Goal: Book appointment/travel/reservation

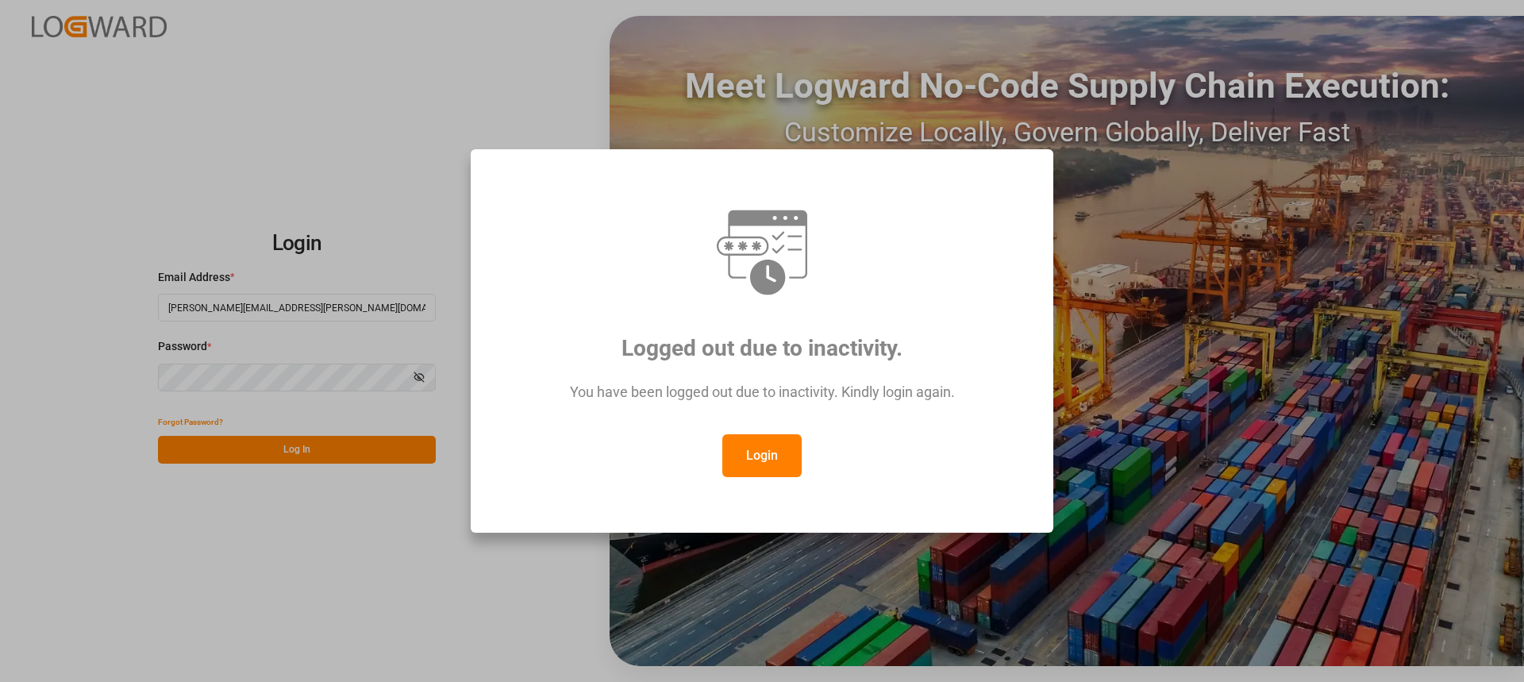
click at [761, 452] on button "Login" at bounding box center [761, 455] width 79 height 43
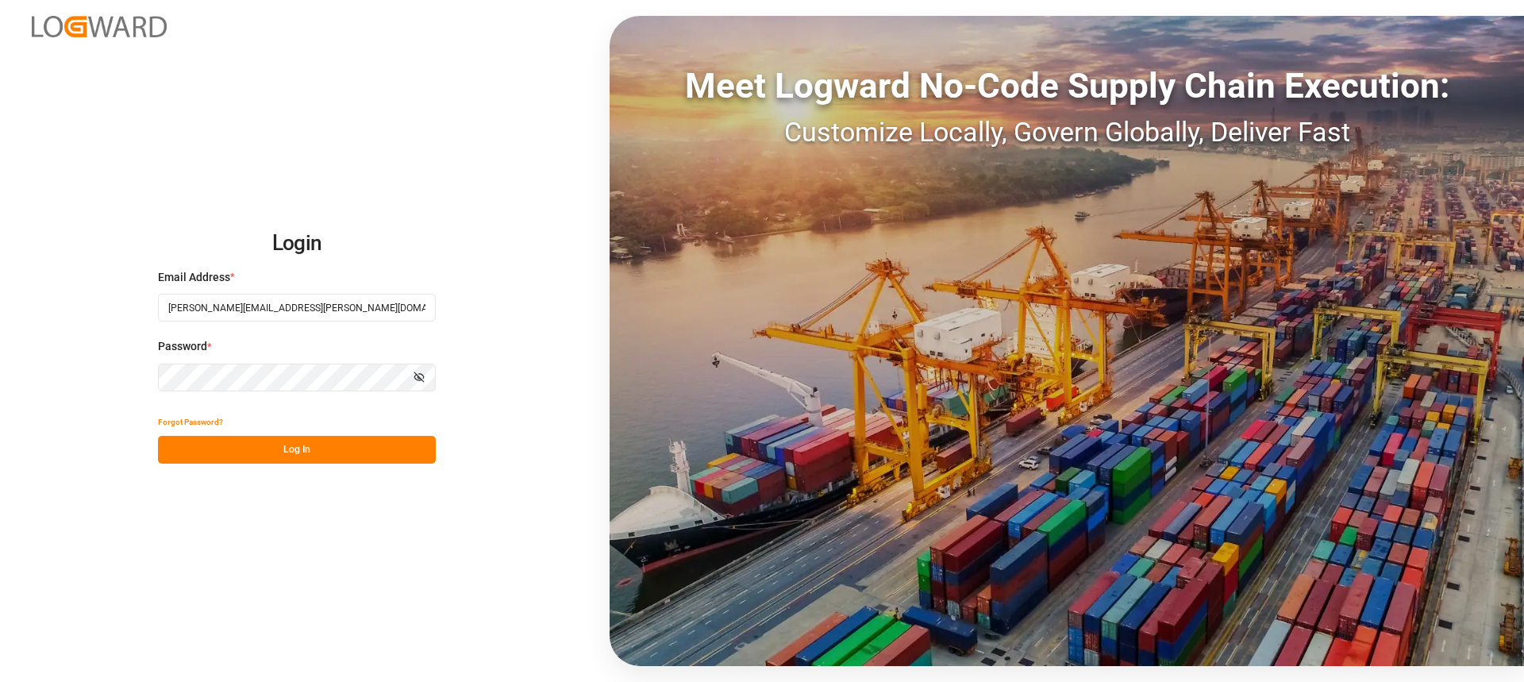
click at [369, 450] on button "Log In" at bounding box center [297, 450] width 278 height 28
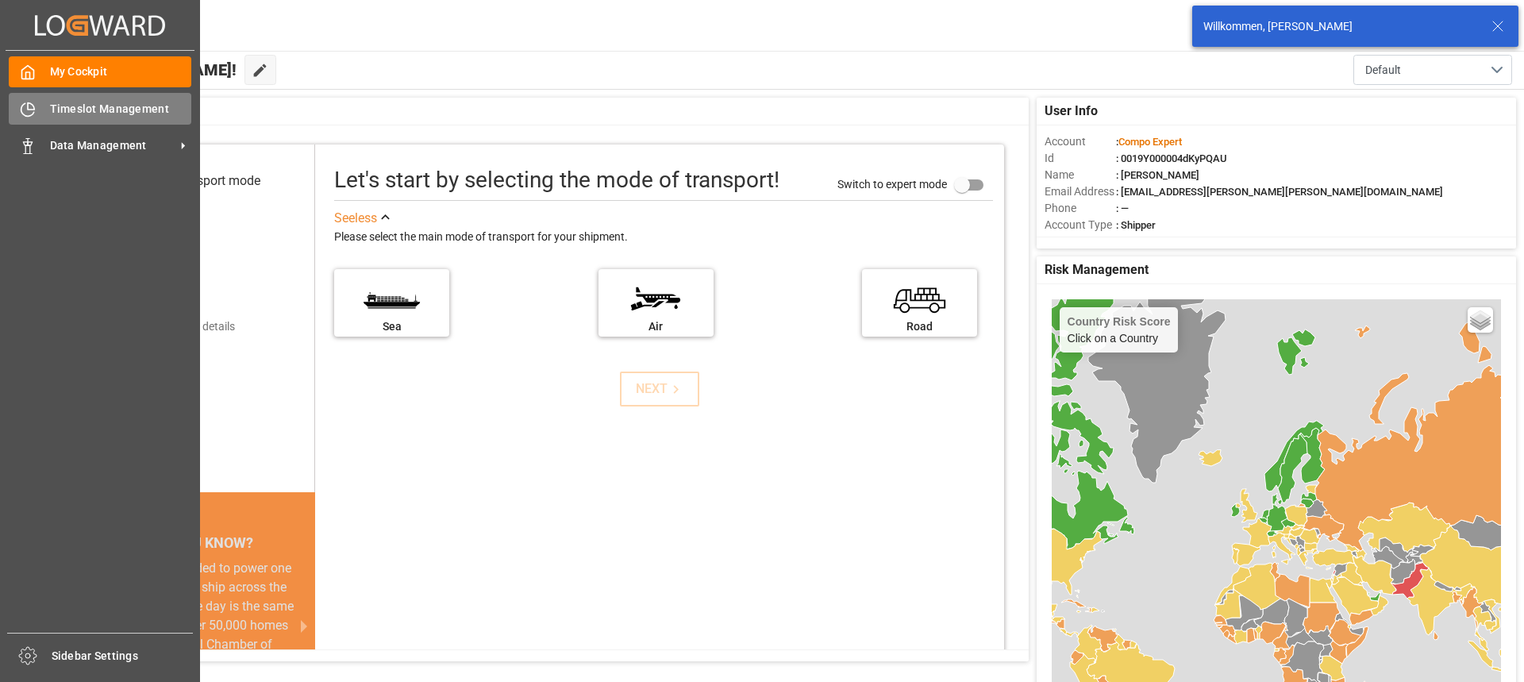
click at [52, 102] on span "Timeslot Management" at bounding box center [121, 109] width 142 height 17
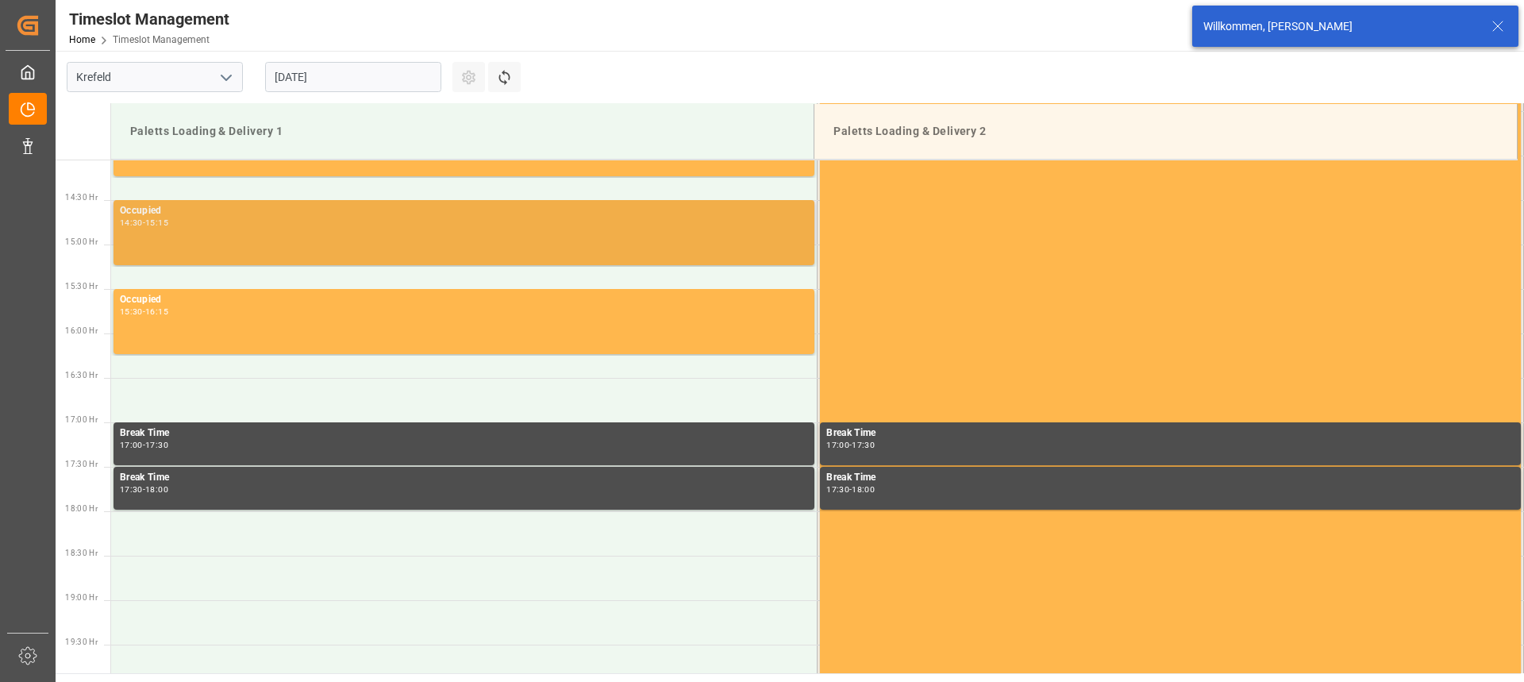
scroll to position [1323, 0]
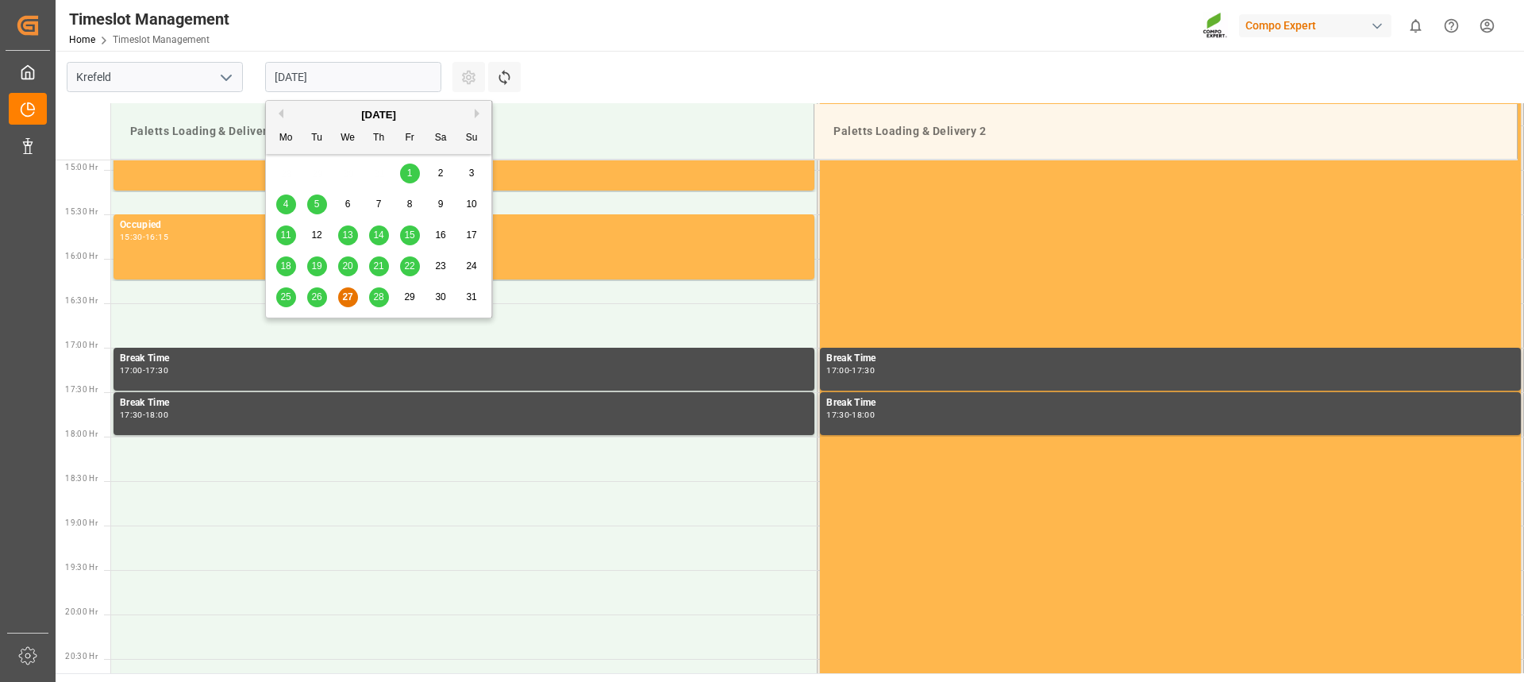
click at [297, 79] on input "[DATE]" at bounding box center [353, 77] width 176 height 30
click at [344, 298] on span "27" at bounding box center [347, 296] width 10 height 11
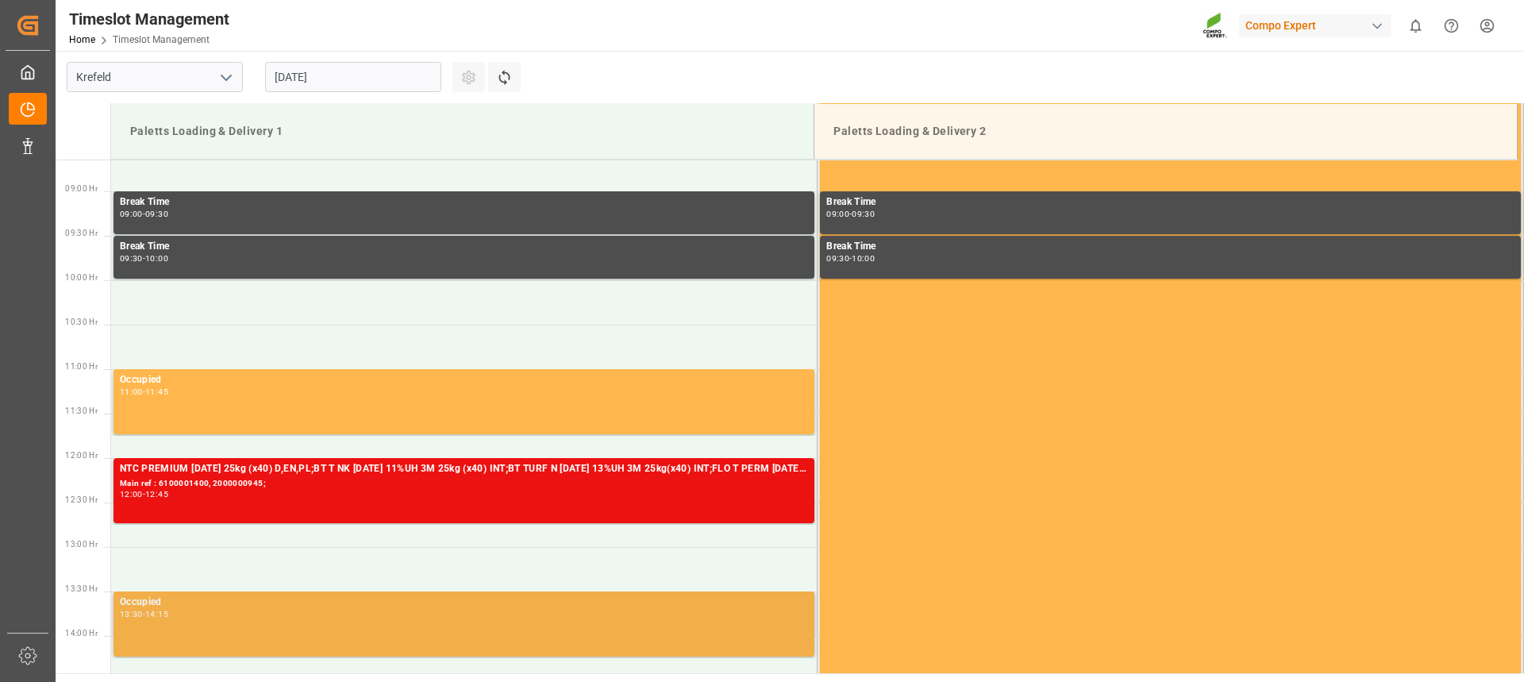
scroll to position [768, 0]
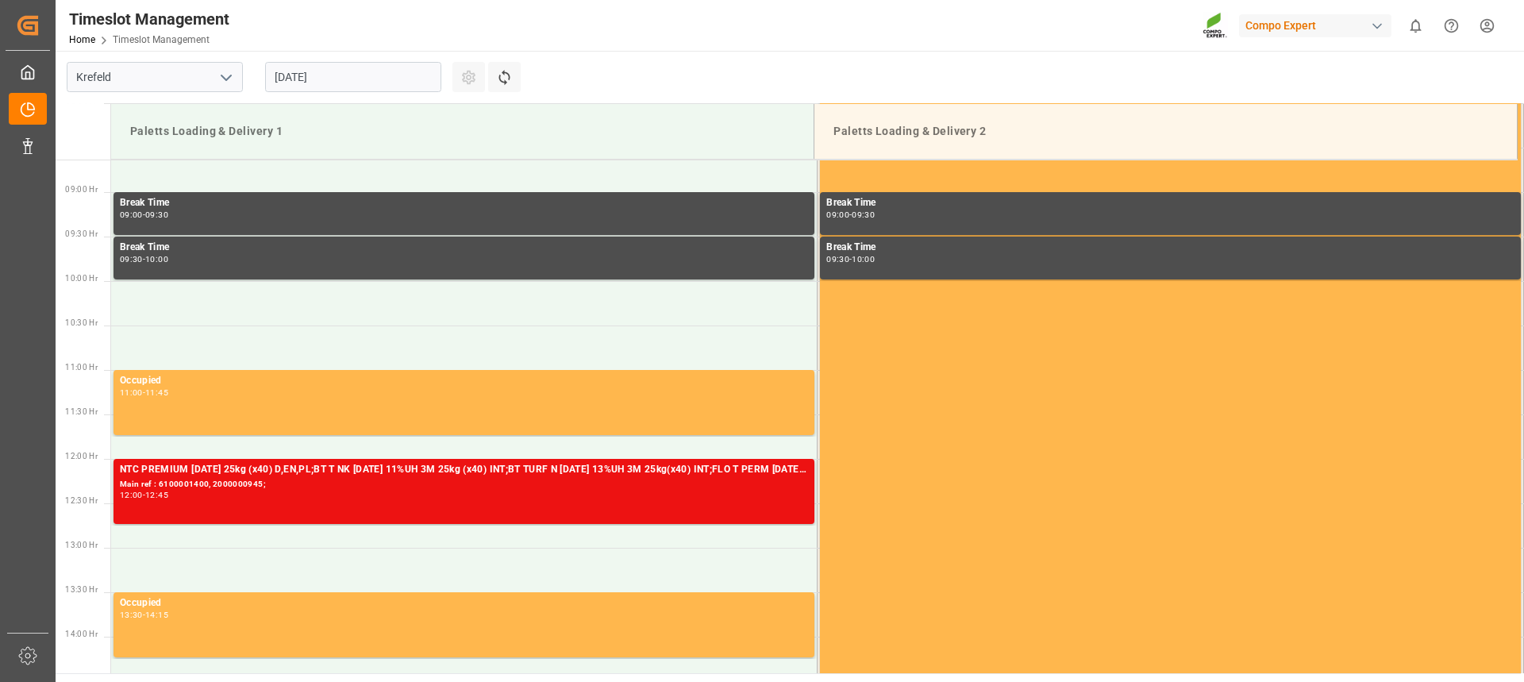
click at [325, 81] on input "[DATE]" at bounding box center [353, 77] width 176 height 30
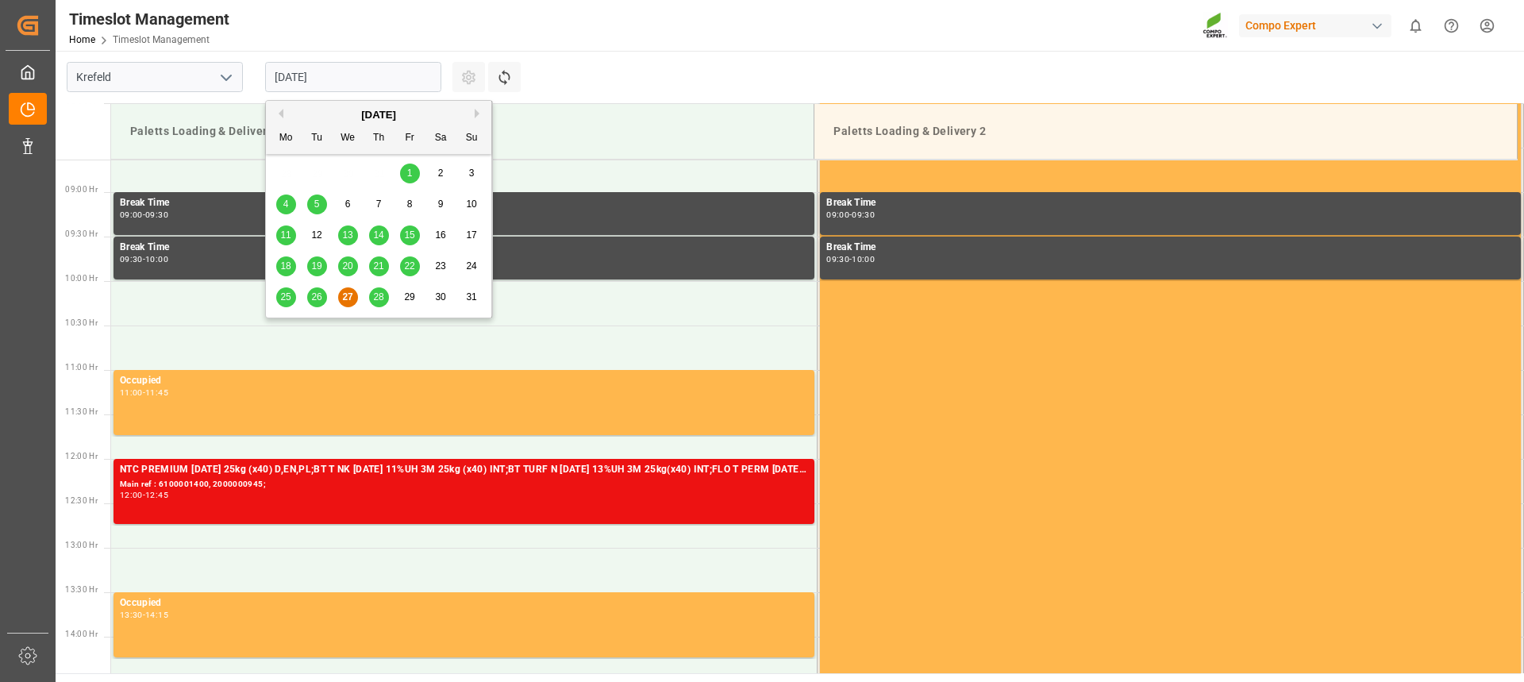
click at [368, 294] on div "25 26 27 28 29 30 31" at bounding box center [379, 297] width 217 height 31
click at [379, 300] on span "28" at bounding box center [378, 296] width 10 height 11
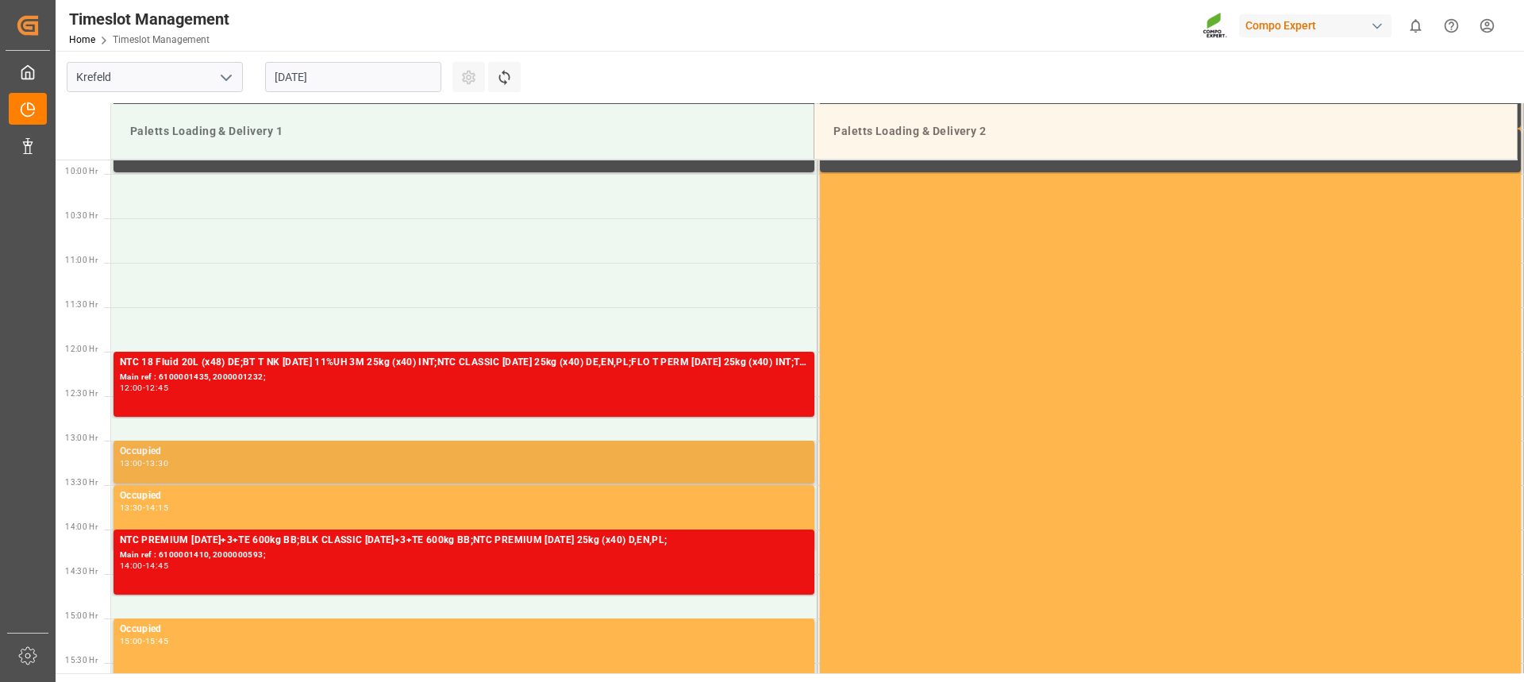
scroll to position [847, 0]
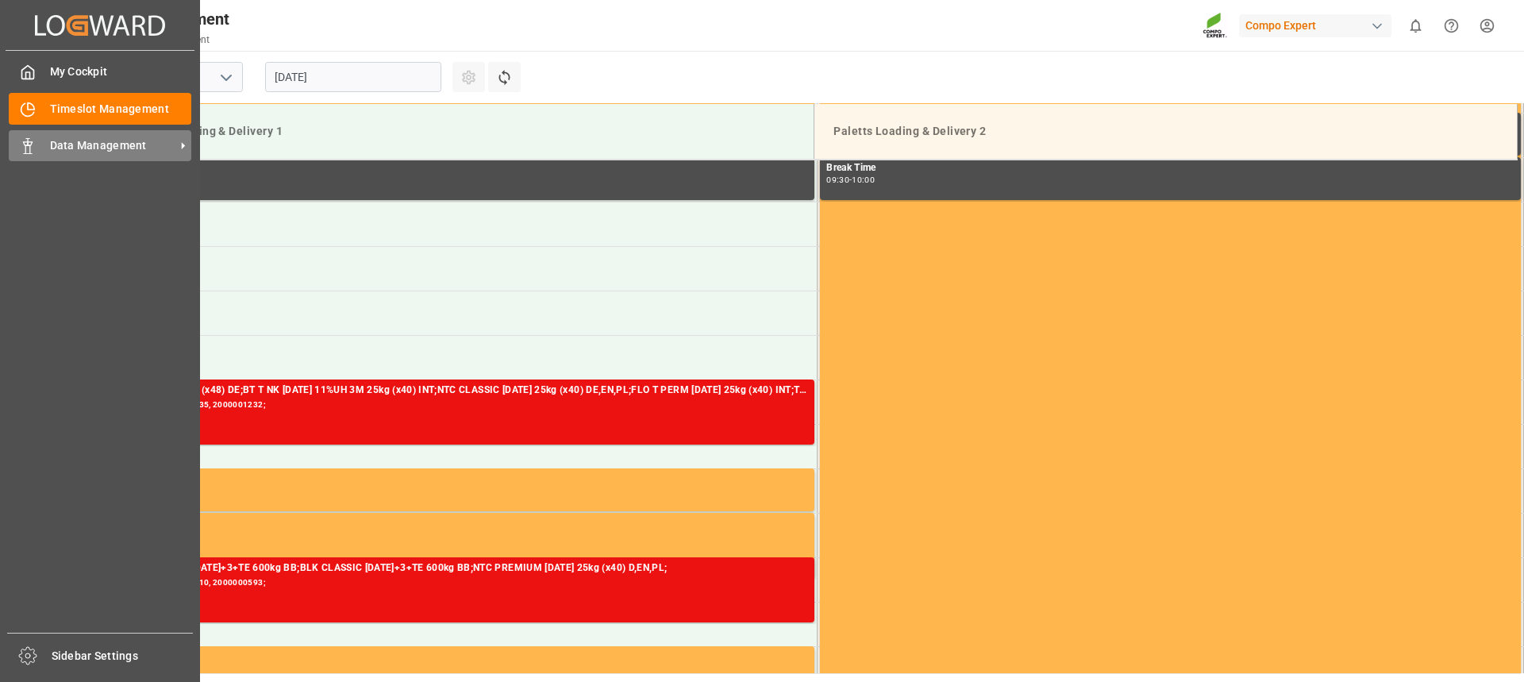
click at [34, 148] on icon at bounding box center [28, 146] width 16 height 16
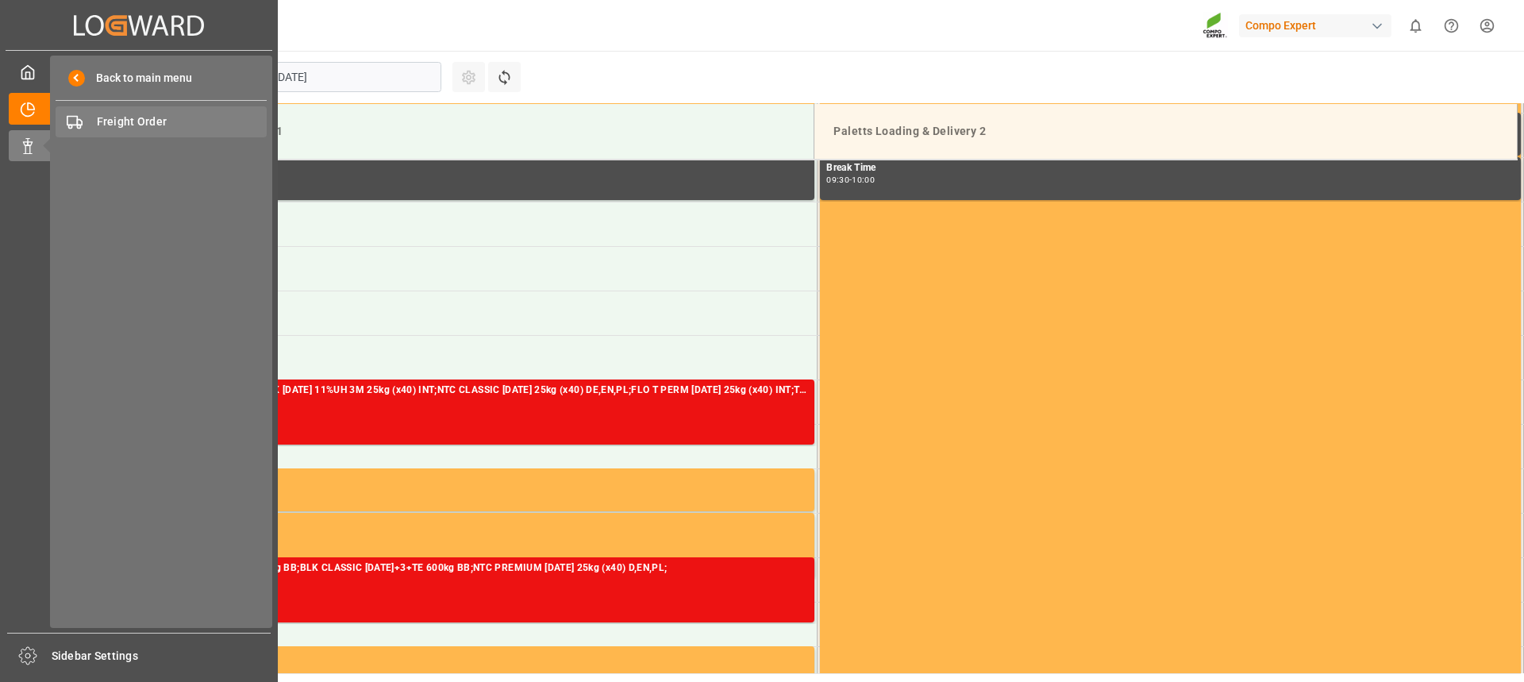
click at [155, 129] on span "Freight Order" at bounding box center [182, 122] width 171 height 17
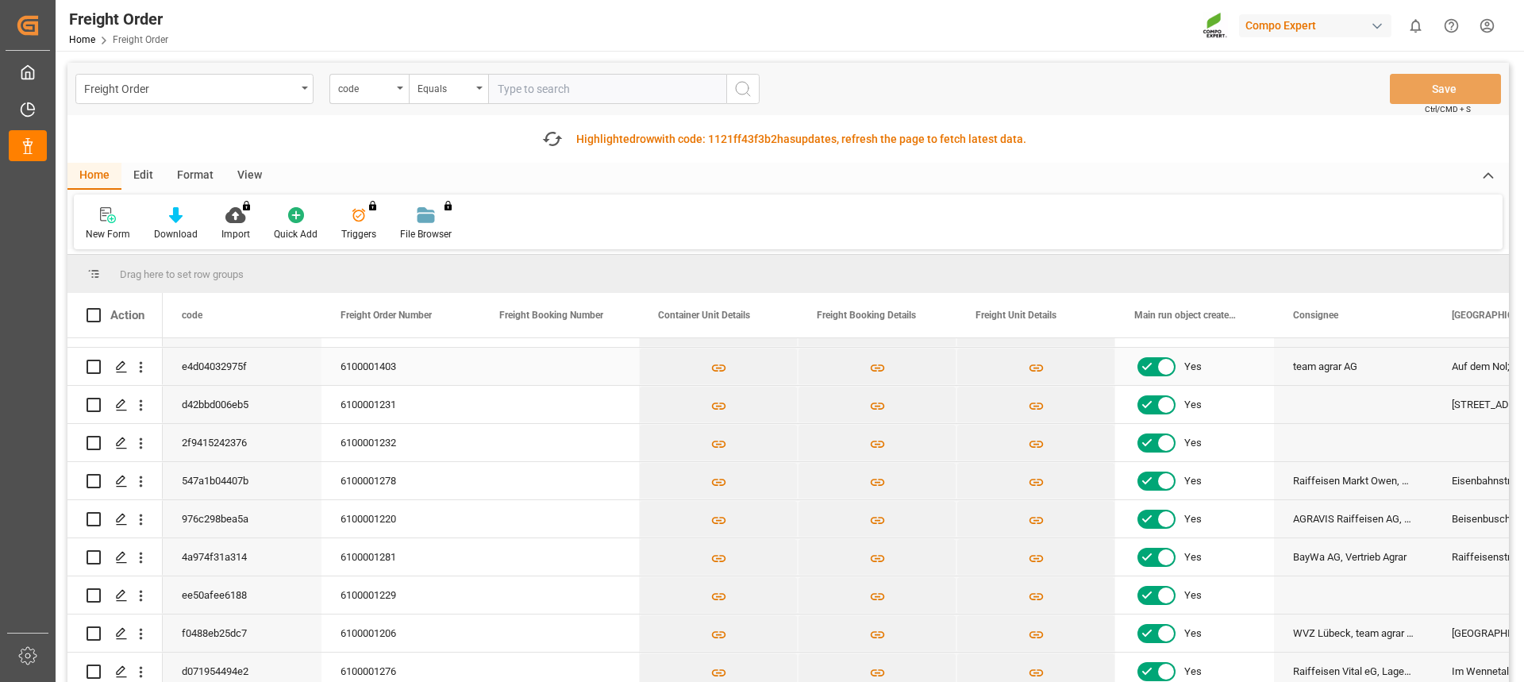
scroll to position [476, 0]
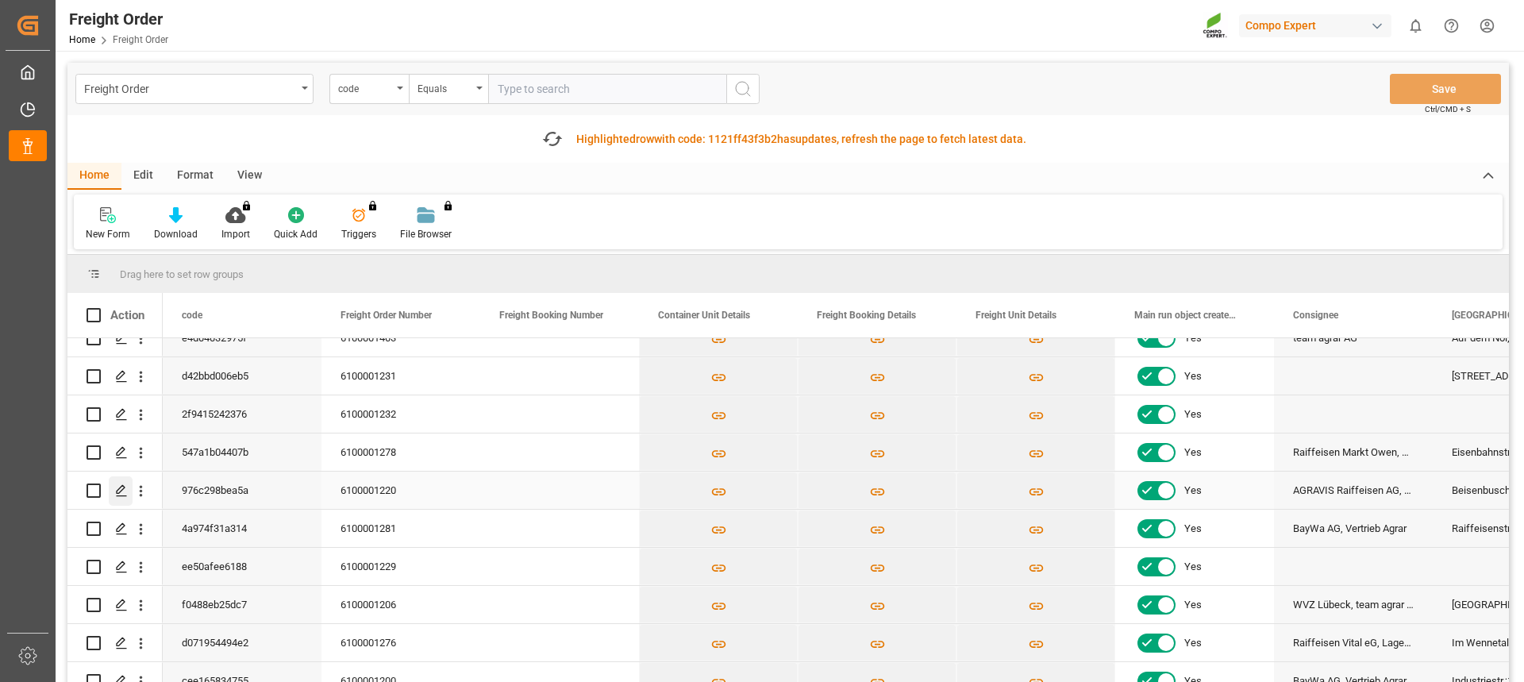
click at [123, 490] on polygon "Press SPACE to select this row." at bounding box center [121, 490] width 8 height 8
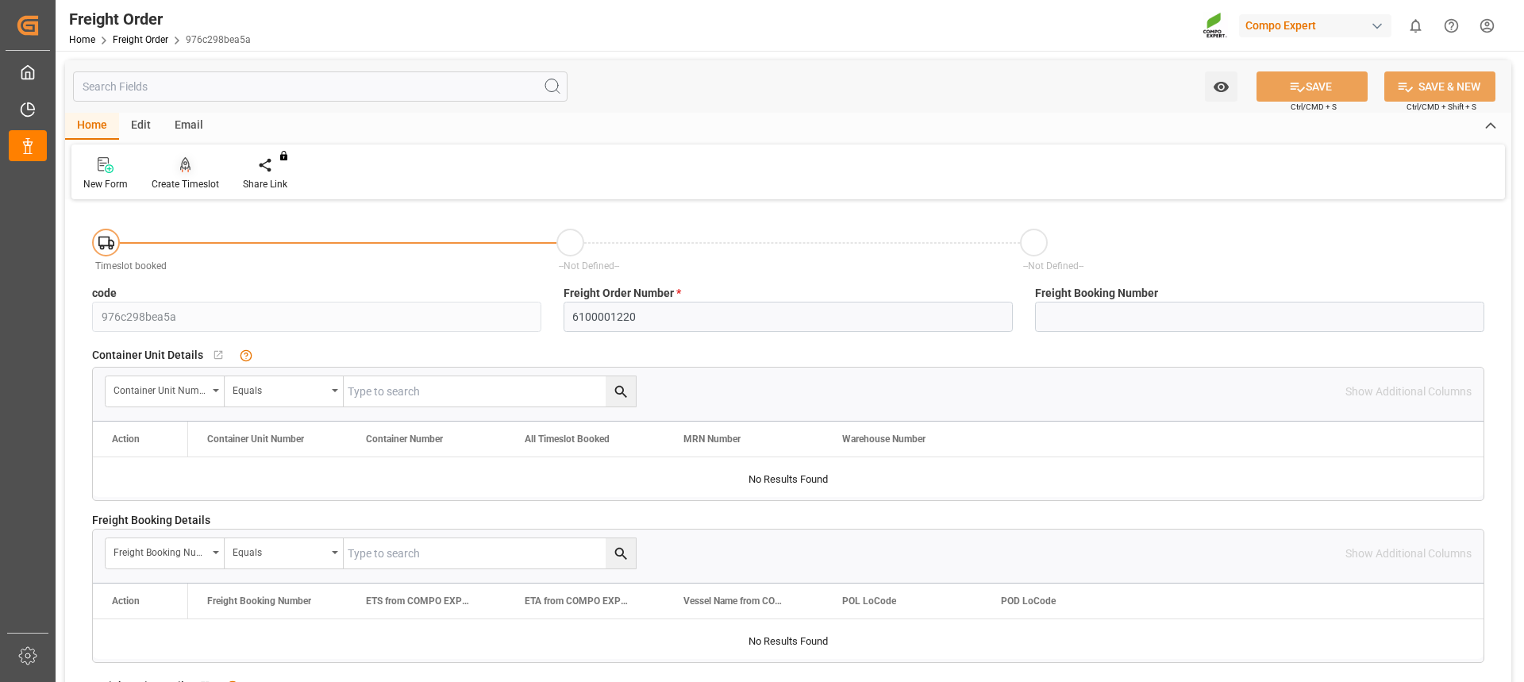
click at [184, 177] on div "Create Timeslot" at bounding box center [185, 184] width 67 height 14
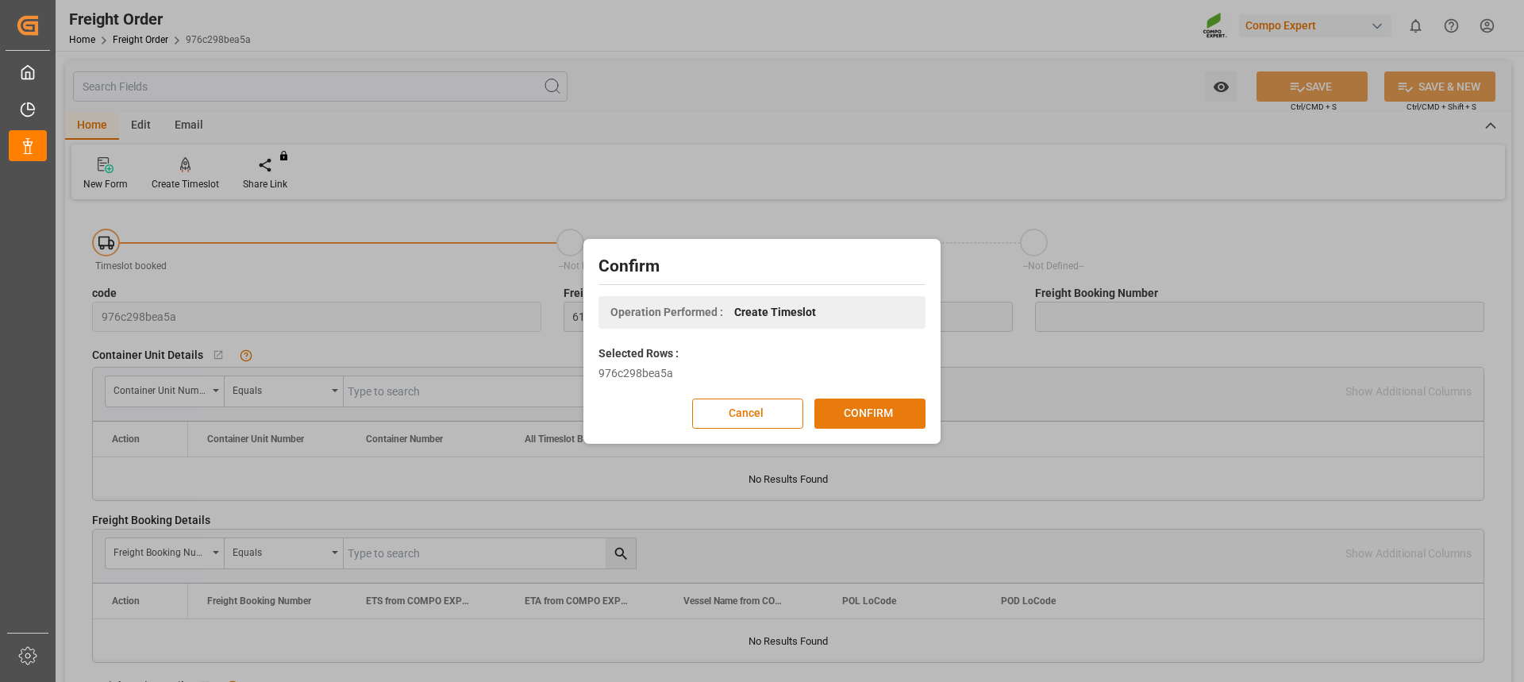
click at [883, 413] on button "CONFIRM" at bounding box center [869, 413] width 111 height 30
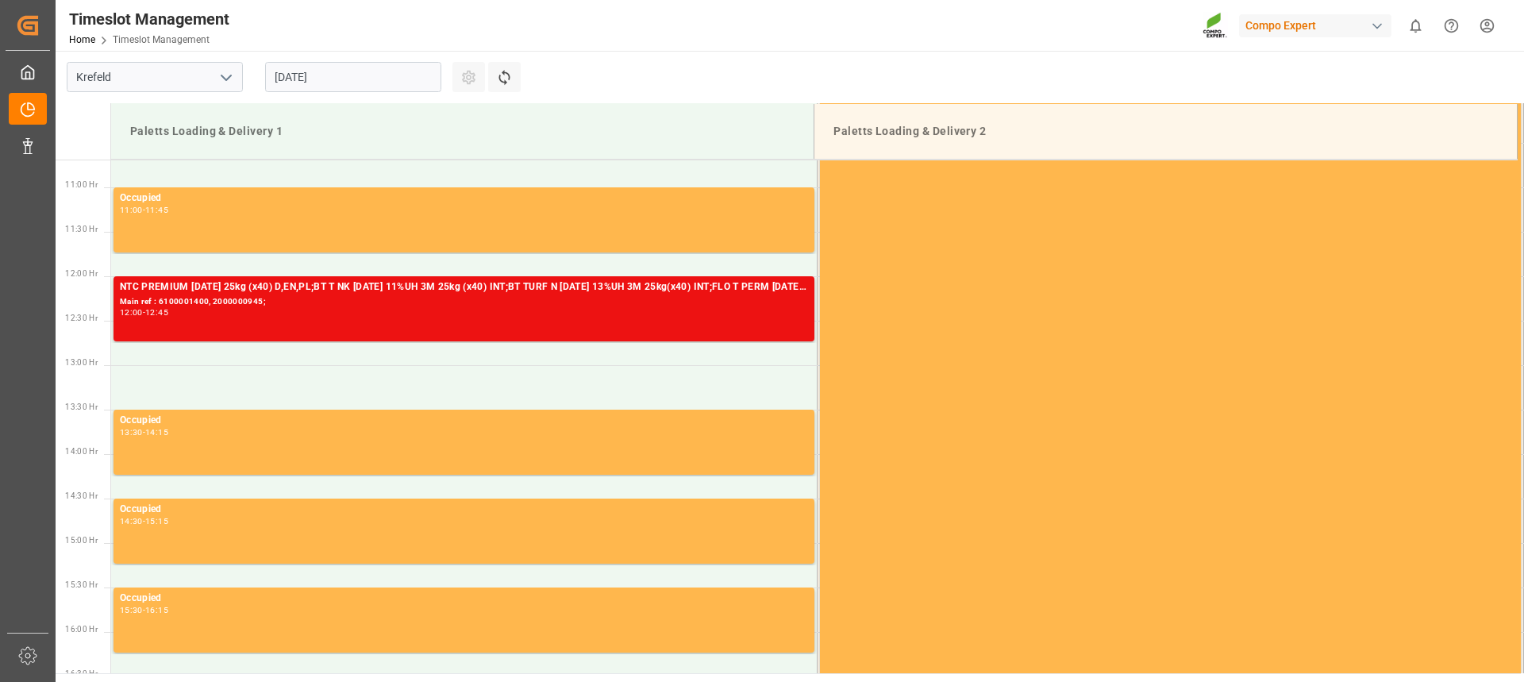
scroll to position [926, 0]
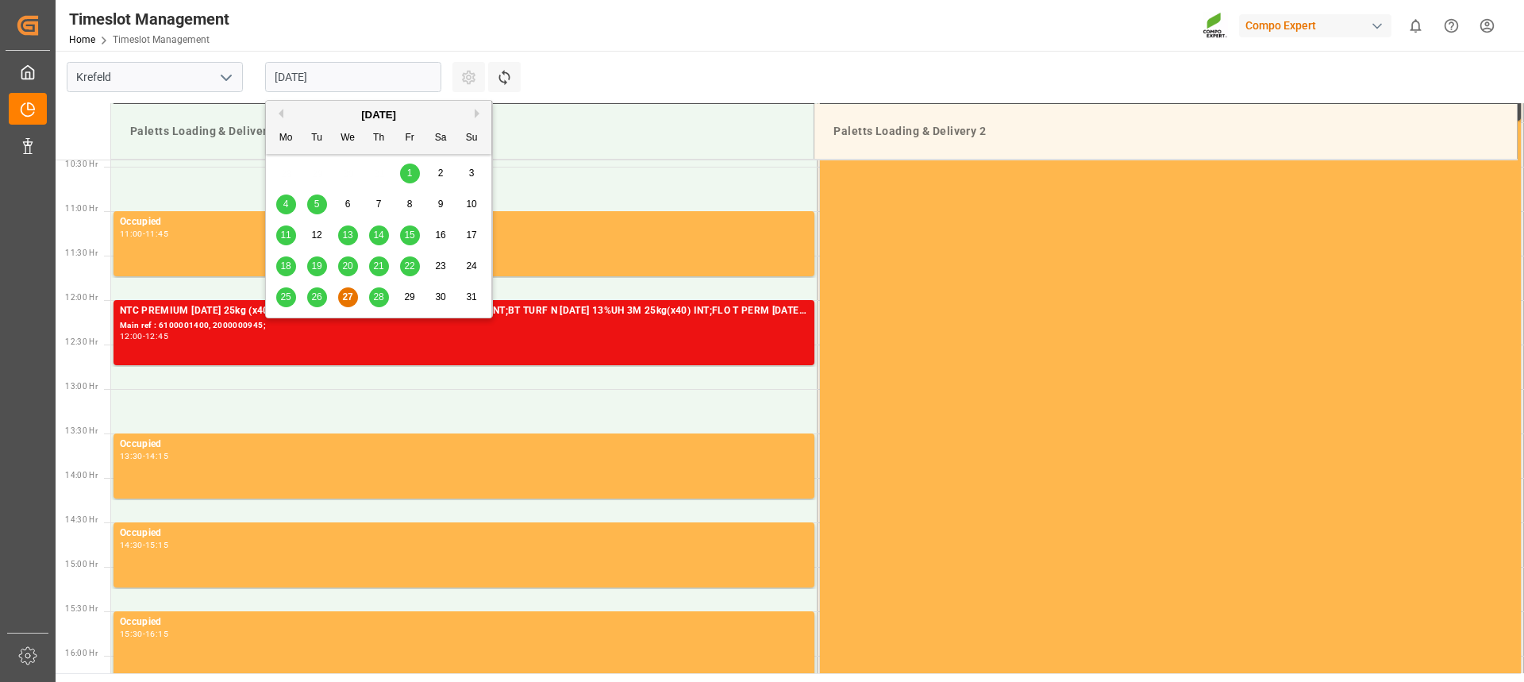
click at [321, 79] on input "[DATE]" at bounding box center [353, 77] width 176 height 30
click at [379, 298] on span "28" at bounding box center [378, 296] width 10 height 11
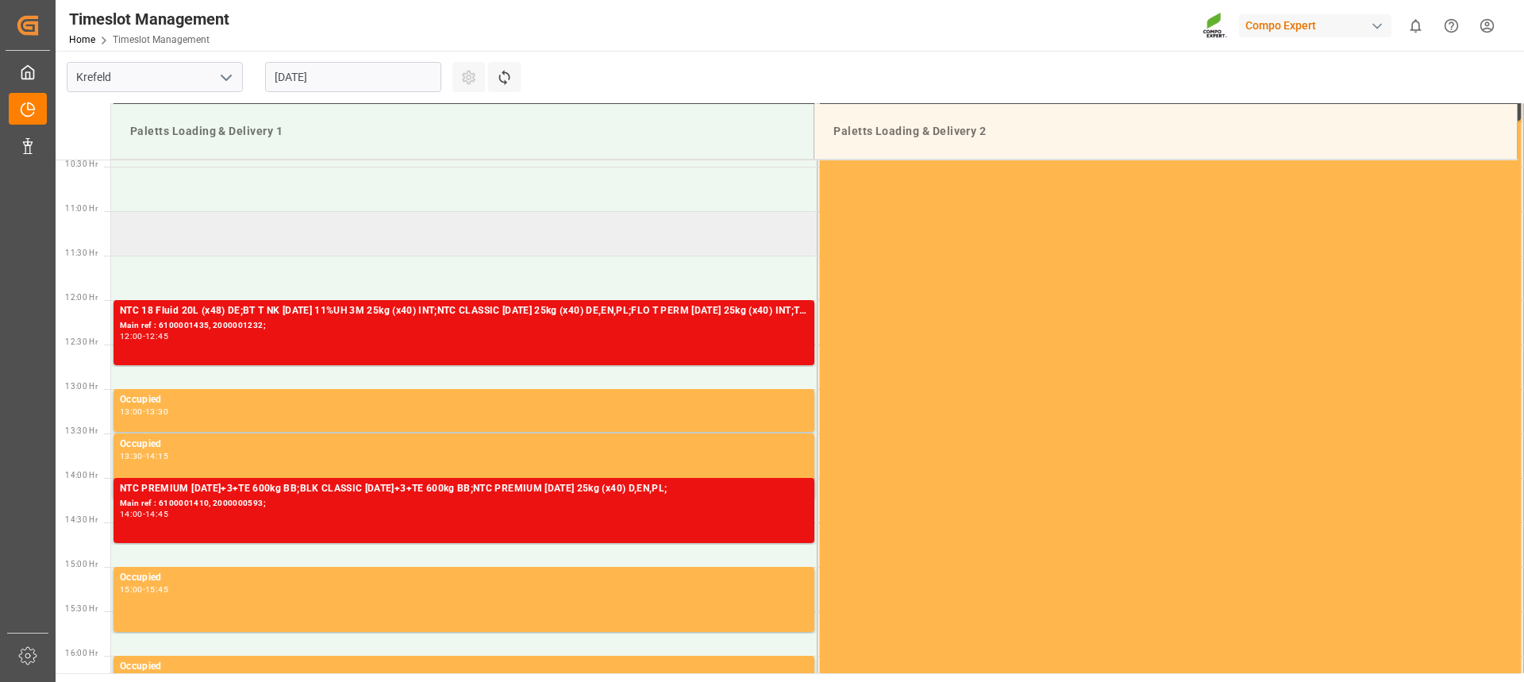
click at [239, 249] on td at bounding box center [464, 233] width 706 height 44
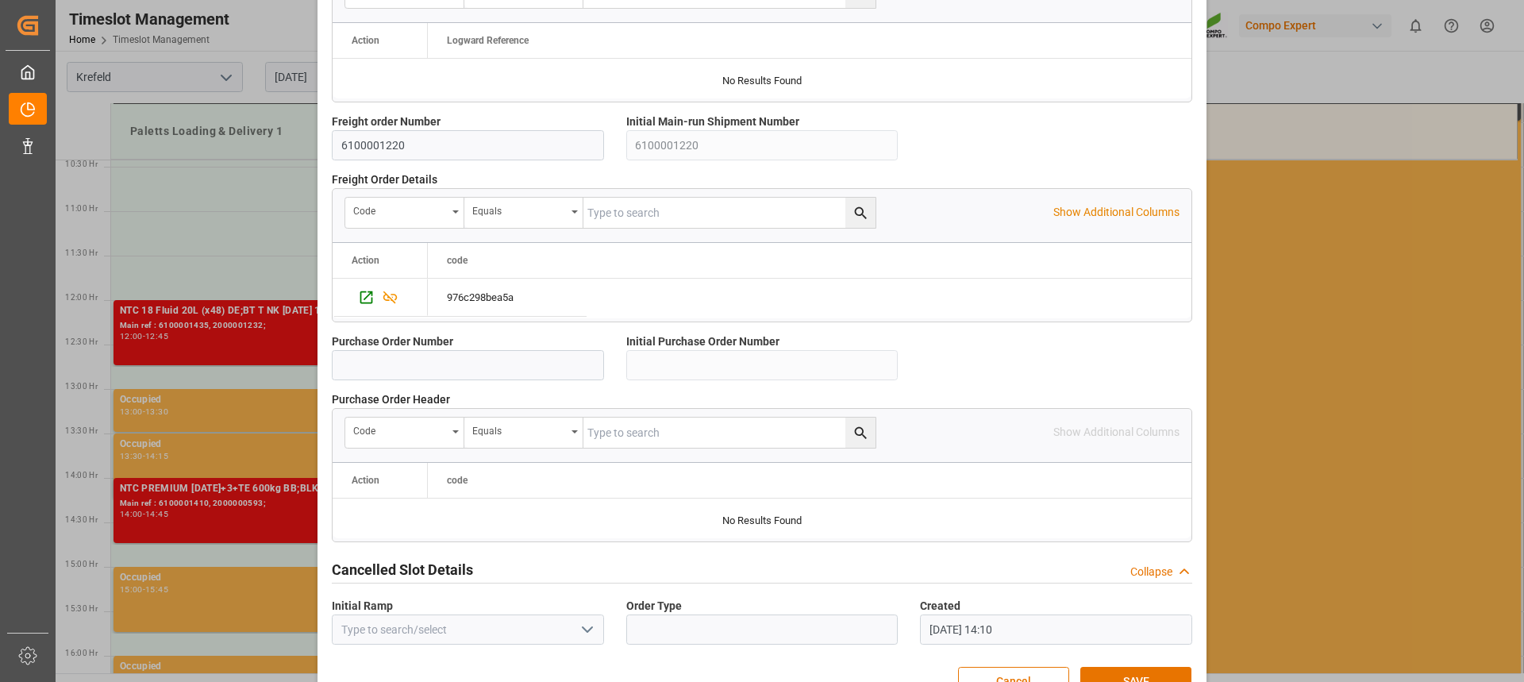
scroll to position [1415, 0]
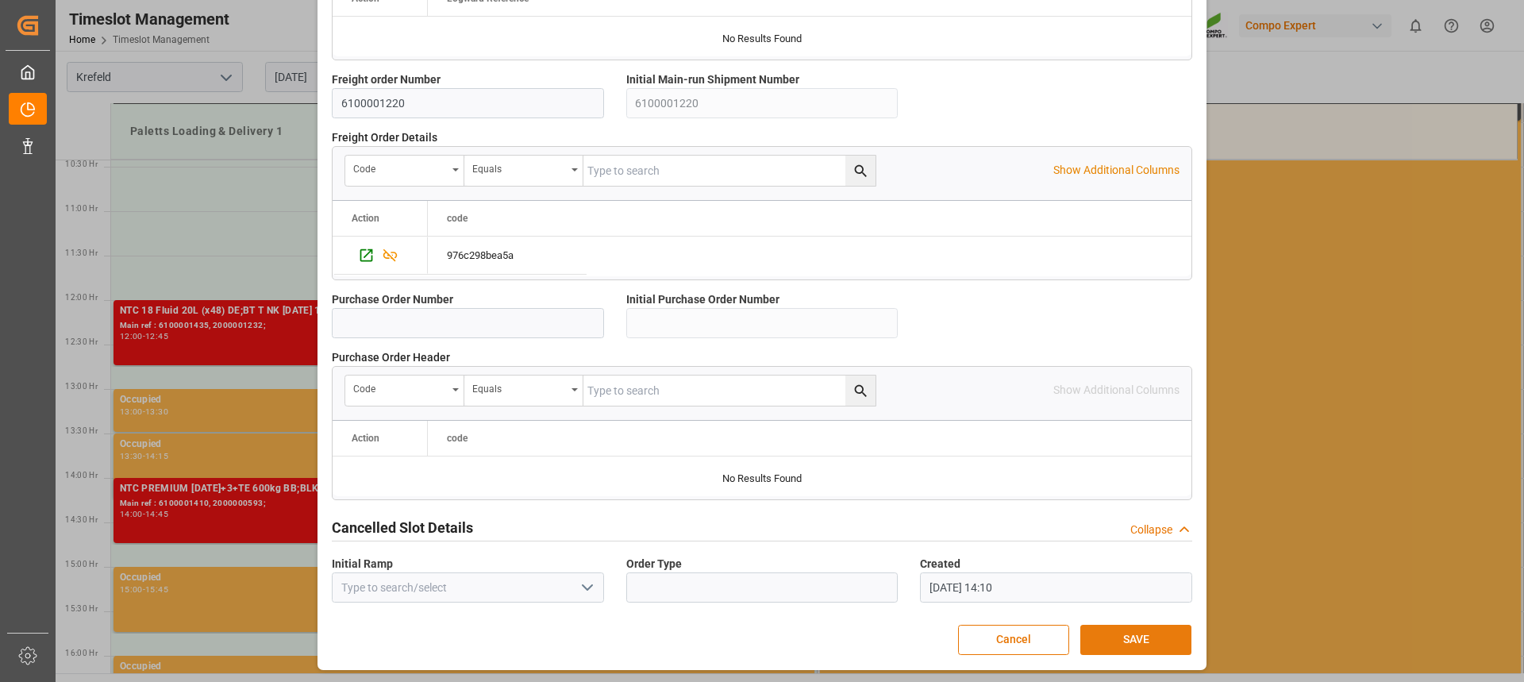
click at [1136, 625] on button "SAVE" at bounding box center [1135, 640] width 111 height 30
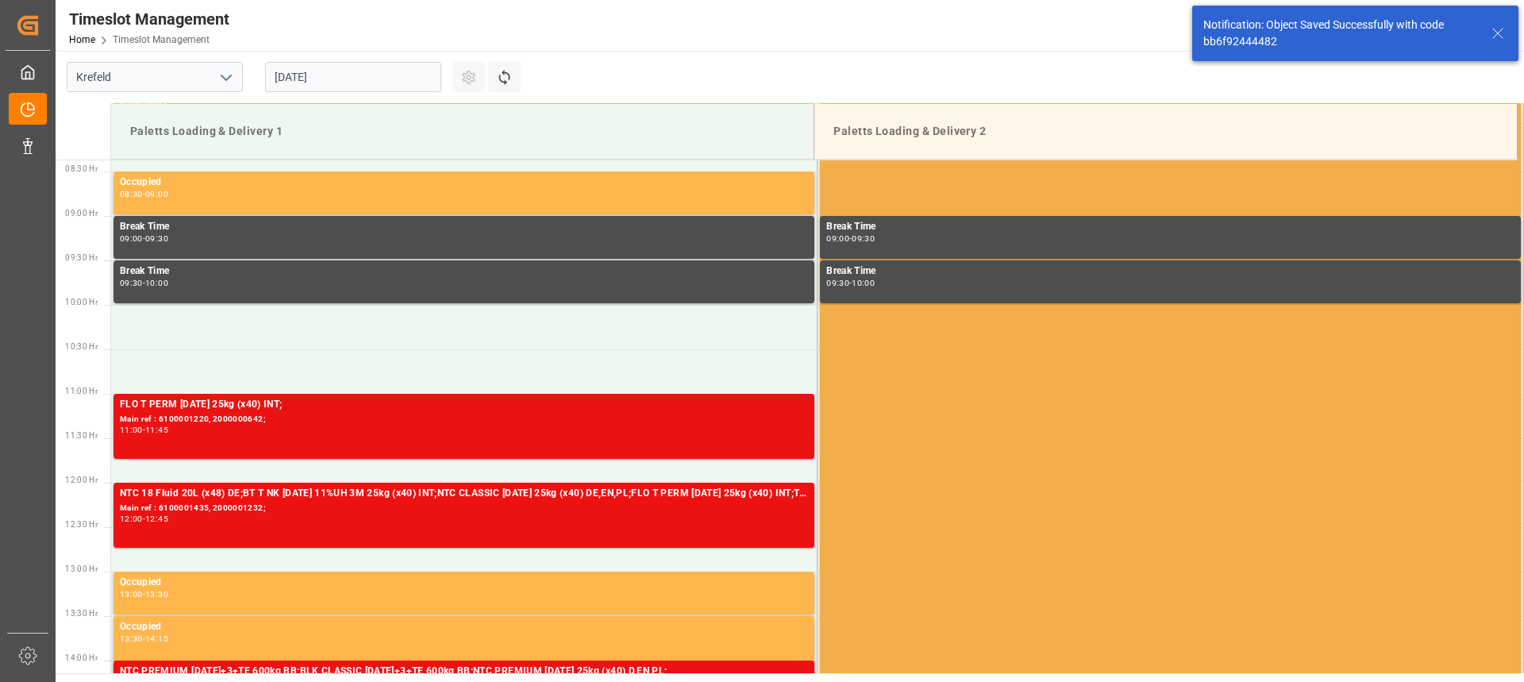
scroll to position [823, 0]
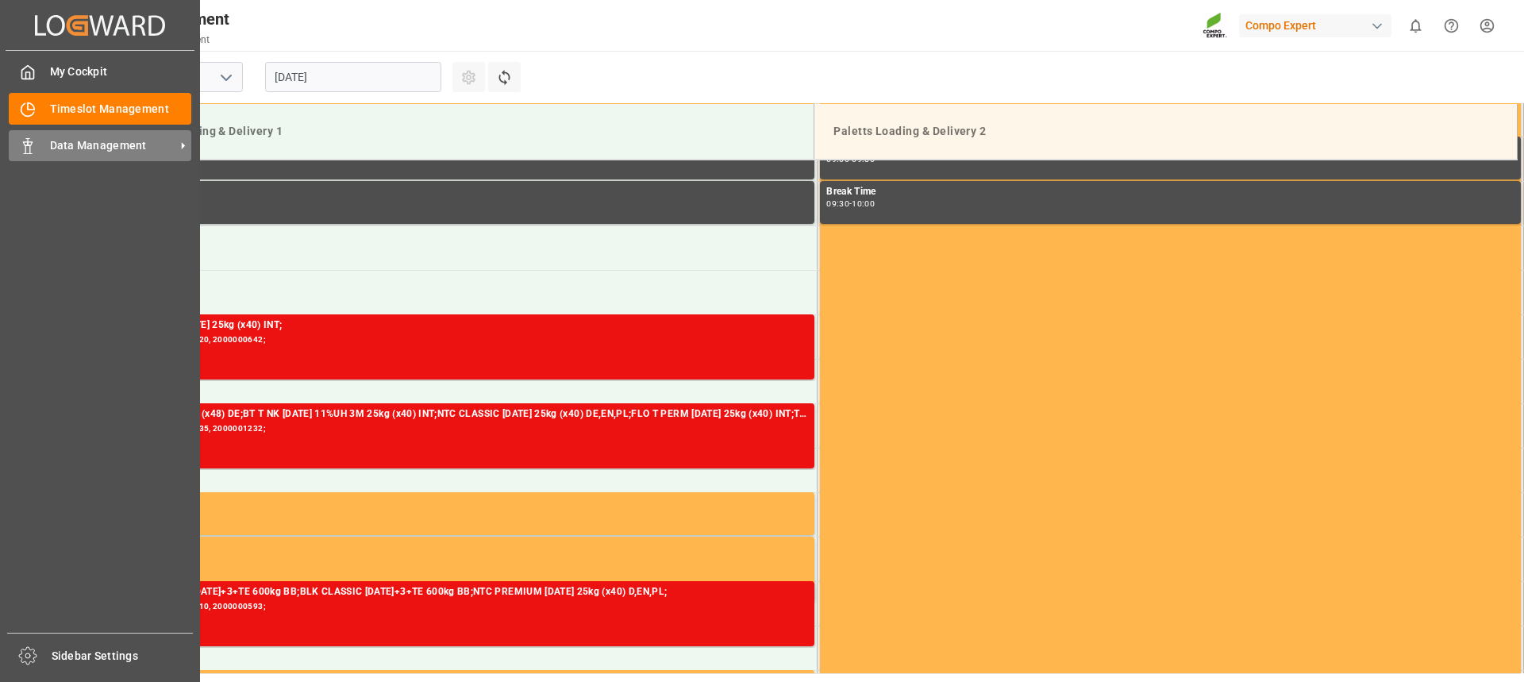
click at [40, 155] on div "Data Management Data Management" at bounding box center [100, 145] width 183 height 31
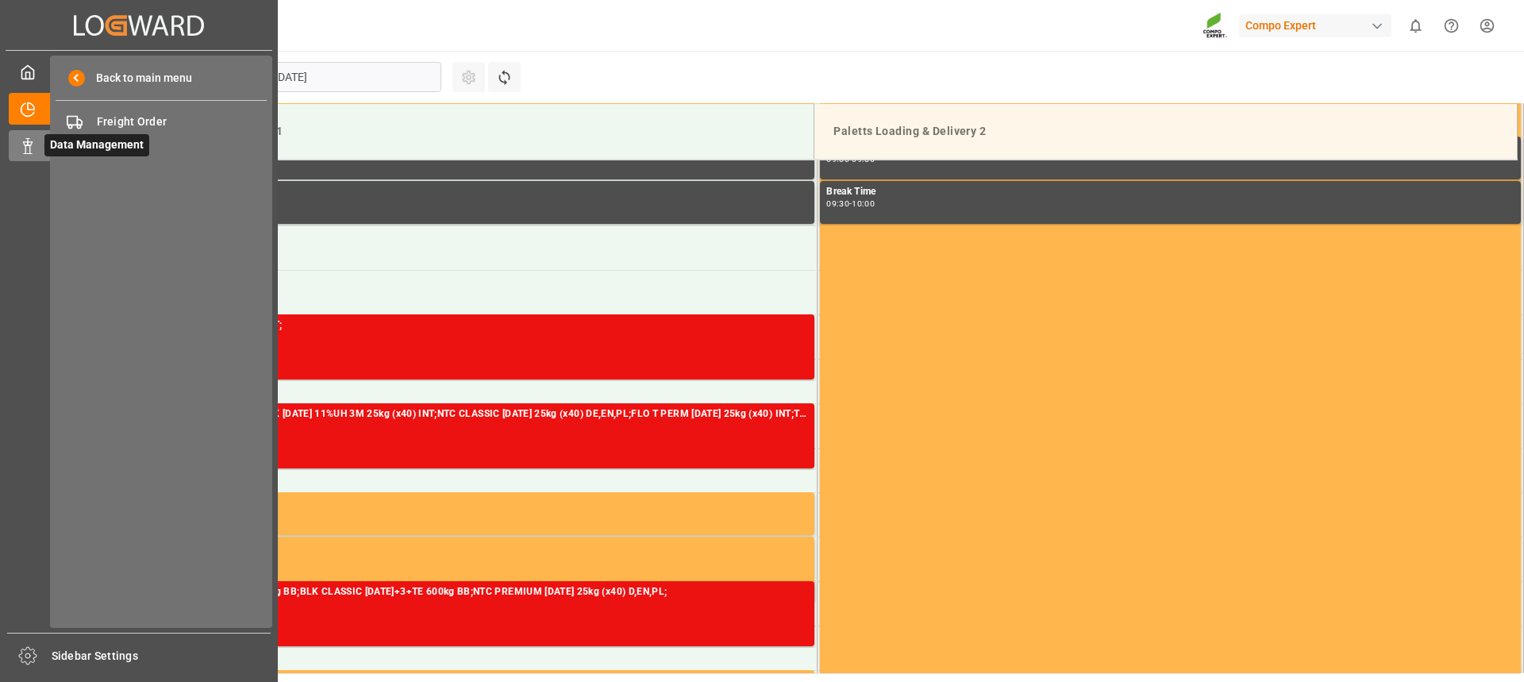
click at [101, 134] on span "Data Management" at bounding box center [96, 145] width 105 height 22
click at [107, 124] on span "Freight Order" at bounding box center [182, 122] width 171 height 17
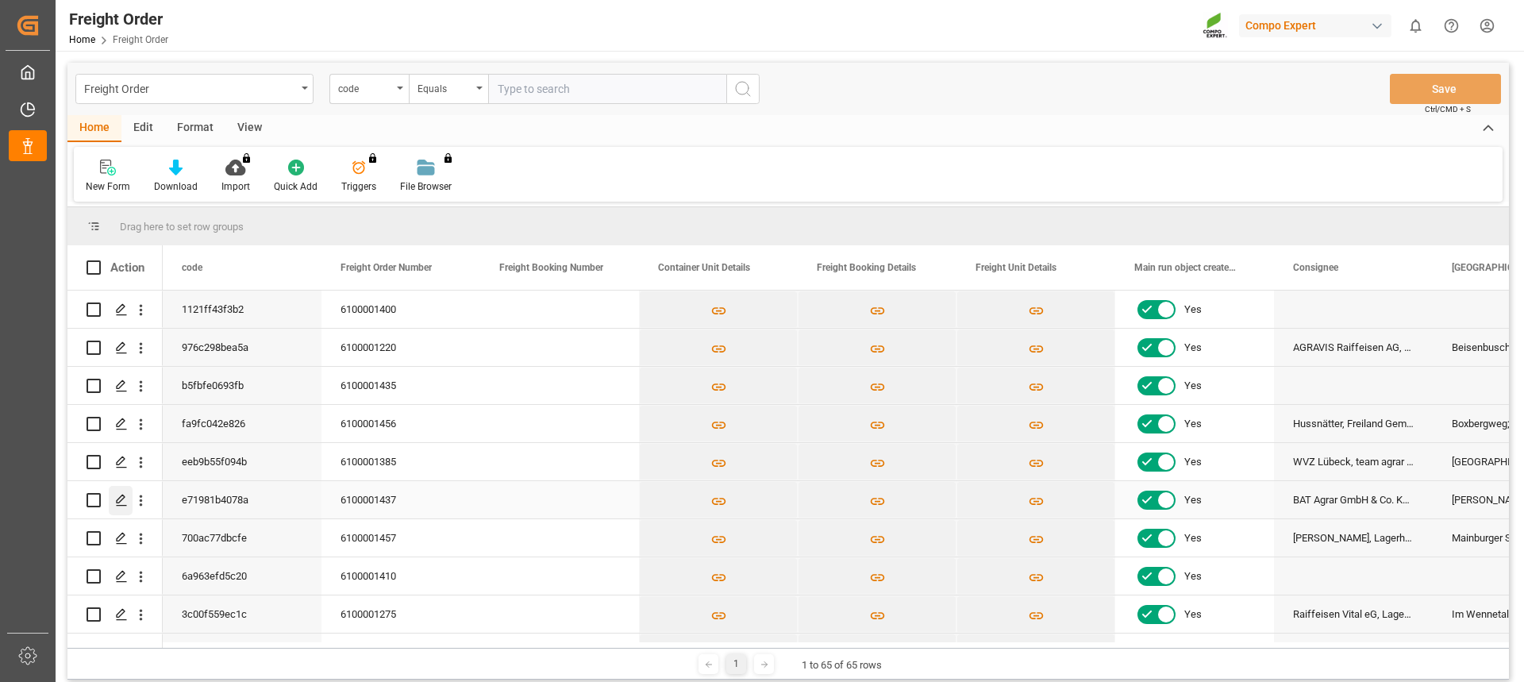
click at [120, 502] on polygon "Press SPACE to select this row." at bounding box center [121, 499] width 8 height 8
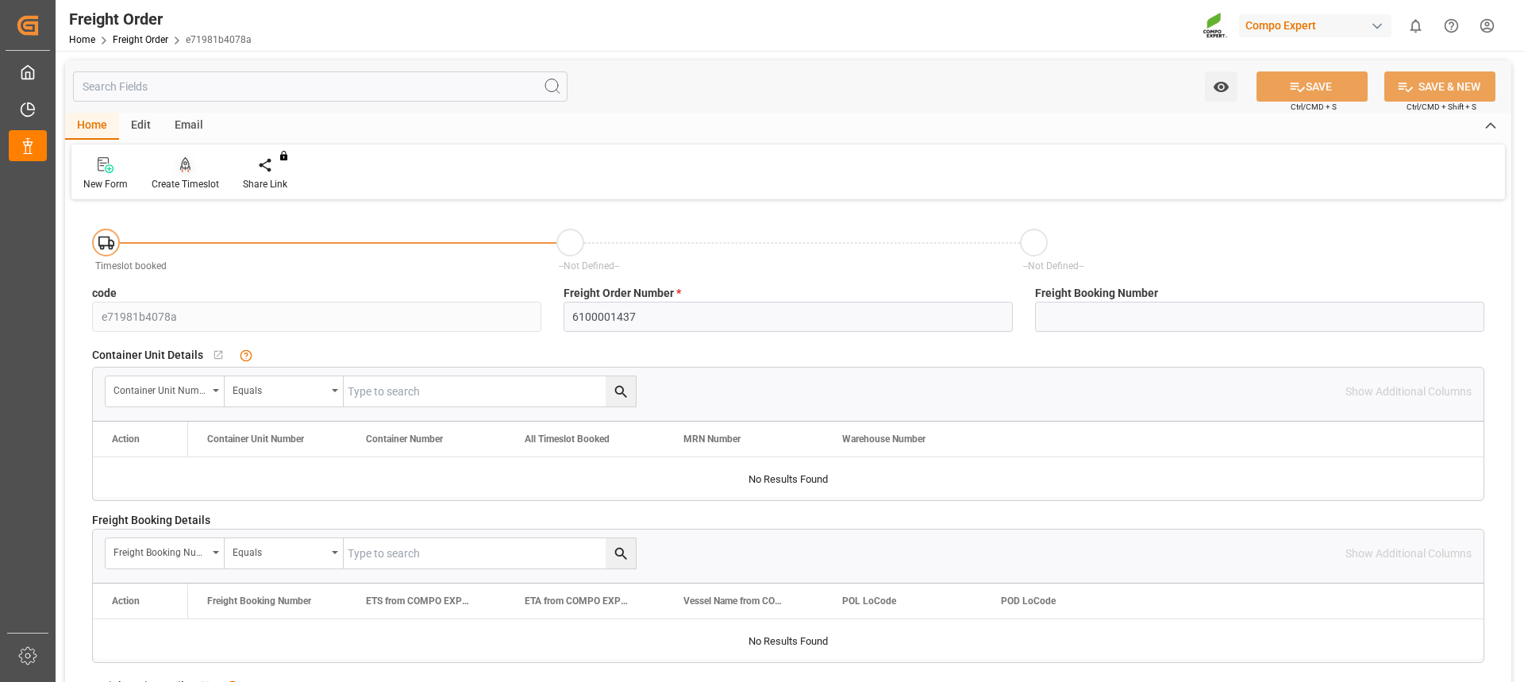
click at [176, 175] on div "Create Timeslot" at bounding box center [185, 173] width 91 height 35
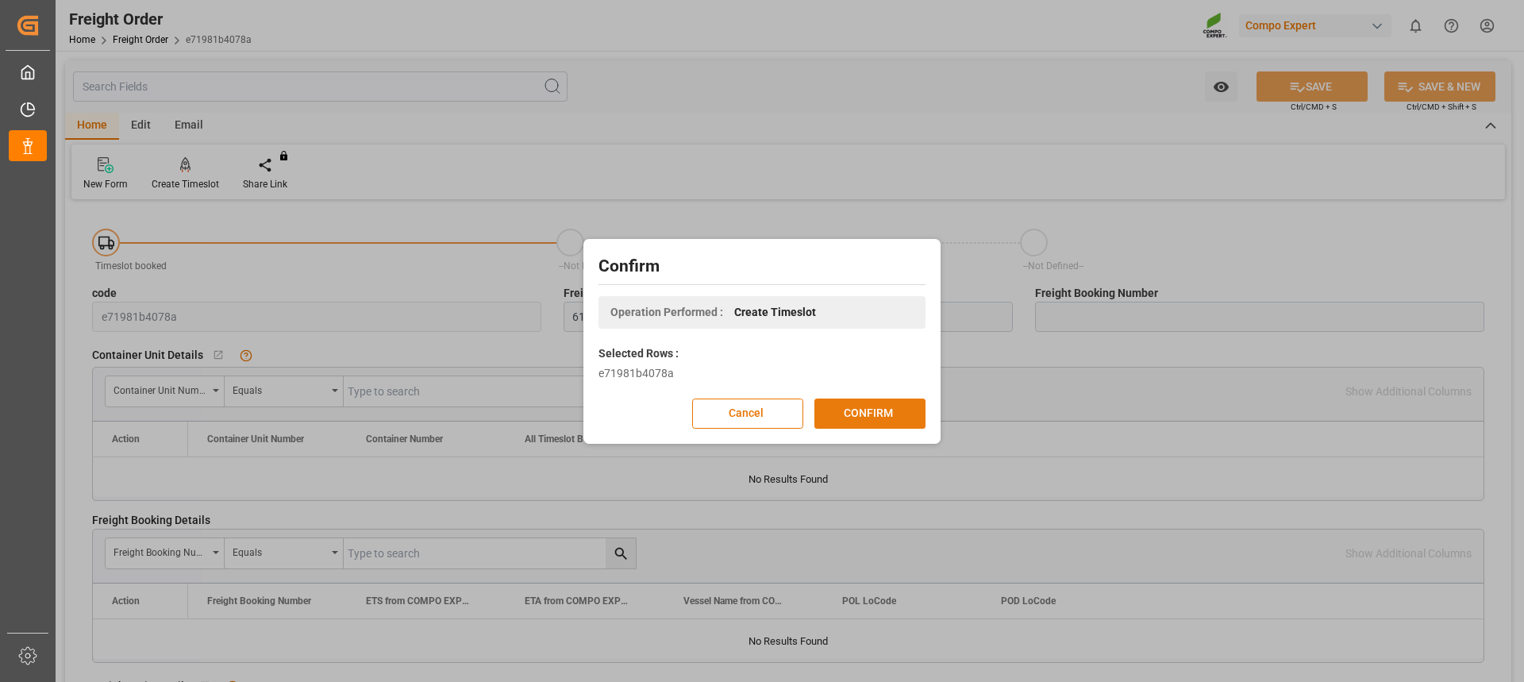
click at [872, 414] on button "CONFIRM" at bounding box center [869, 413] width 111 height 30
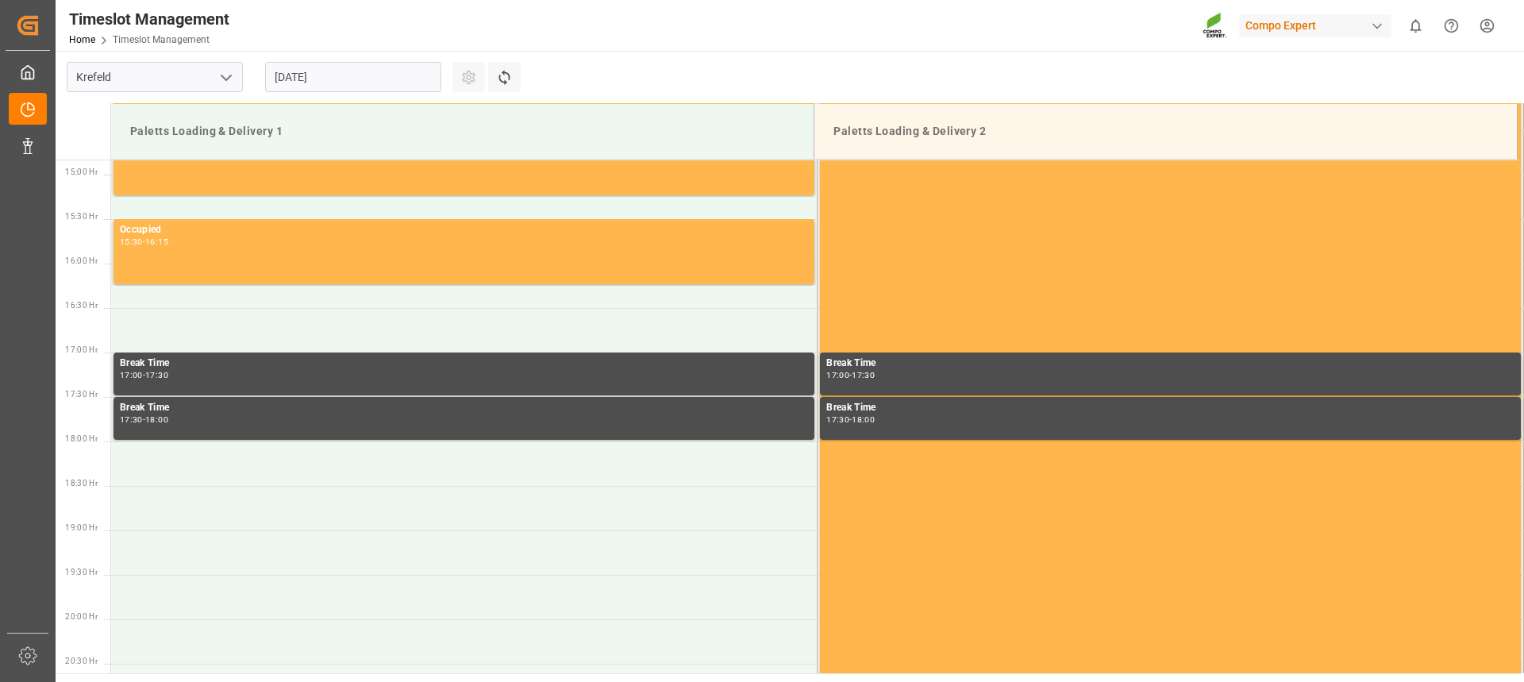
scroll to position [1323, 0]
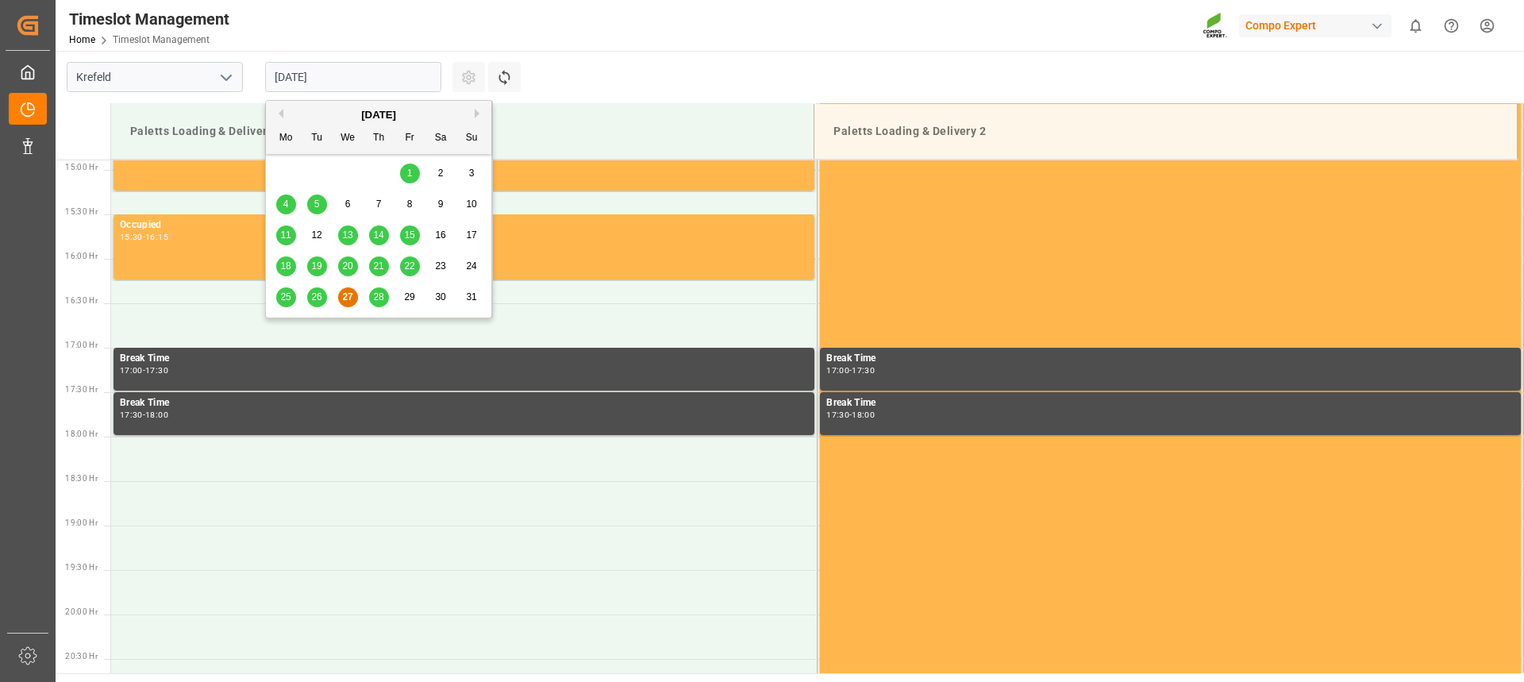
click at [338, 81] on input "[DATE]" at bounding box center [353, 77] width 176 height 30
click at [382, 290] on div "28" at bounding box center [379, 297] width 20 height 19
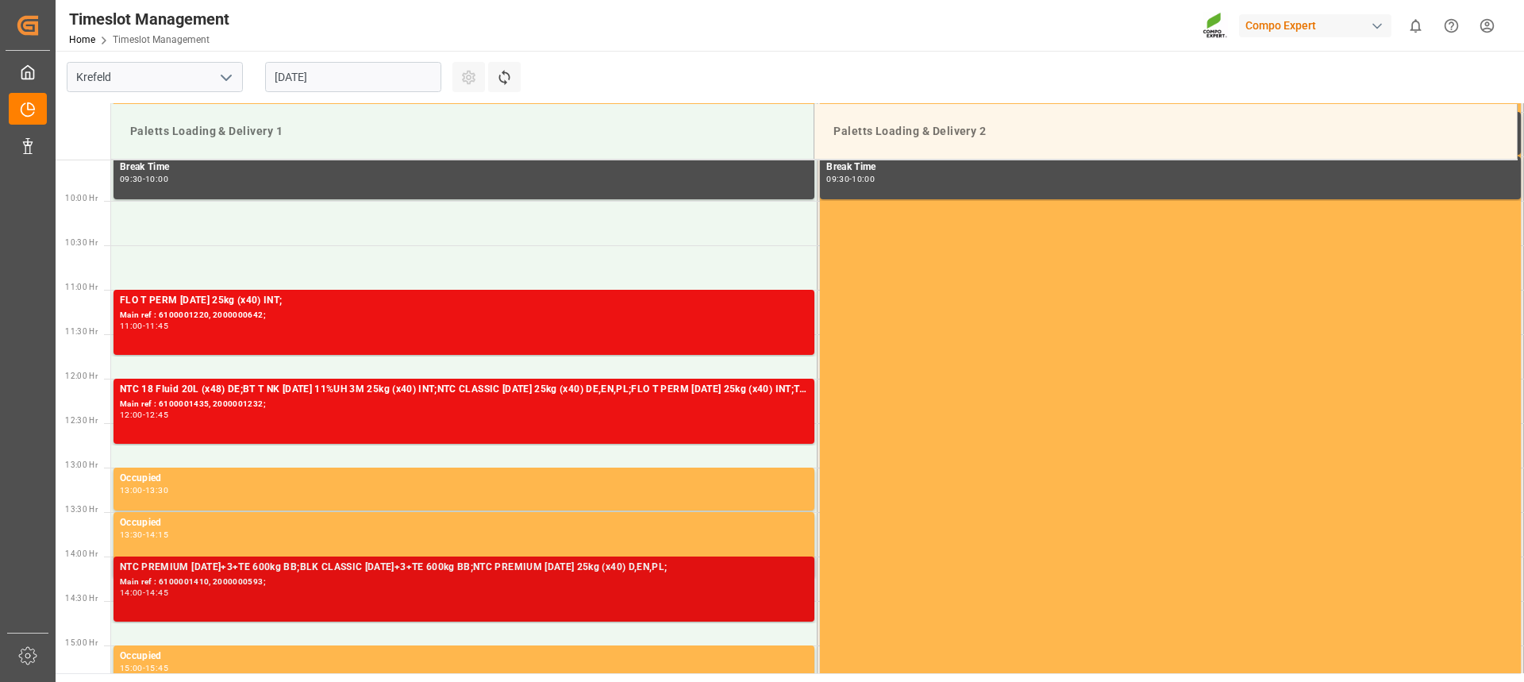
scroll to position [847, 0]
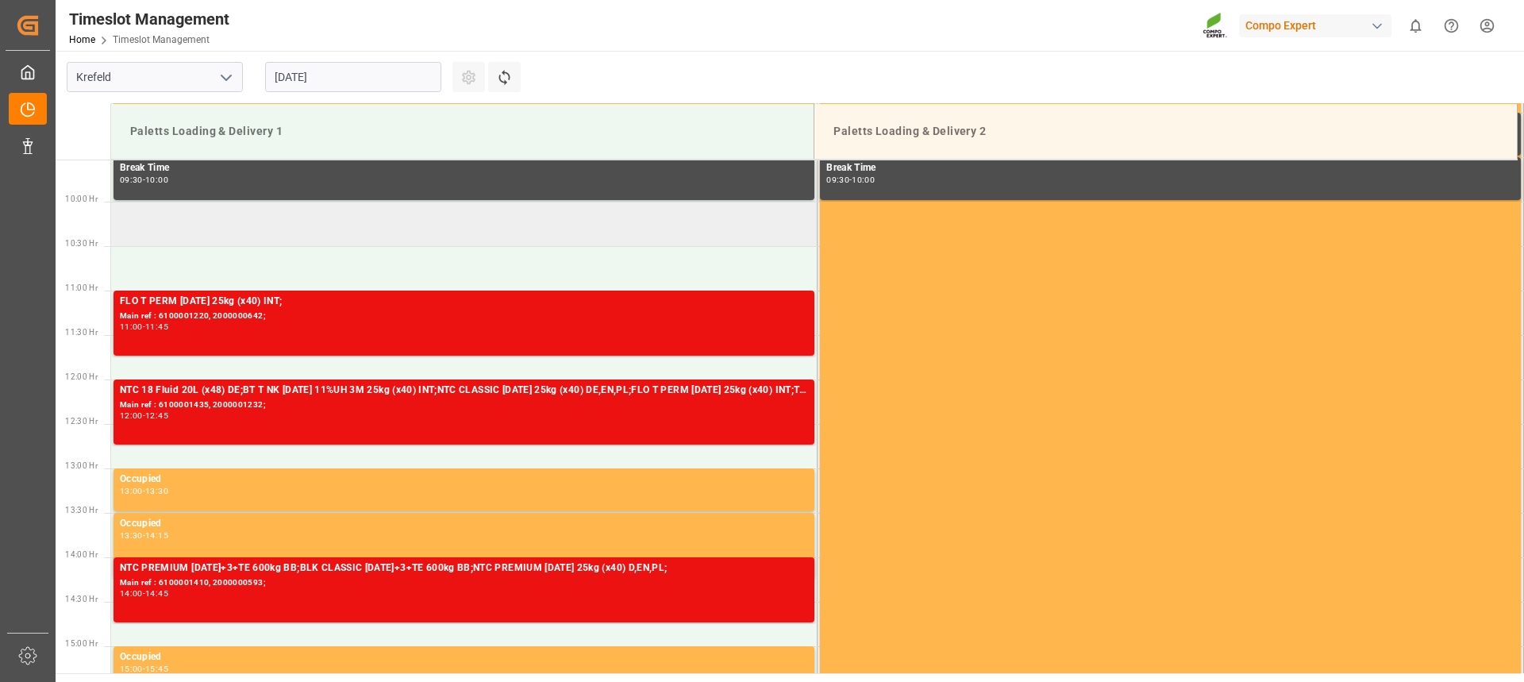
click at [269, 222] on td at bounding box center [464, 224] width 706 height 44
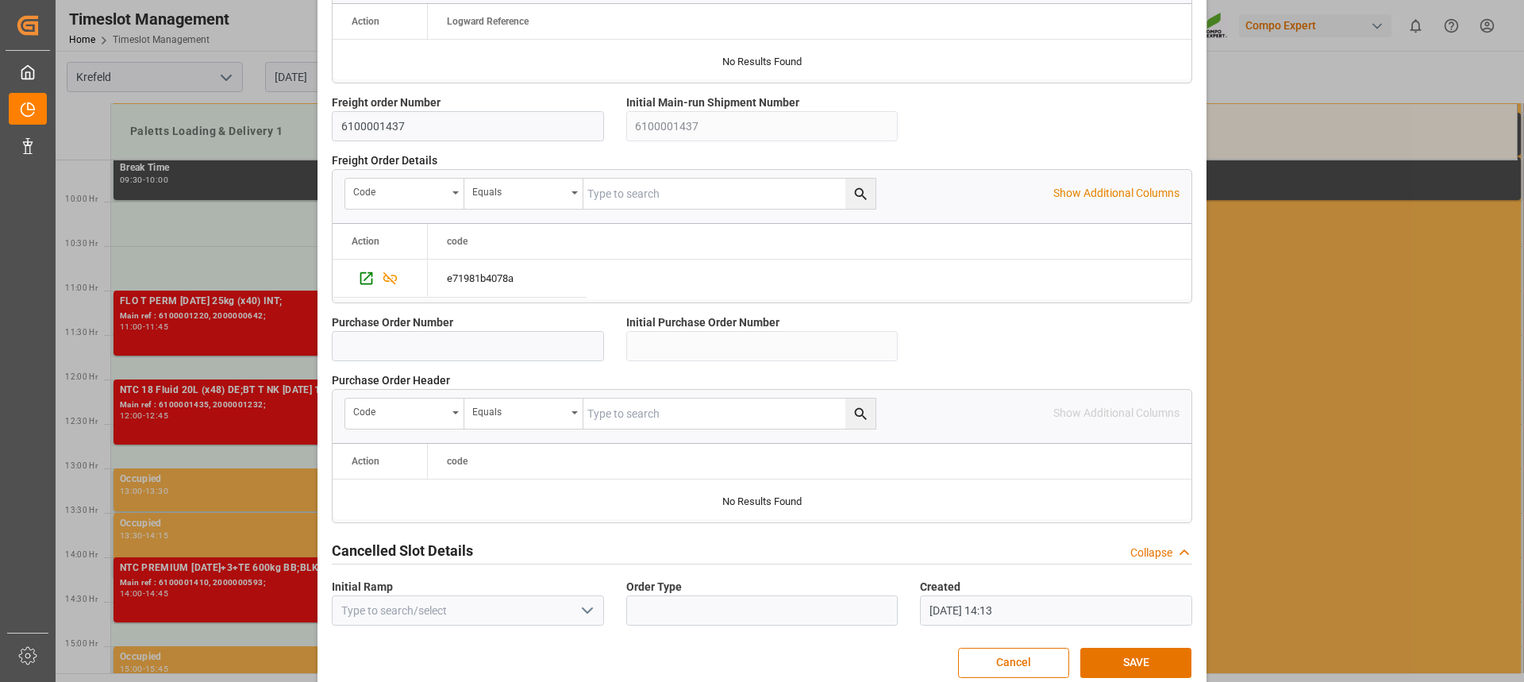
scroll to position [1415, 0]
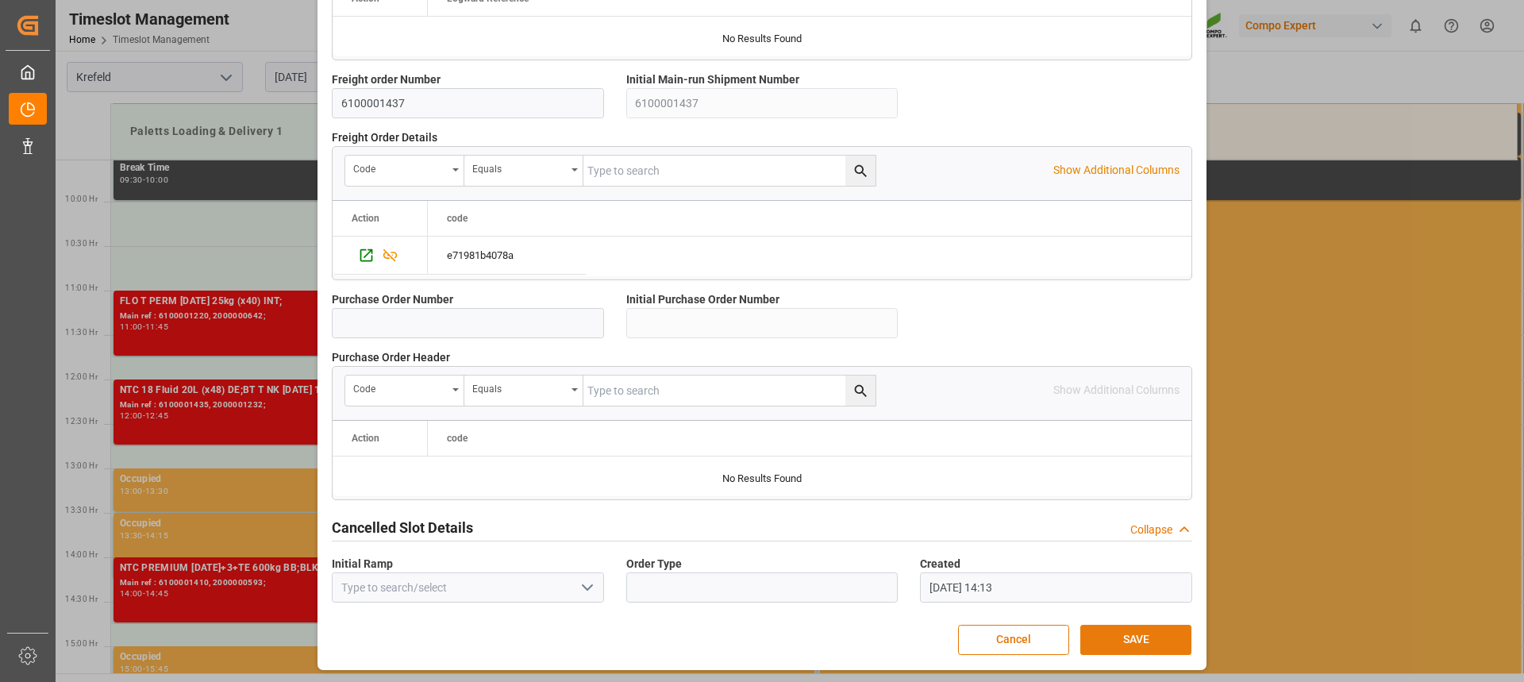
click at [1133, 629] on button "SAVE" at bounding box center [1135, 640] width 111 height 30
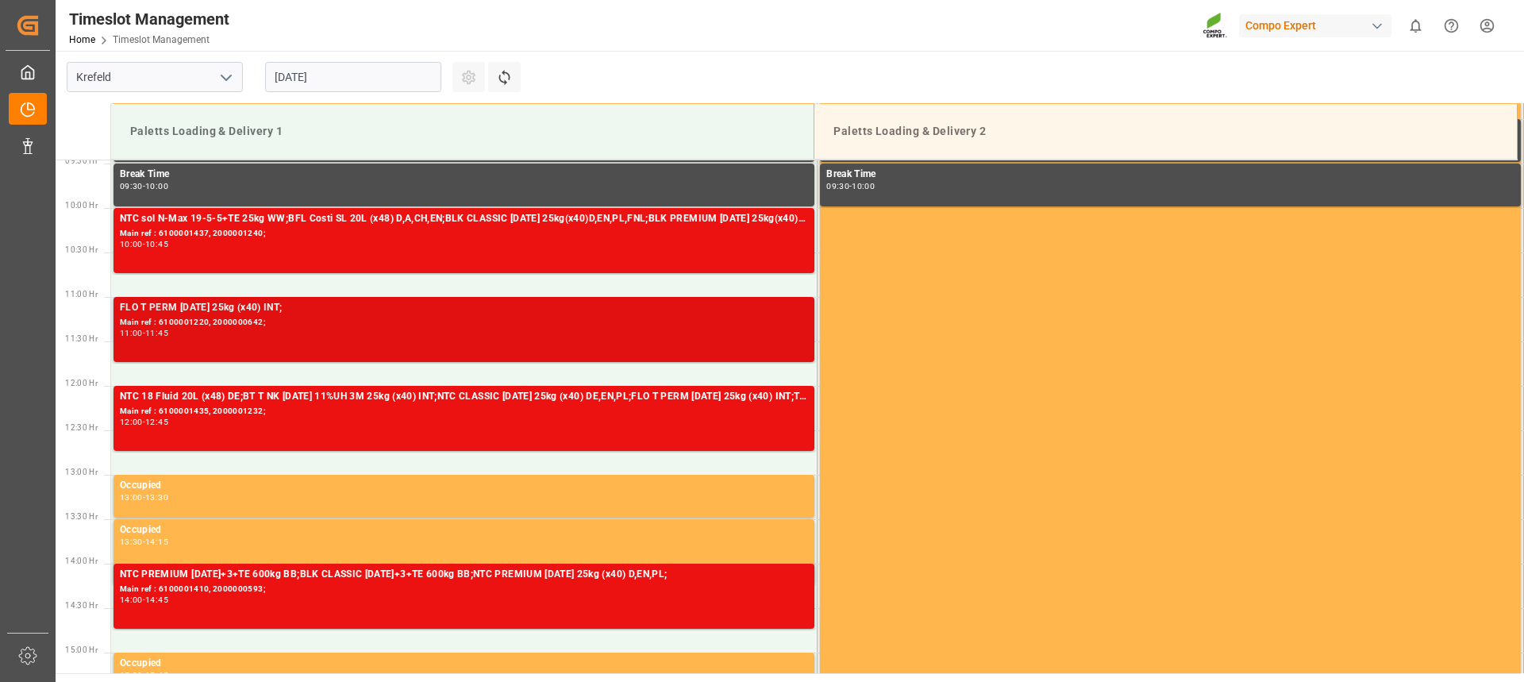
scroll to position [869, 0]
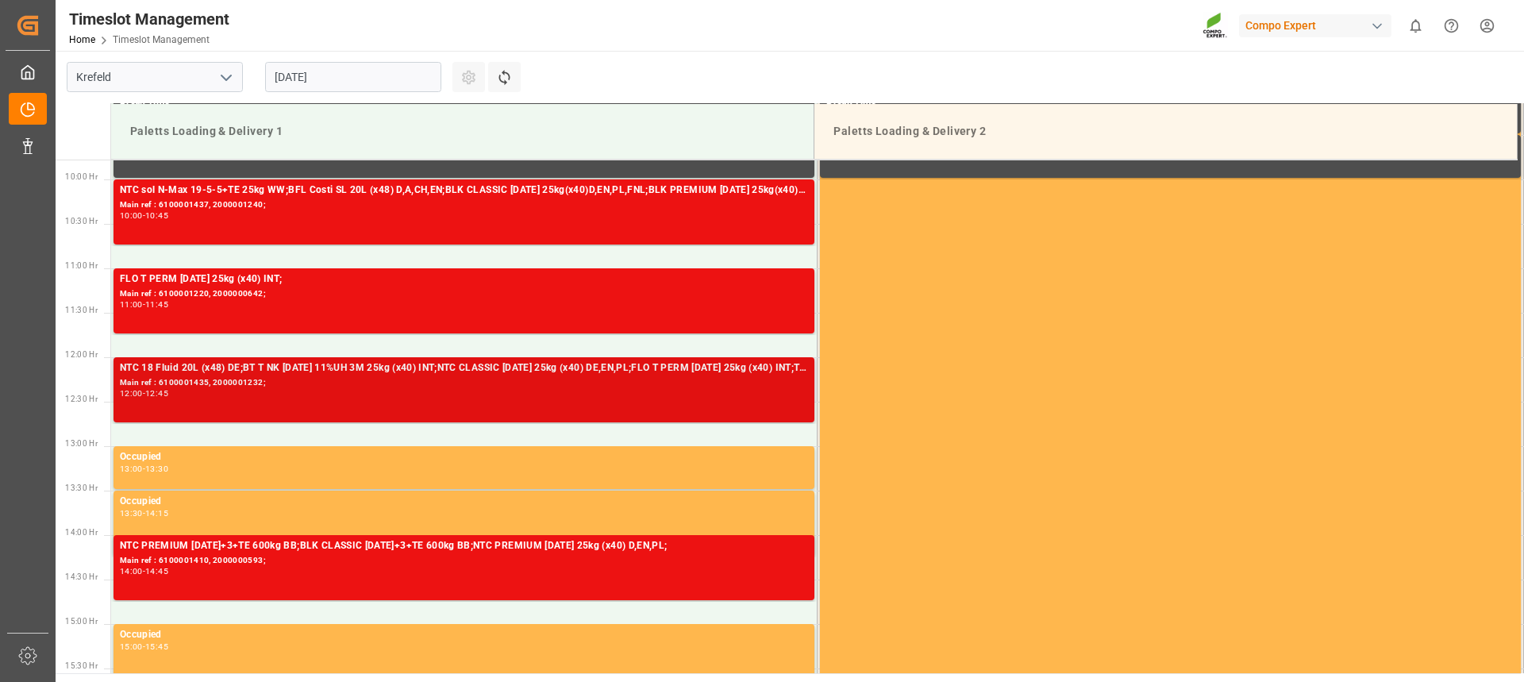
click at [297, 395] on div "12:00 - 12:45" at bounding box center [464, 394] width 688 height 9
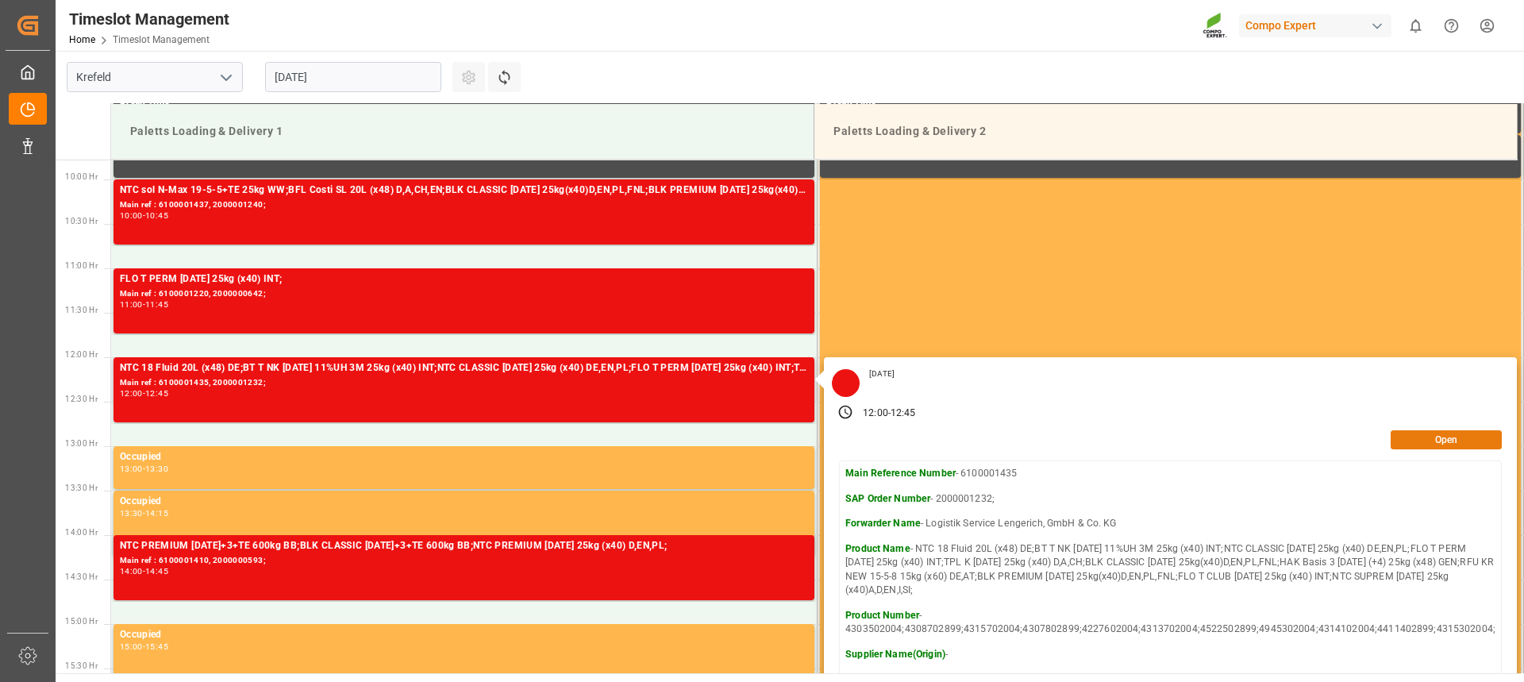
click at [1439, 436] on button "Open" at bounding box center [1446, 439] width 111 height 19
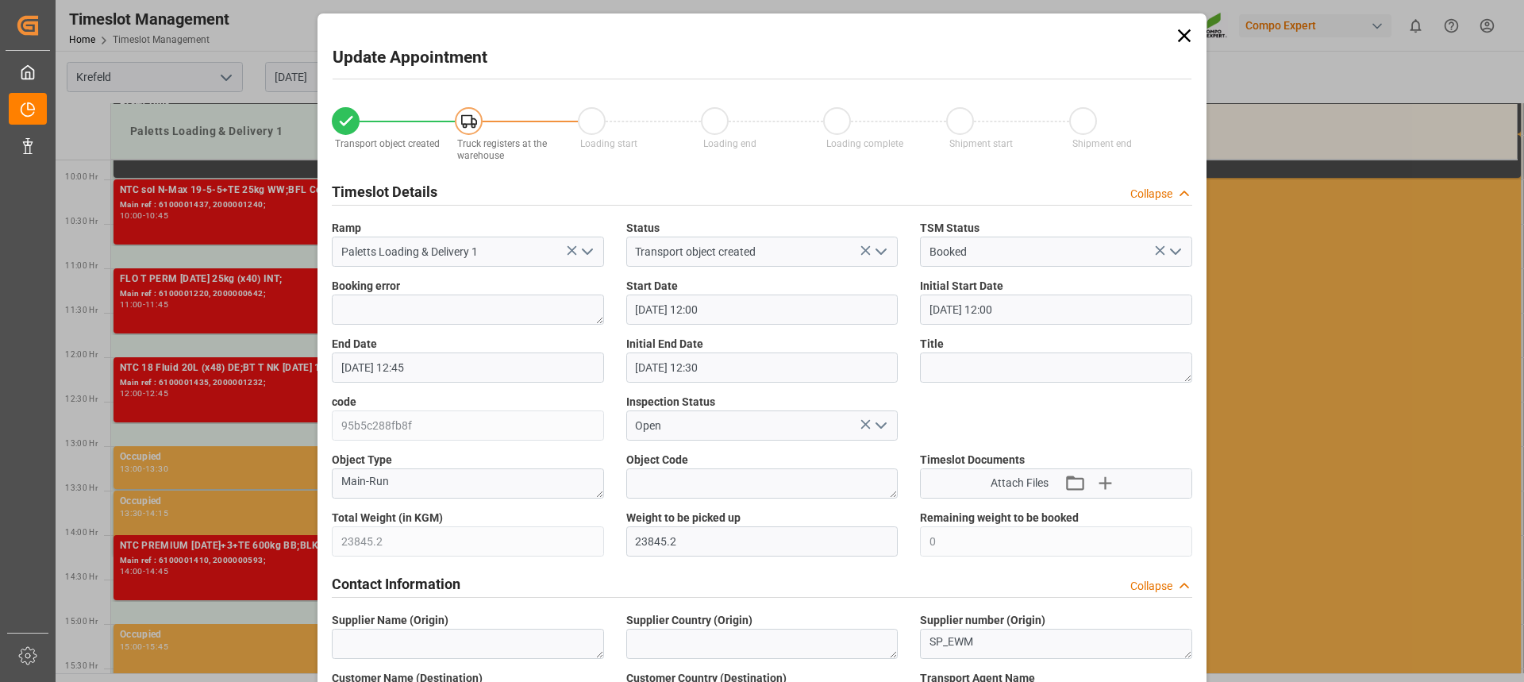
click at [727, 310] on input "28.08.2025 12:00" at bounding box center [762, 309] width 272 height 30
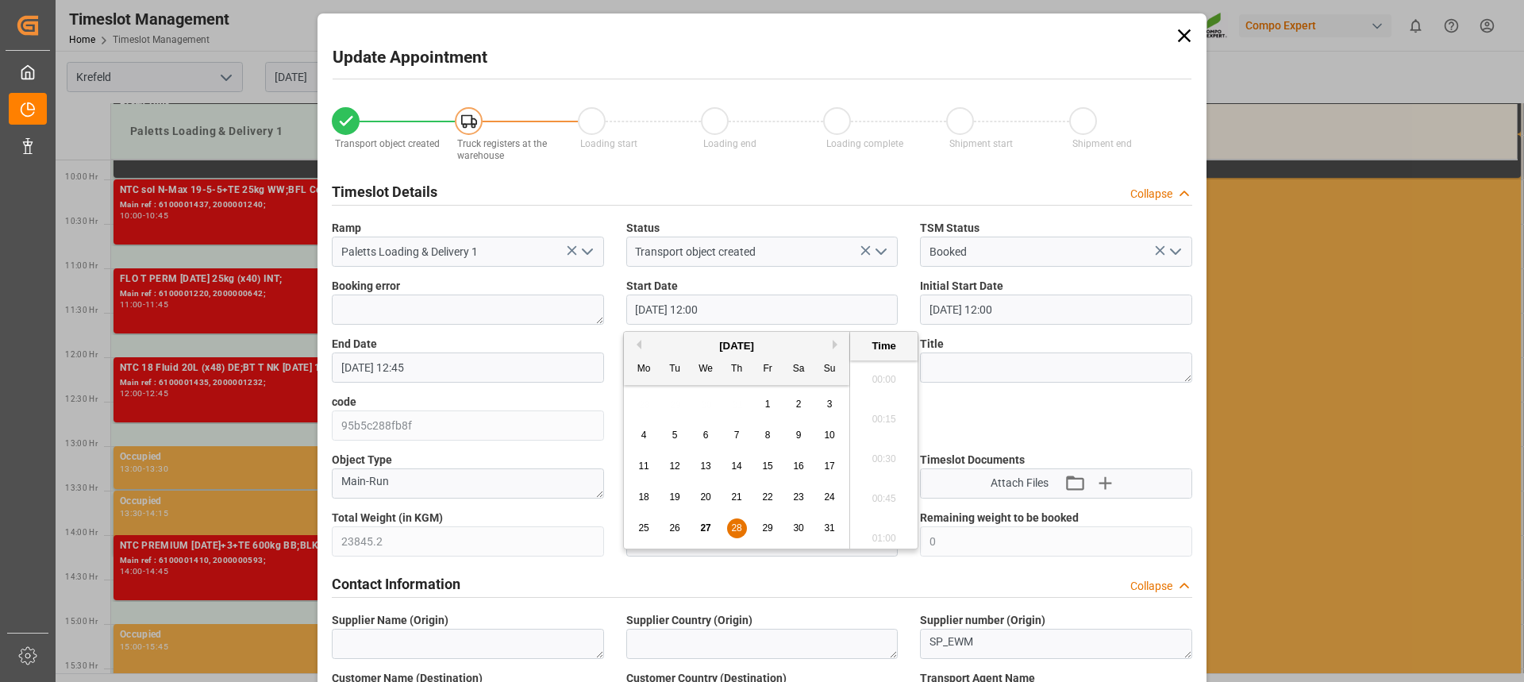
scroll to position [1831, 0]
click at [736, 523] on span "28" at bounding box center [736, 527] width 10 height 11
click at [882, 488] on li "12:15" at bounding box center [883, 494] width 67 height 40
type input "28.08.2025 12:15"
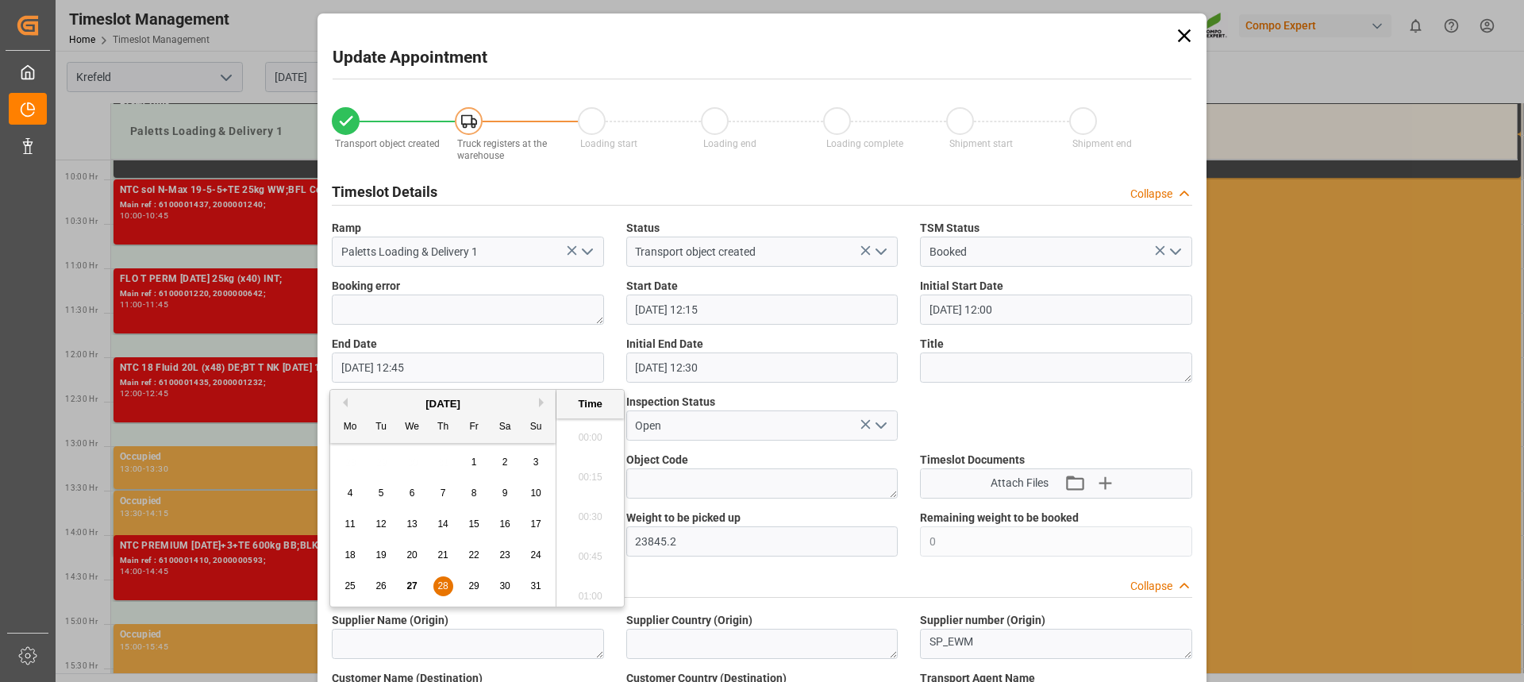
click at [478, 370] on input "28.08.2025 12:45" at bounding box center [468, 367] width 272 height 30
click at [448, 589] on div "28" at bounding box center [443, 586] width 20 height 19
click at [582, 544] on li "13:00" at bounding box center [589, 552] width 67 height 40
type input "28.08.2025 13:00"
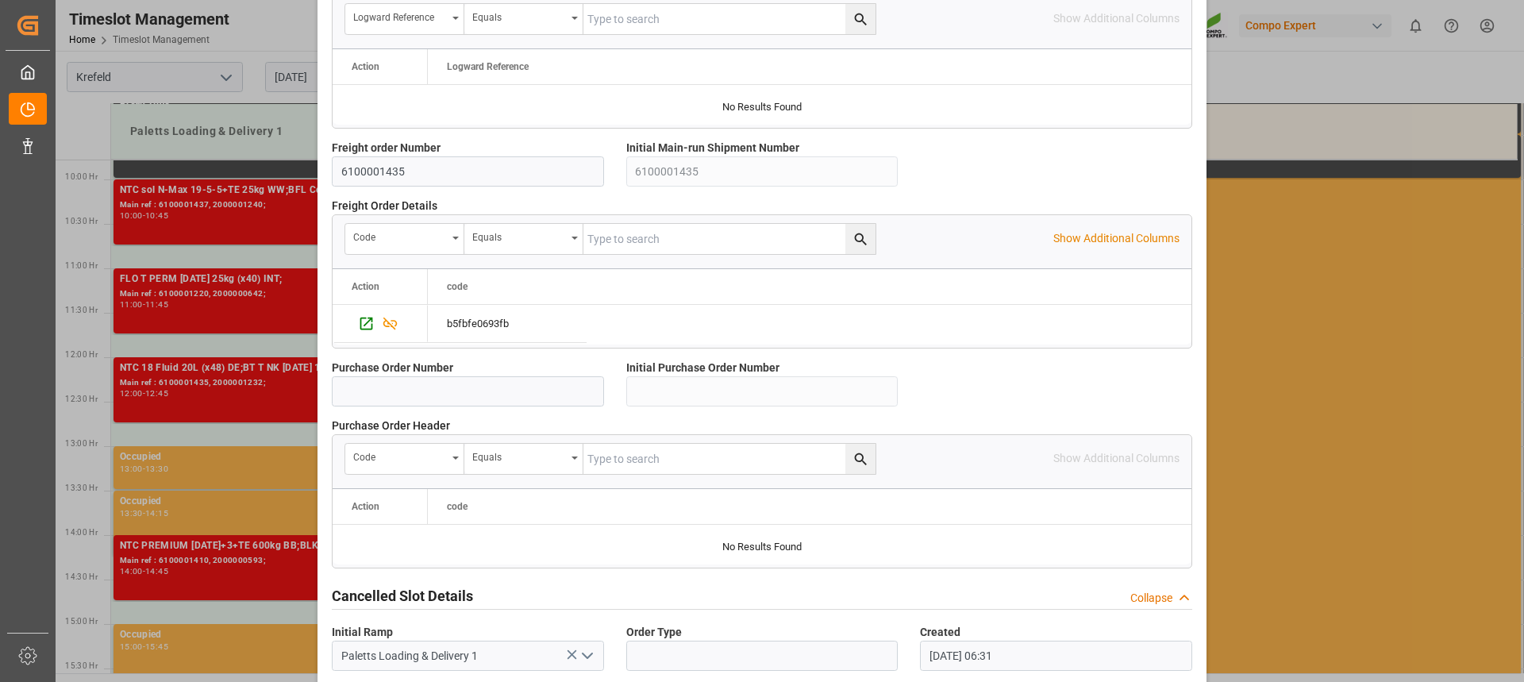
scroll to position [1415, 0]
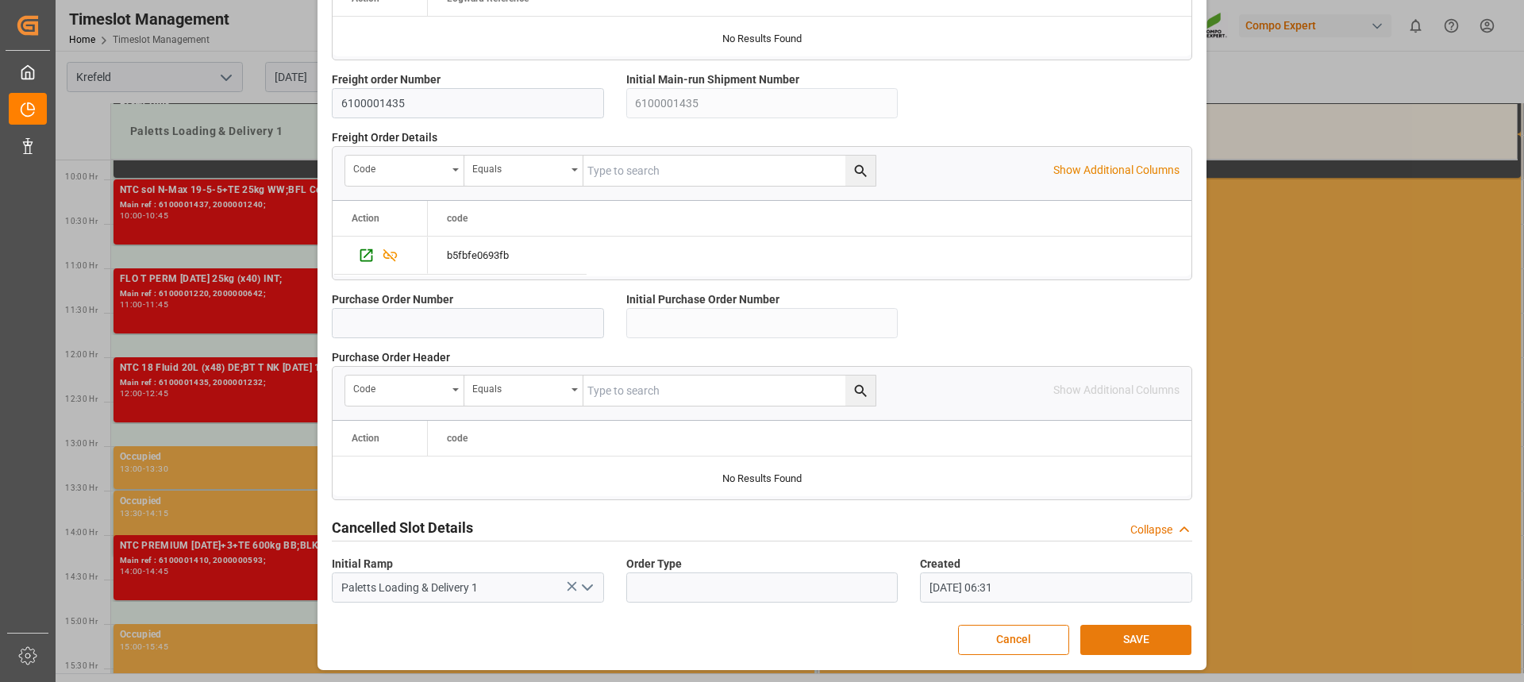
click at [1122, 631] on button "SAVE" at bounding box center [1135, 640] width 111 height 30
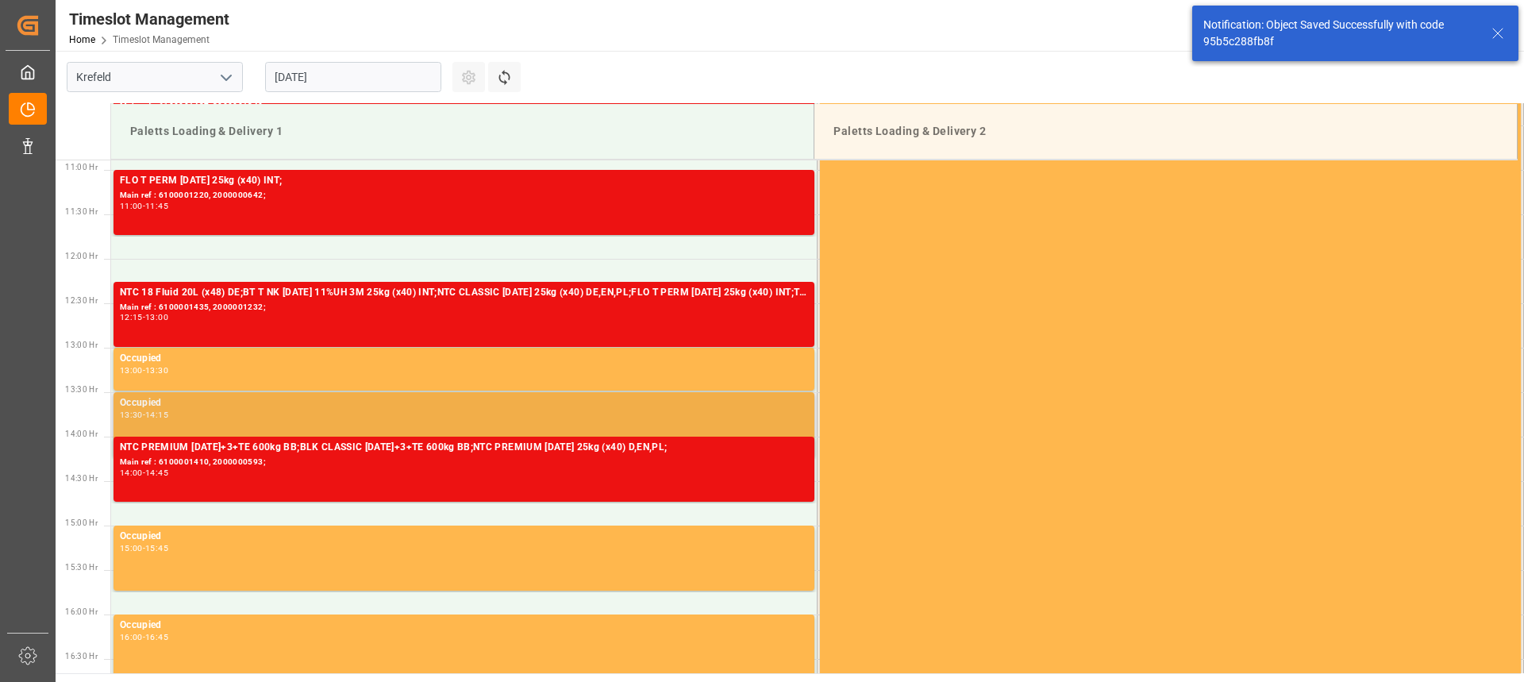
scroll to position [888, 0]
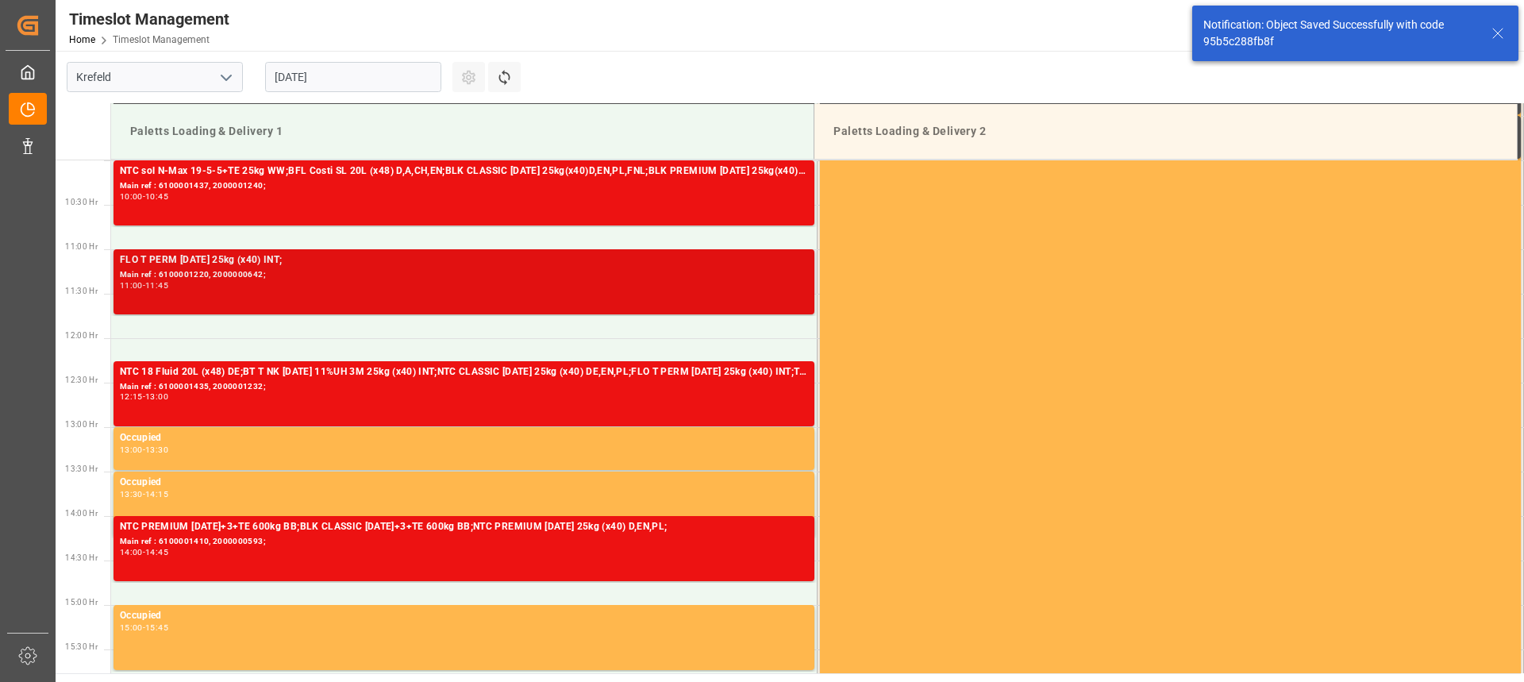
click at [316, 291] on div "FLO T PERM 16-7-15 25kg (x40) INT; Main ref : 6100001220, 2000000642; 11:00 - 1…" at bounding box center [464, 281] width 688 height 59
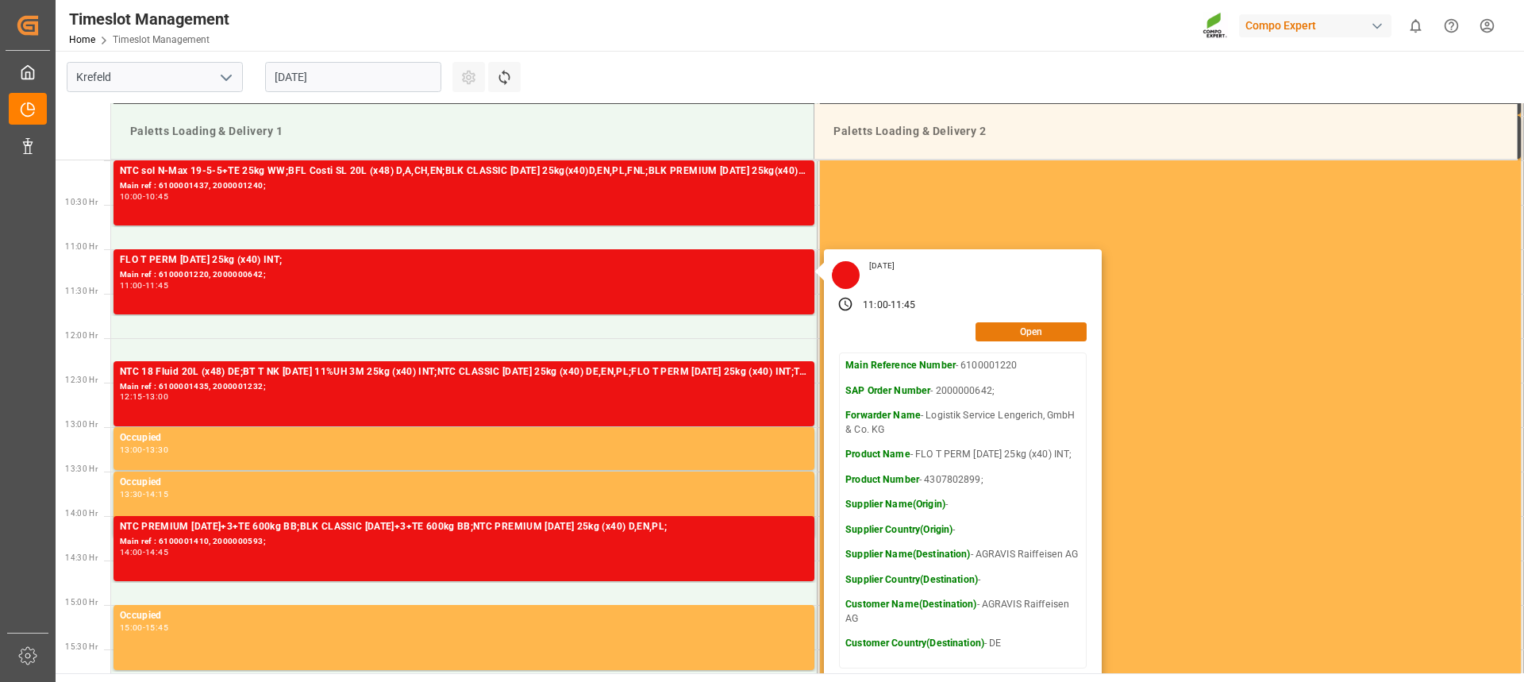
click at [992, 334] on button "Open" at bounding box center [1031, 331] width 111 height 19
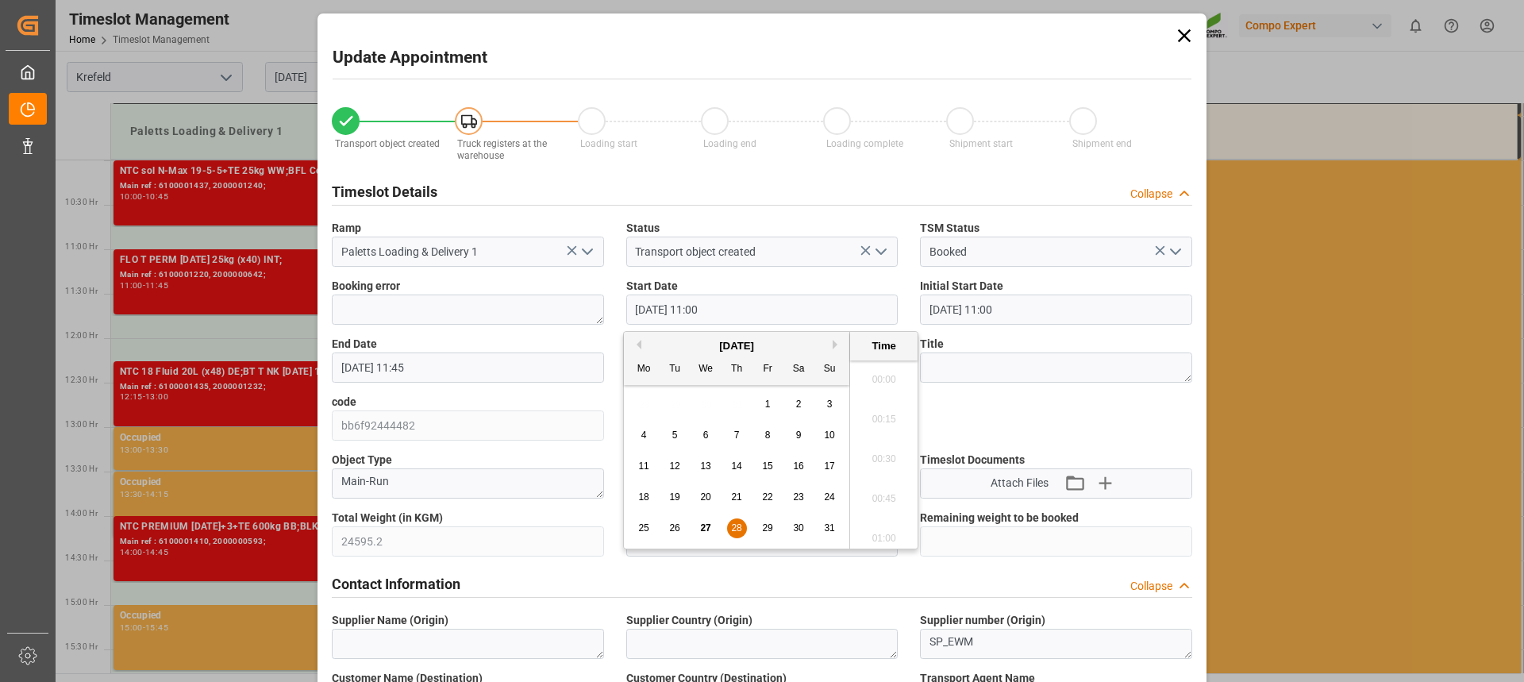
click at [696, 309] on input "28.08.2025 11:00" at bounding box center [762, 309] width 272 height 30
click at [735, 528] on span "28" at bounding box center [736, 527] width 10 height 11
click at [885, 460] on li "11:30" at bounding box center [883, 454] width 67 height 40
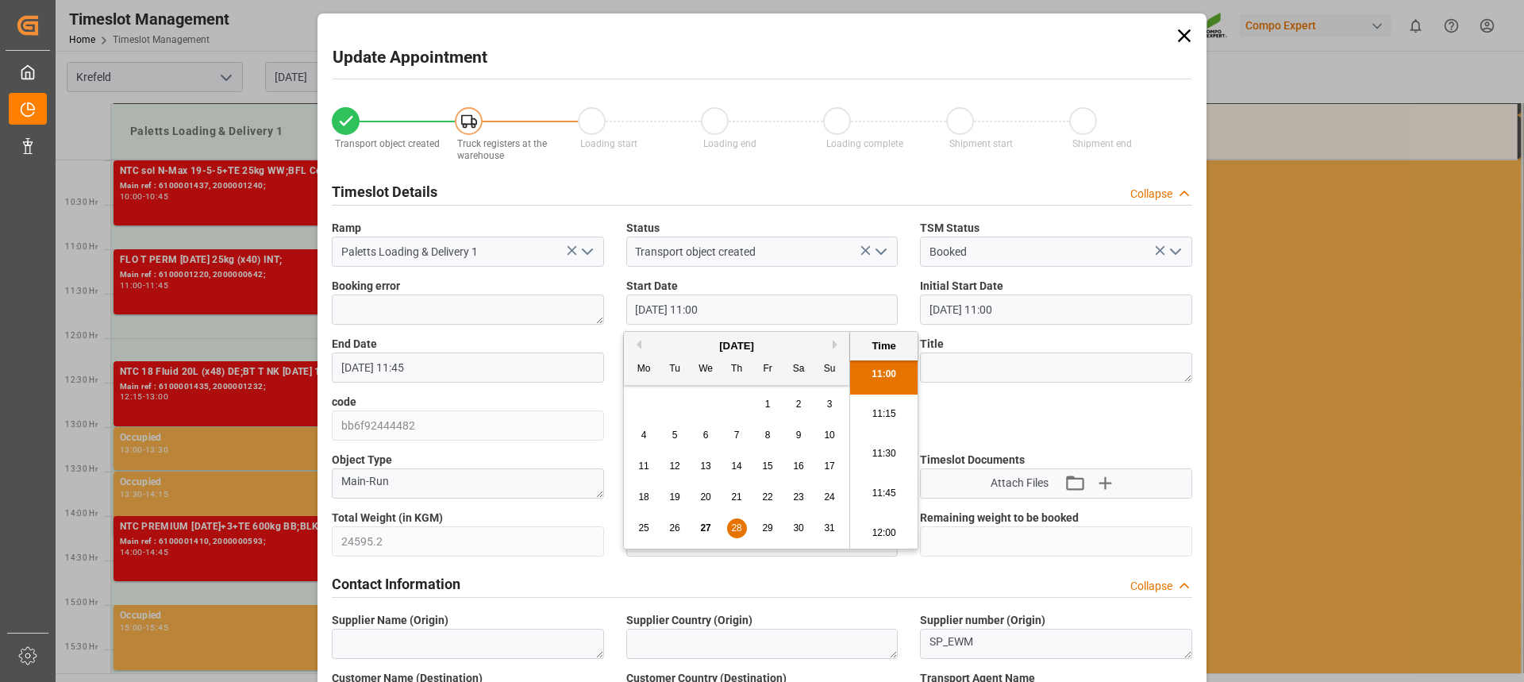
type input "28.08.2025 11:30"
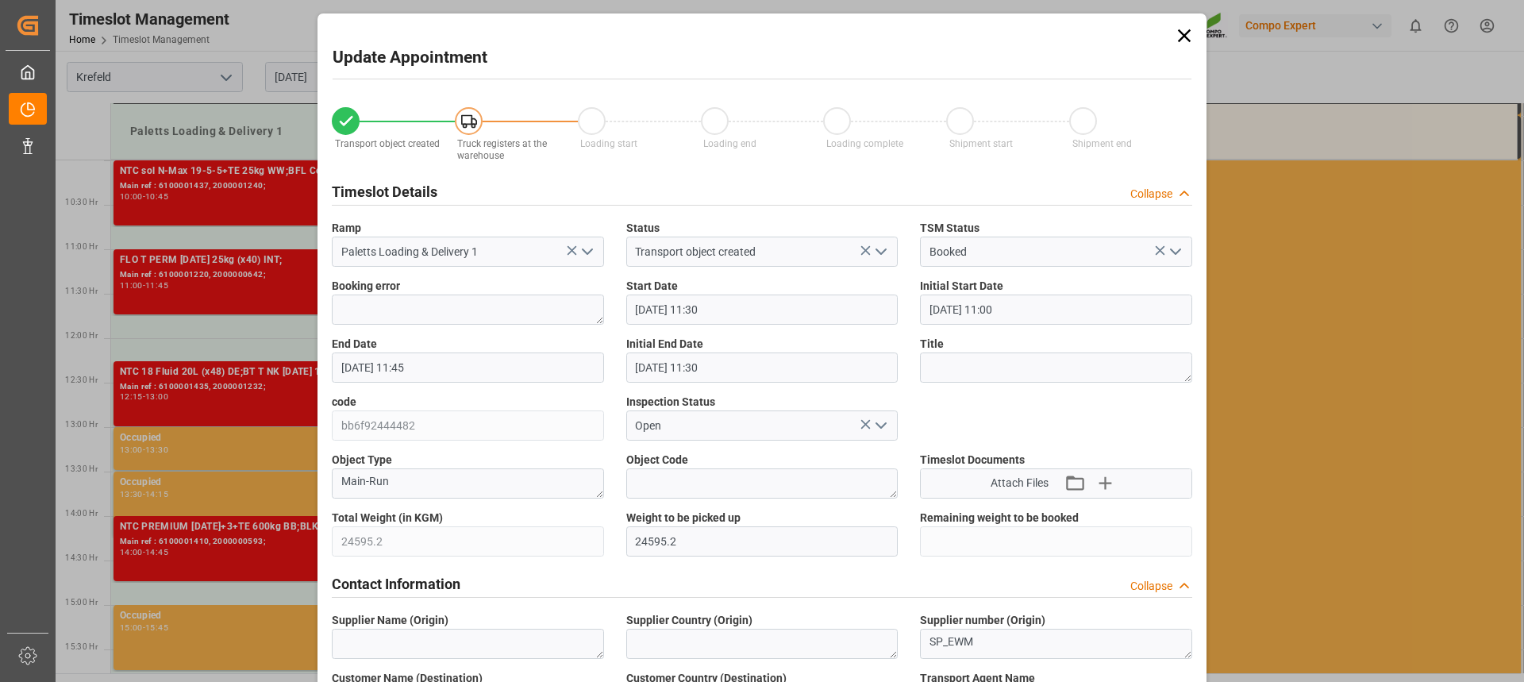
click at [452, 365] on input "28.08.2025 11:45" at bounding box center [468, 367] width 272 height 30
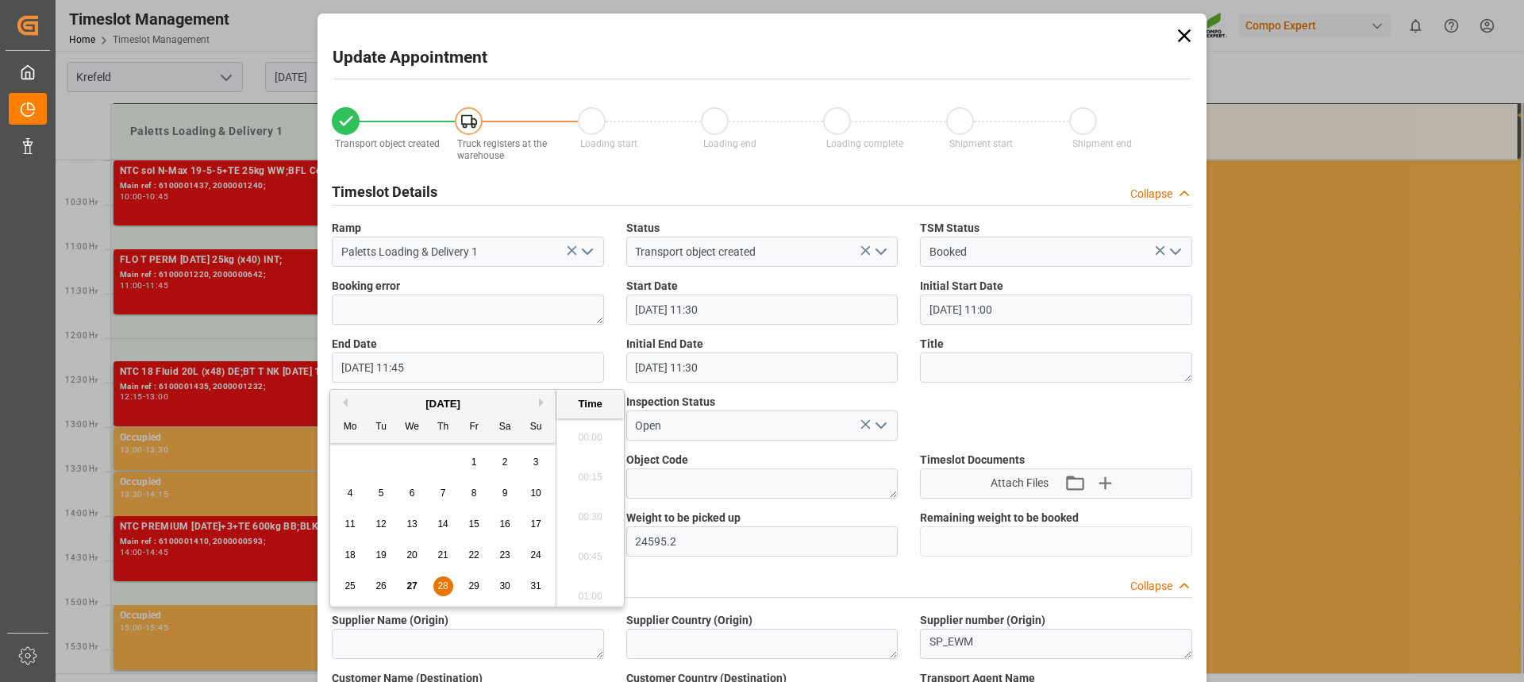
scroll to position [1792, 0]
click at [439, 584] on span "28" at bounding box center [442, 585] width 10 height 11
click at [591, 512] on li "12:15" at bounding box center [589, 512] width 67 height 40
type input "28.08.2025 12:15"
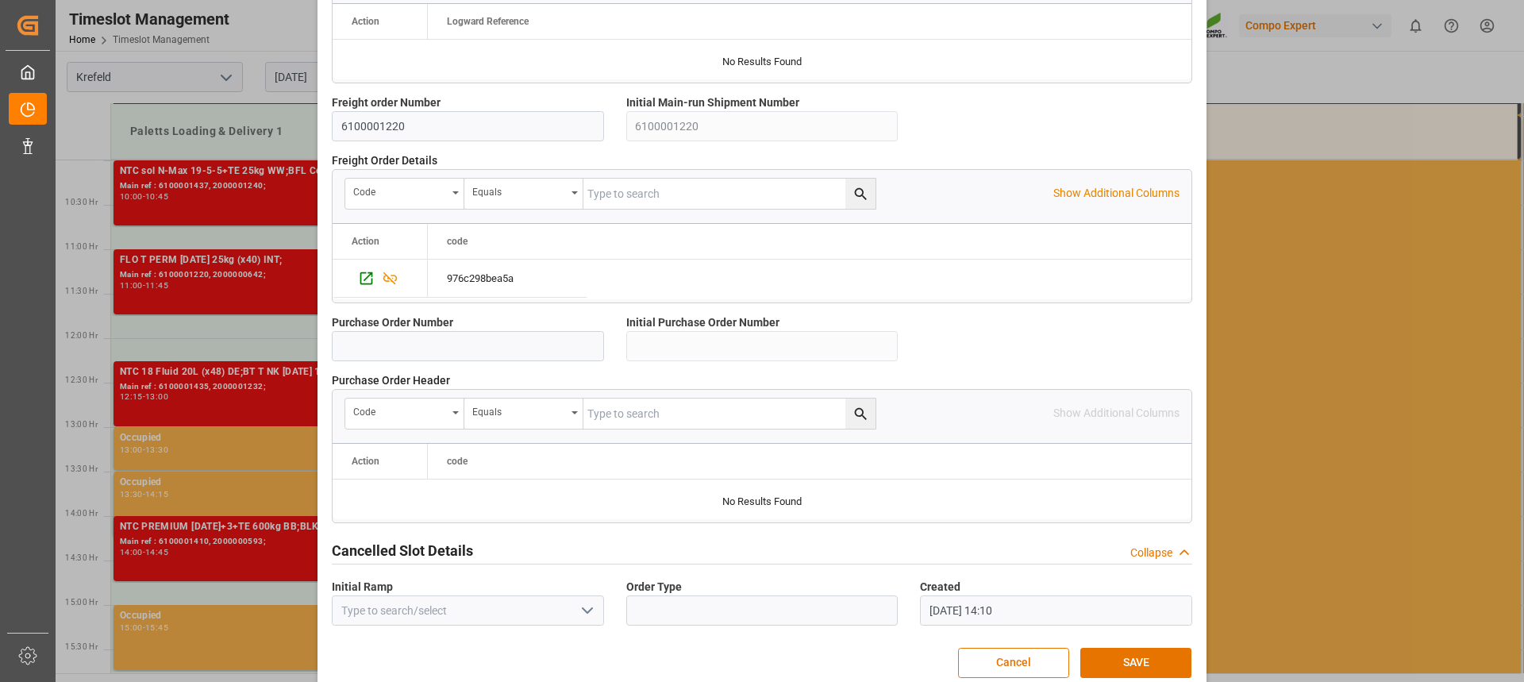
scroll to position [1415, 0]
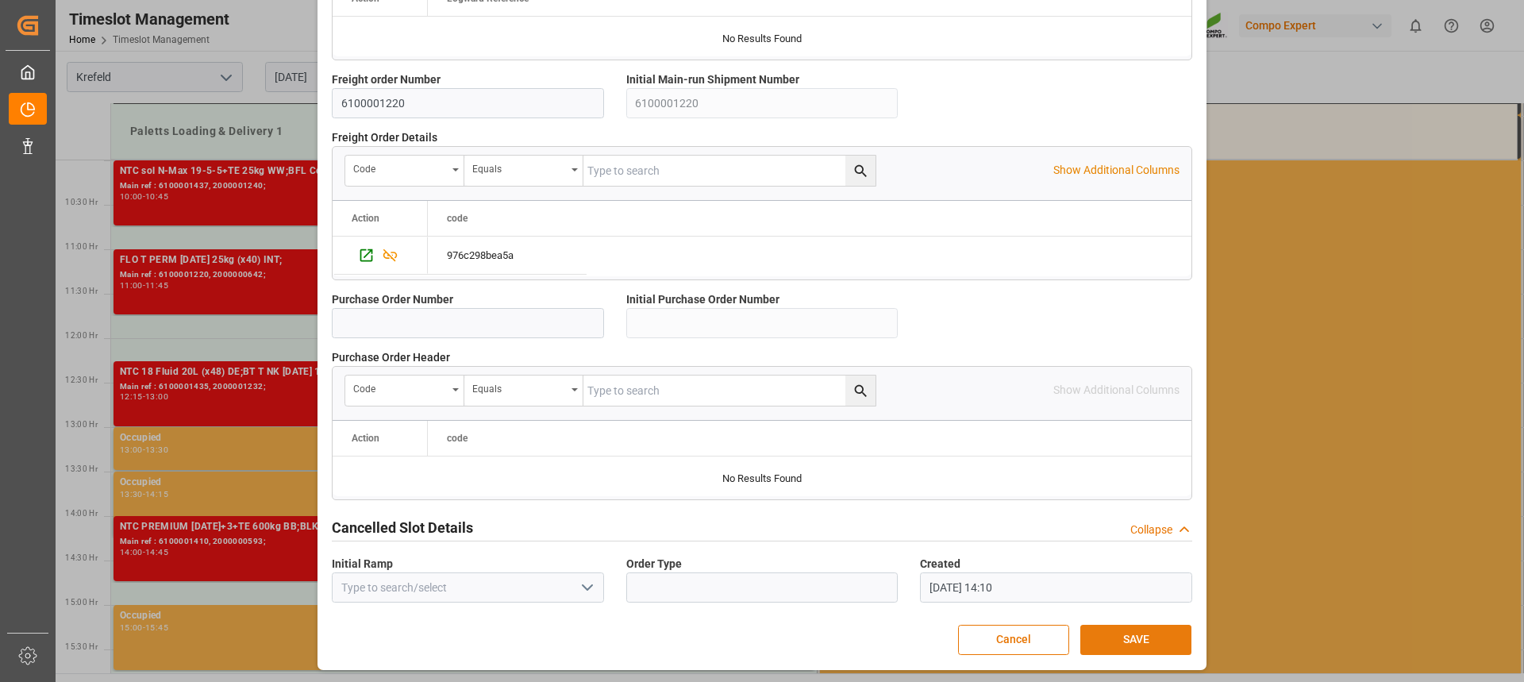
click at [1134, 638] on button "SAVE" at bounding box center [1135, 640] width 111 height 30
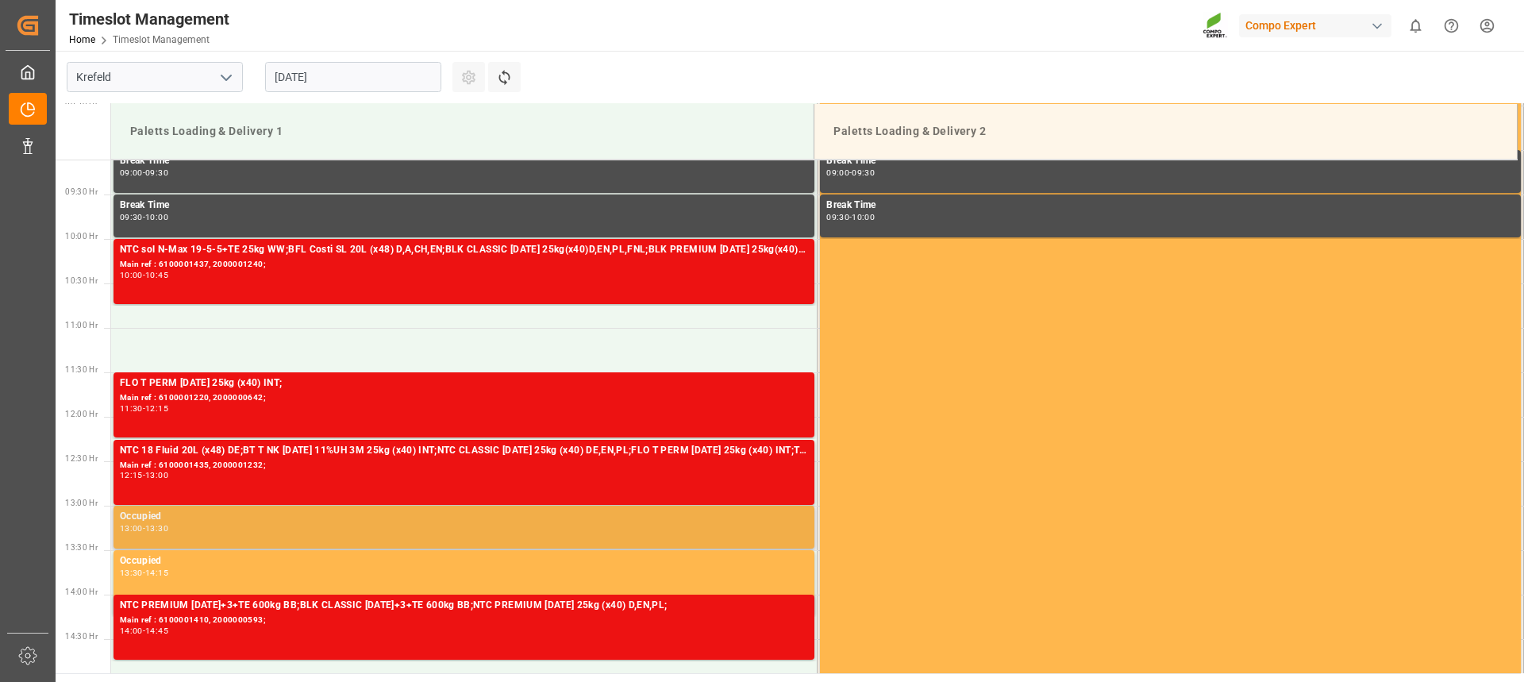
scroll to position [799, 0]
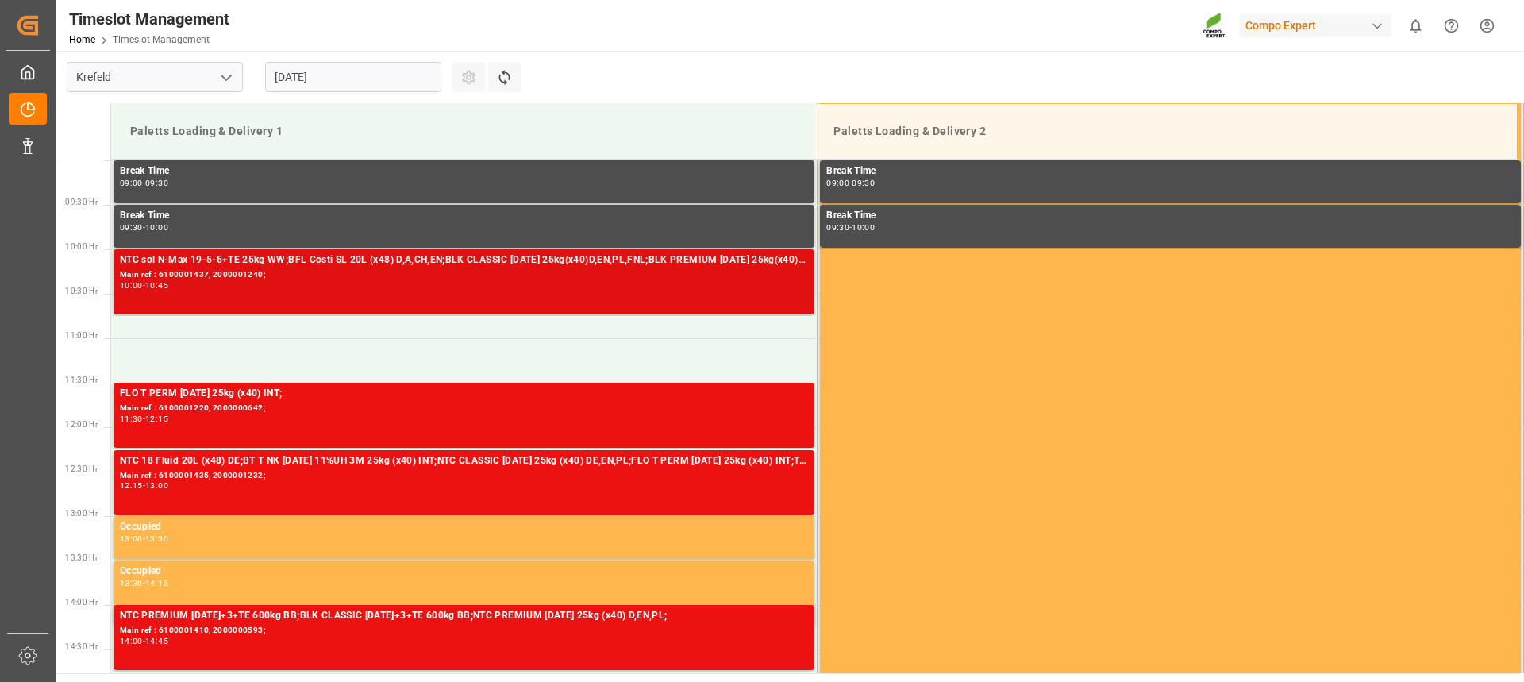
click at [350, 287] on div "10:00 - 10:45" at bounding box center [464, 286] width 688 height 9
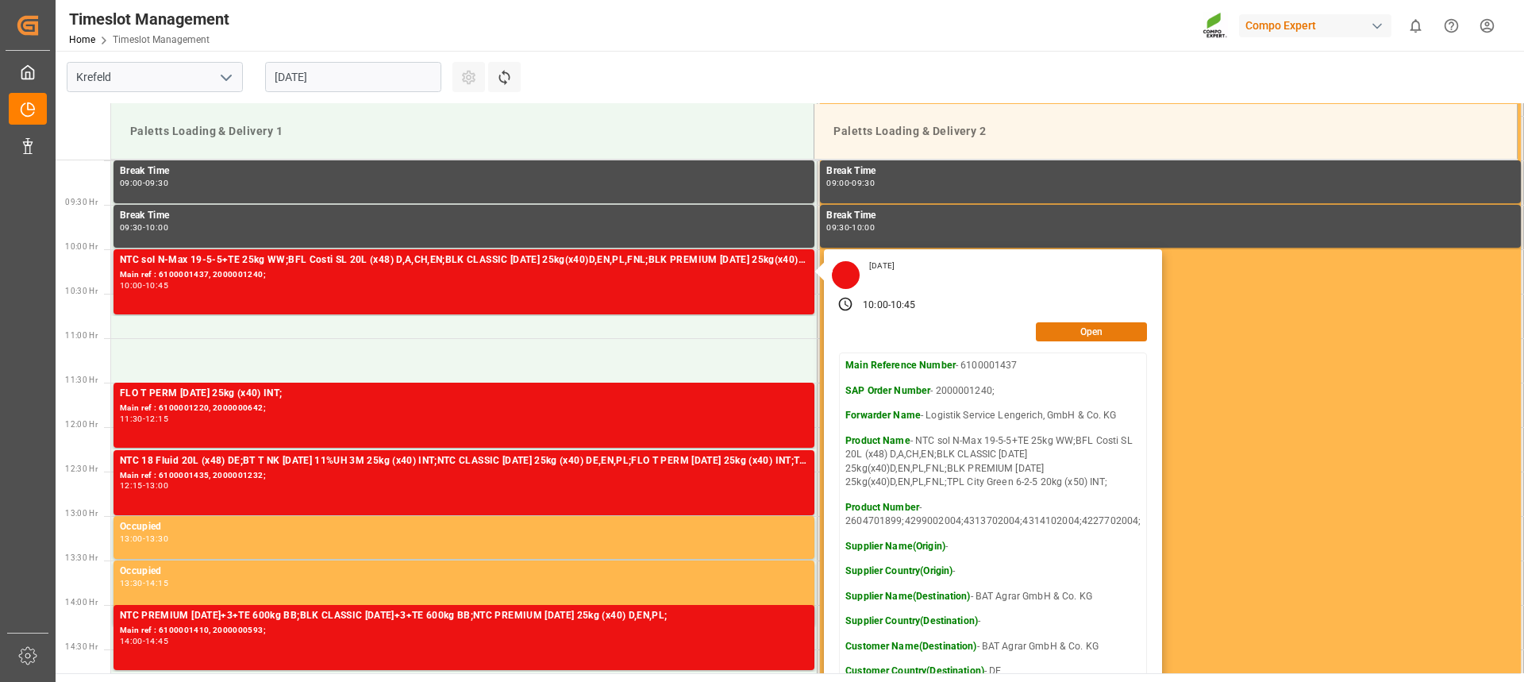
click at [1090, 334] on button "Open" at bounding box center [1091, 331] width 111 height 19
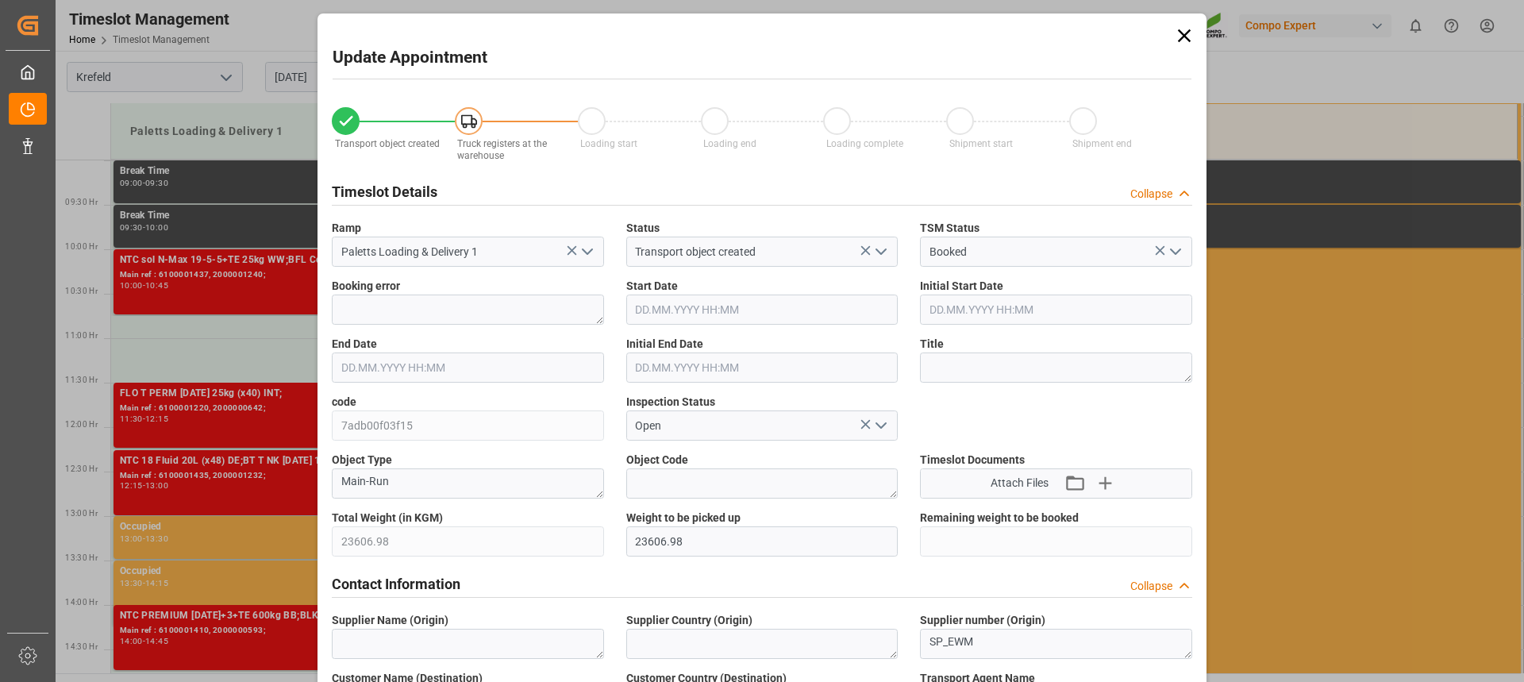
type input "28.08.2025 10:00"
type input "28.08.2025 10:45"
type input "28.08.2025 10:30"
type input "26.08.2025 13:10"
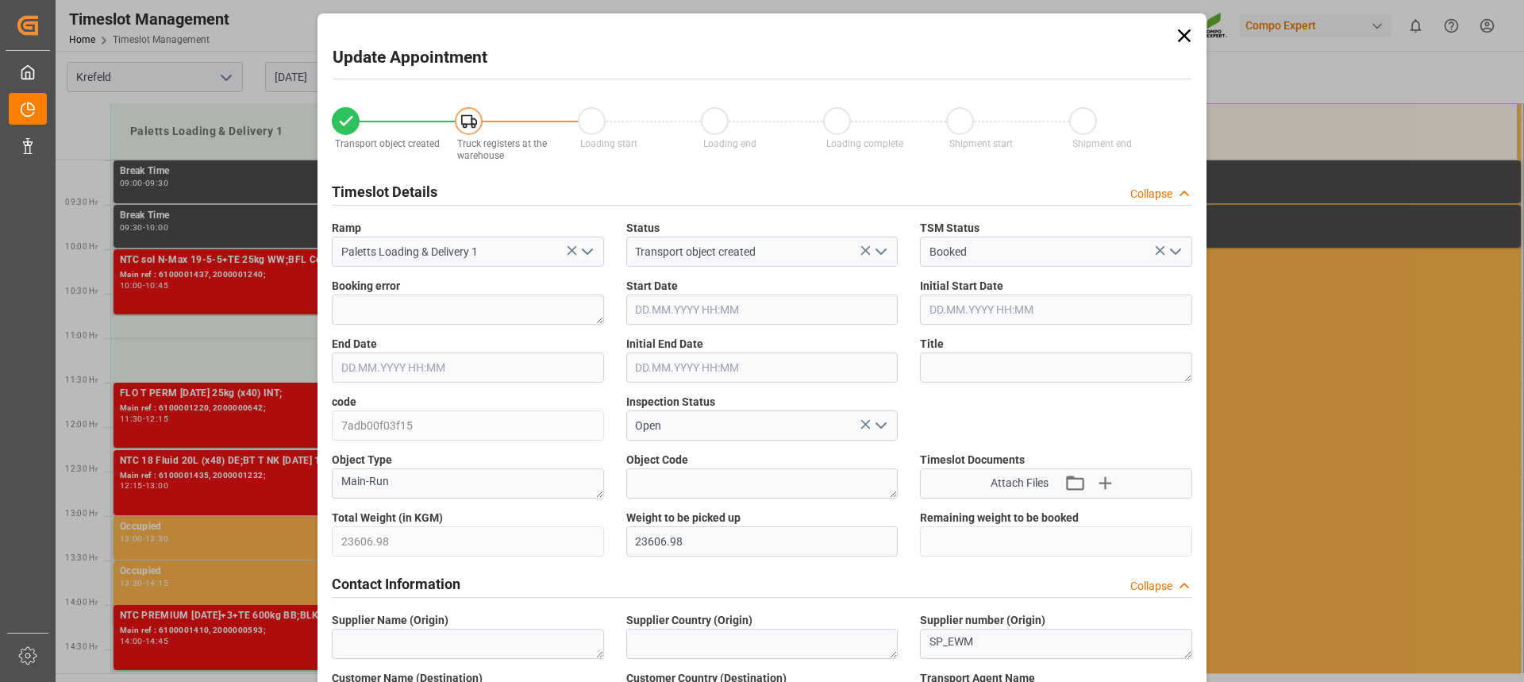
type input "27.08.2025 14:13"
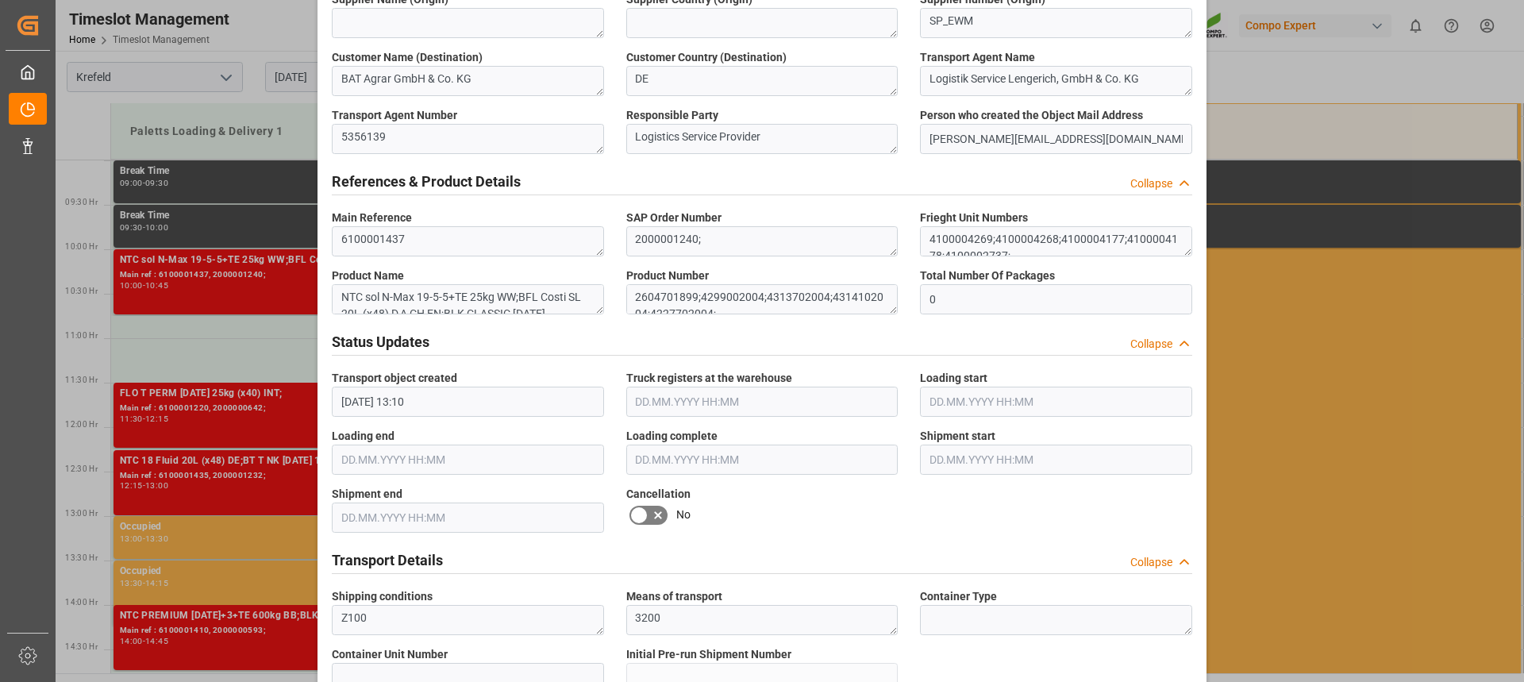
scroll to position [635, 0]
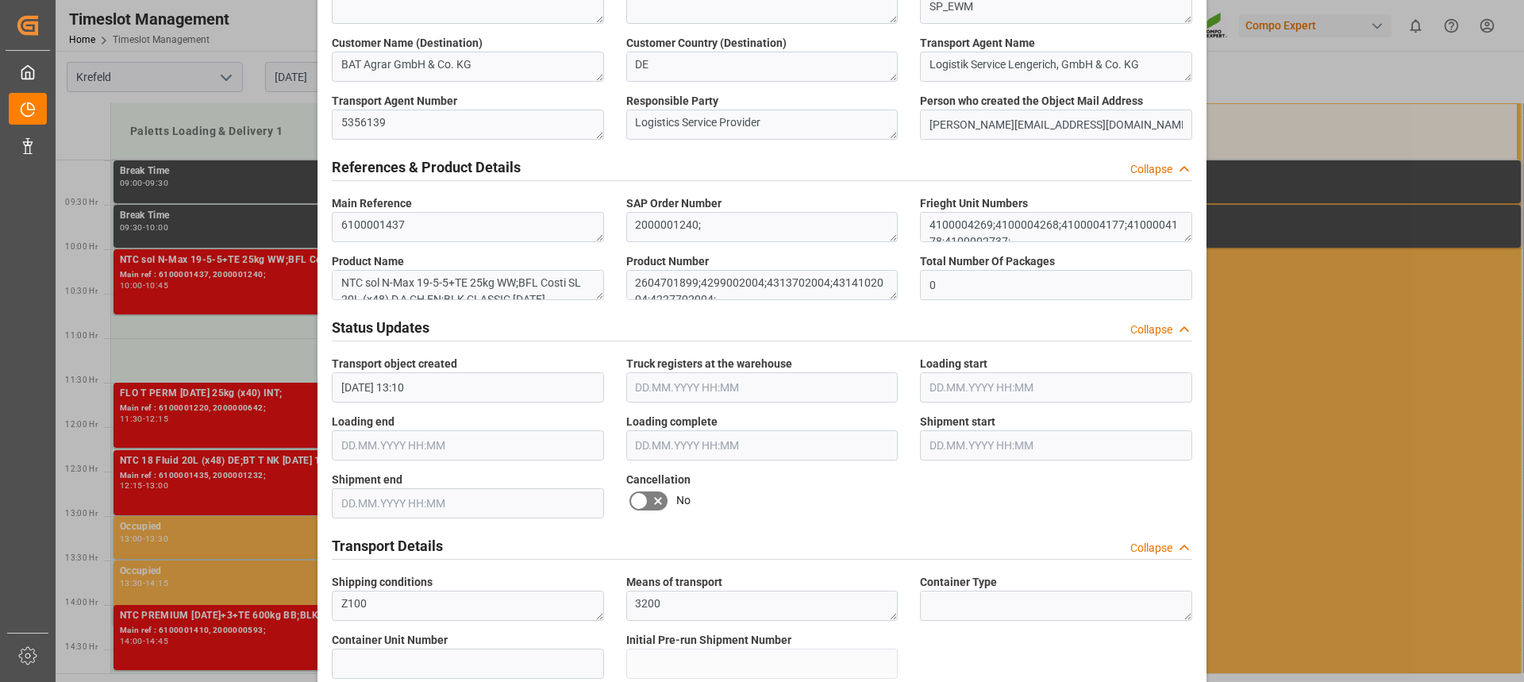
click at [643, 497] on icon at bounding box center [638, 500] width 19 height 19
click at [0, 0] on input "checkbox" at bounding box center [0, 0] width 0 height 0
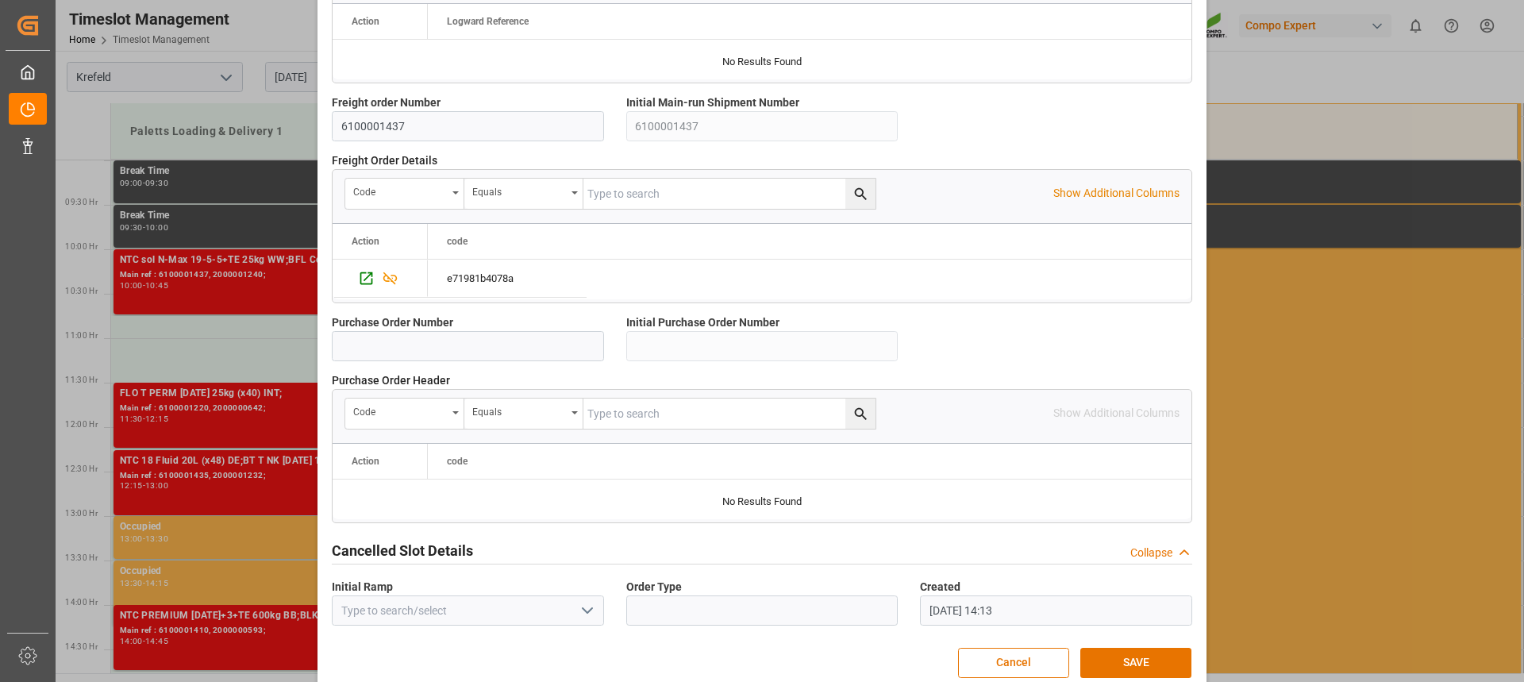
scroll to position [1415, 0]
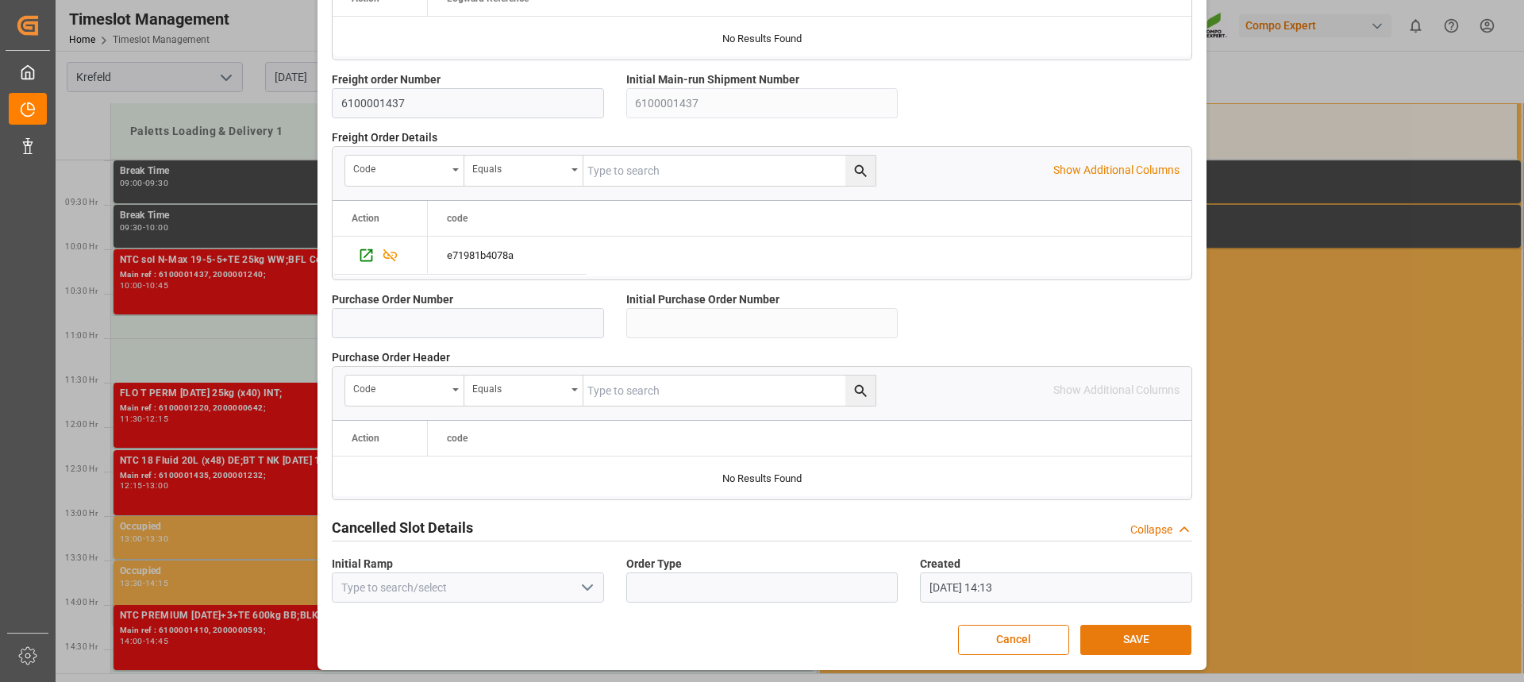
click at [1134, 643] on button "SAVE" at bounding box center [1135, 640] width 111 height 30
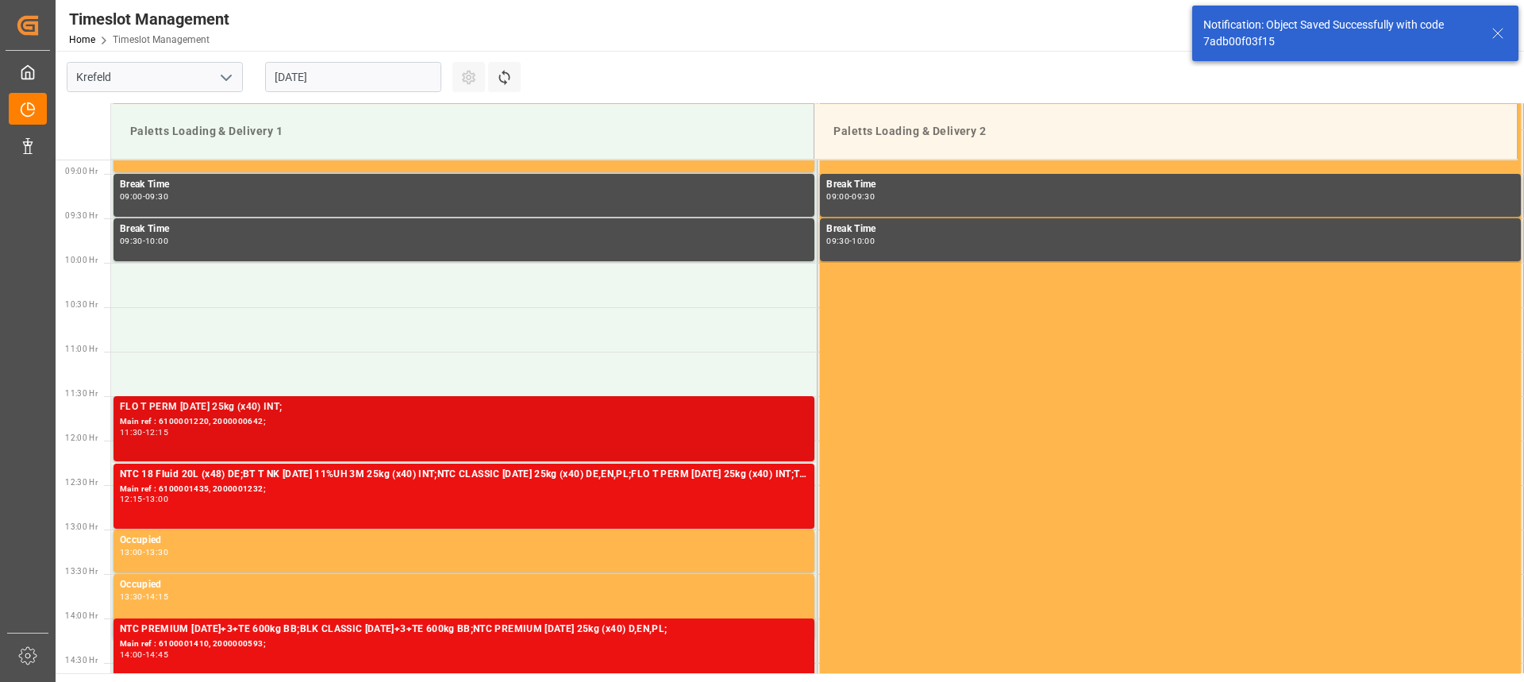
scroll to position [790, 0]
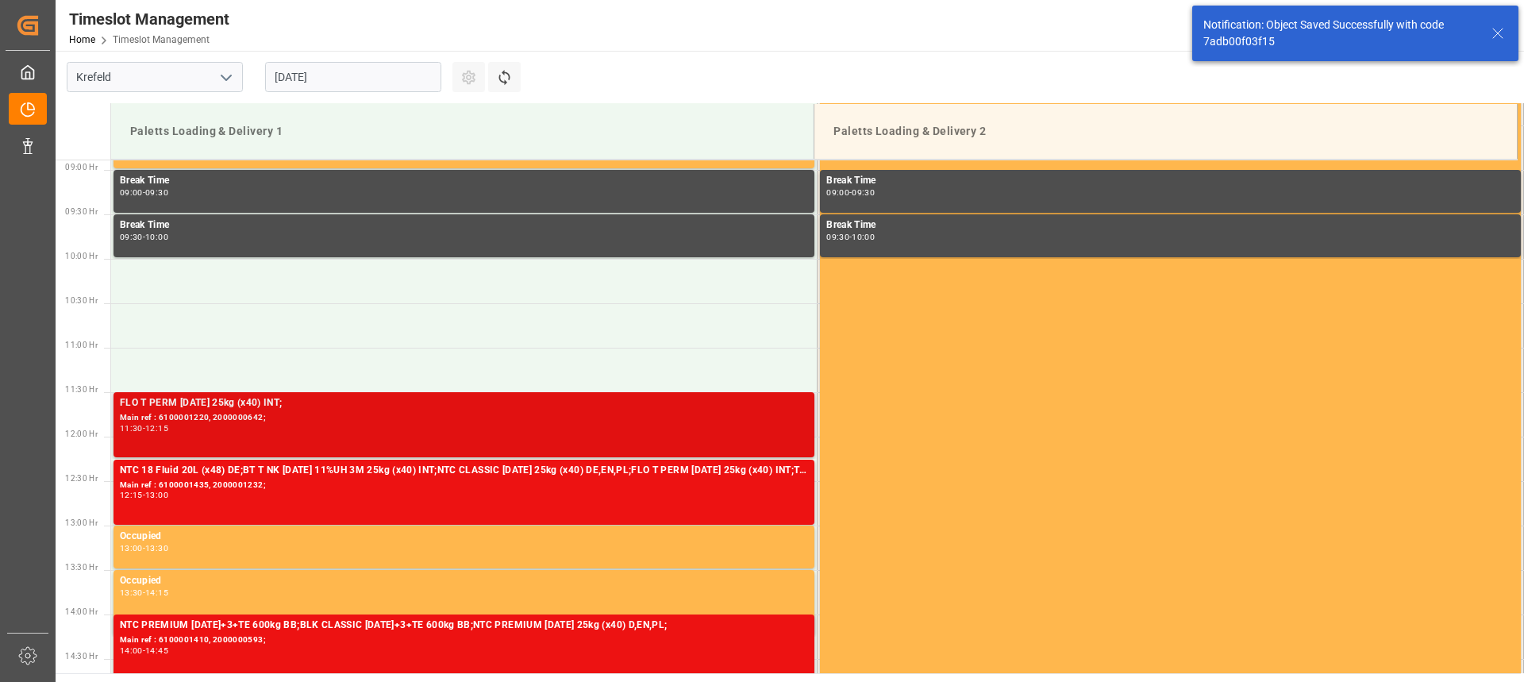
click at [254, 425] on div "11:30 - 12:15" at bounding box center [464, 429] width 688 height 9
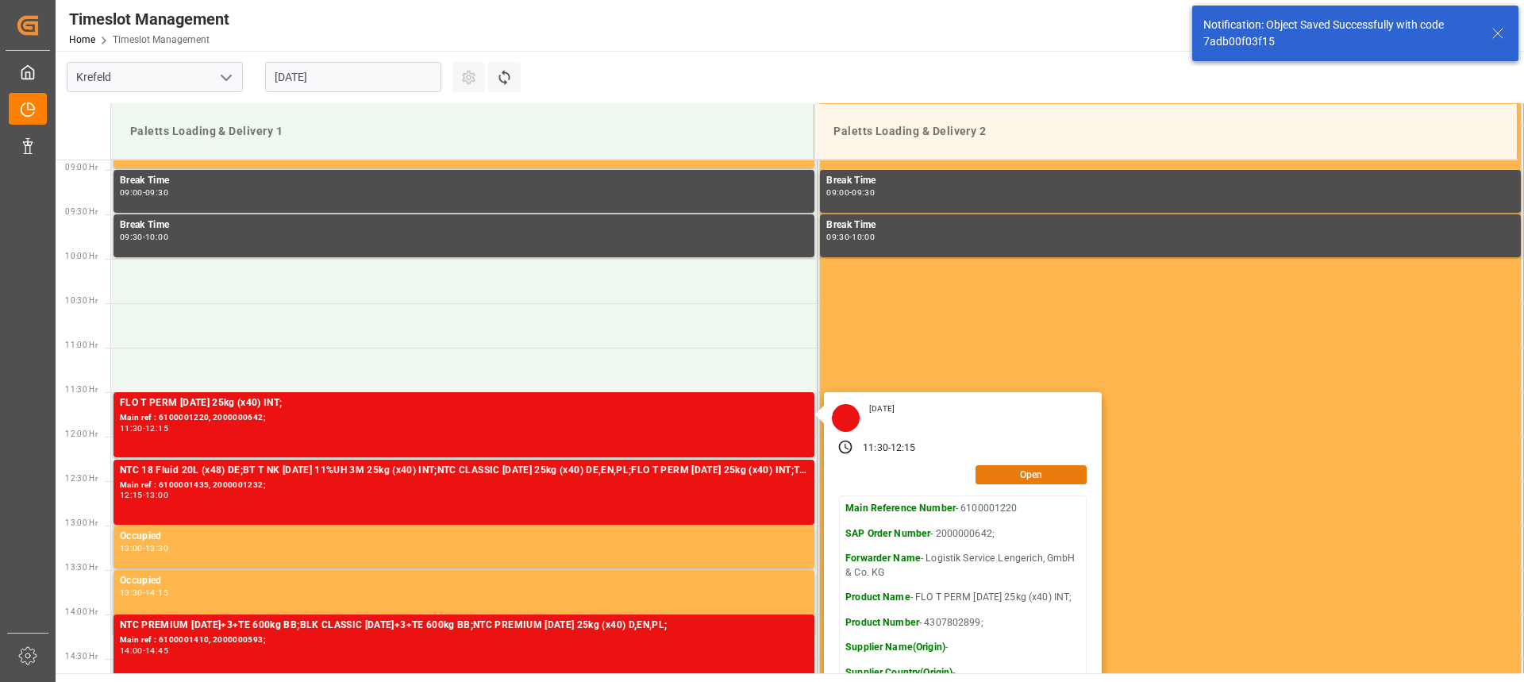
click at [1016, 475] on button "Open" at bounding box center [1031, 474] width 111 height 19
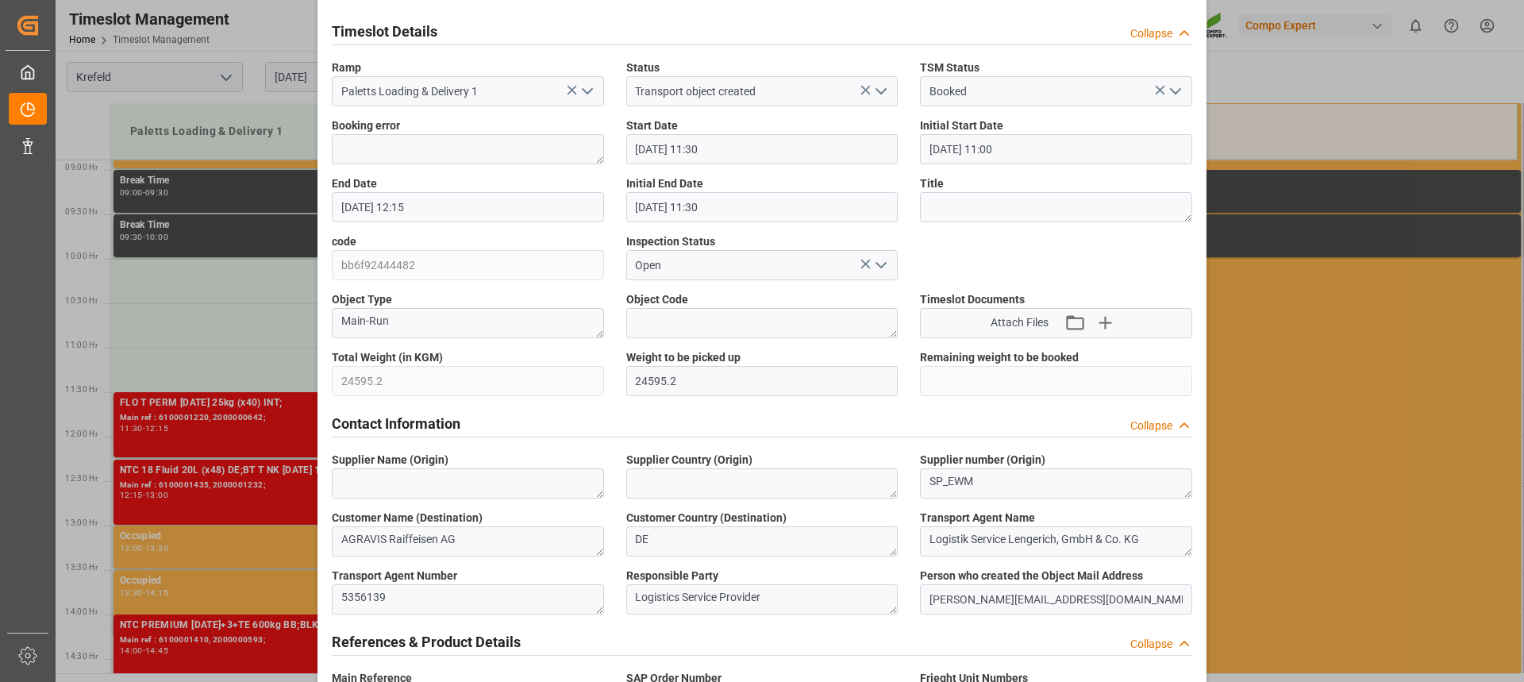
scroll to position [556, 0]
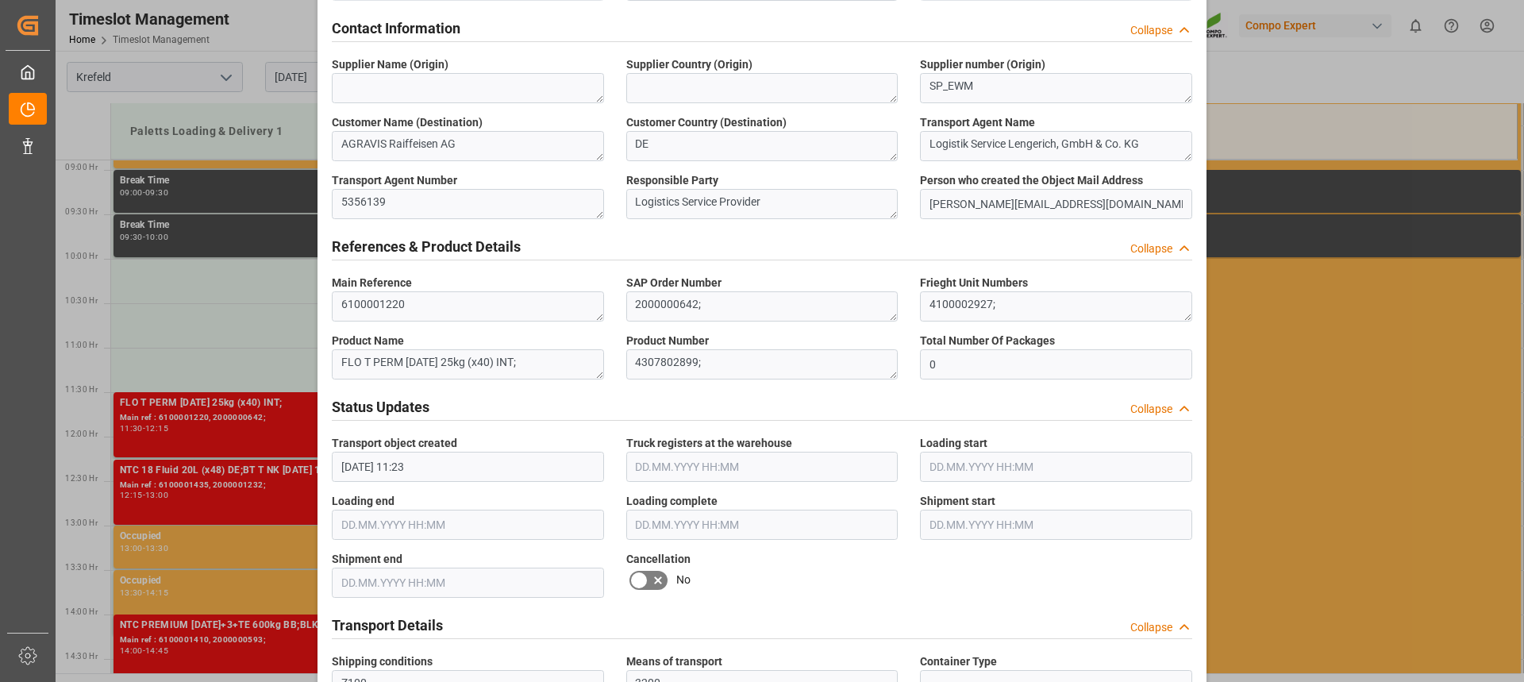
click at [644, 577] on icon at bounding box center [638, 580] width 19 height 19
click at [0, 0] on input "checkbox" at bounding box center [0, 0] width 0 height 0
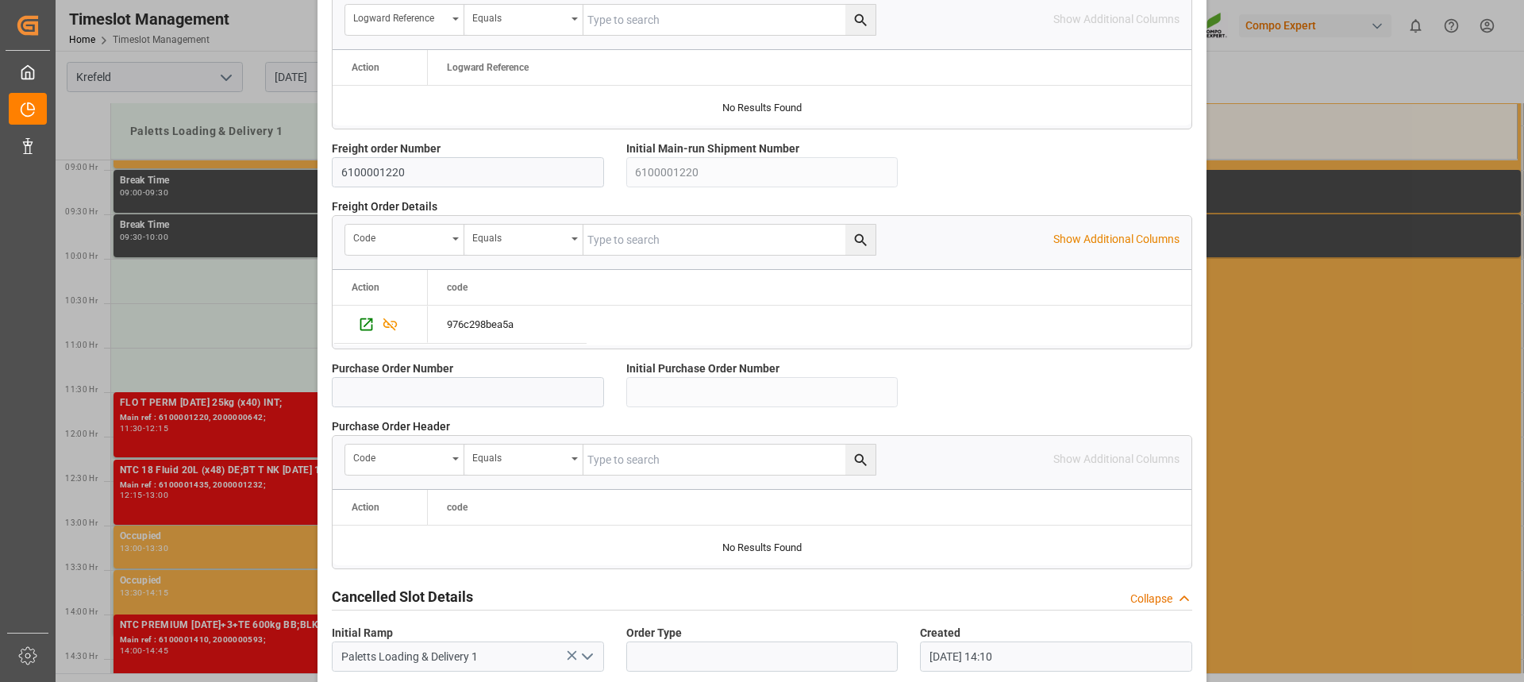
scroll to position [1415, 0]
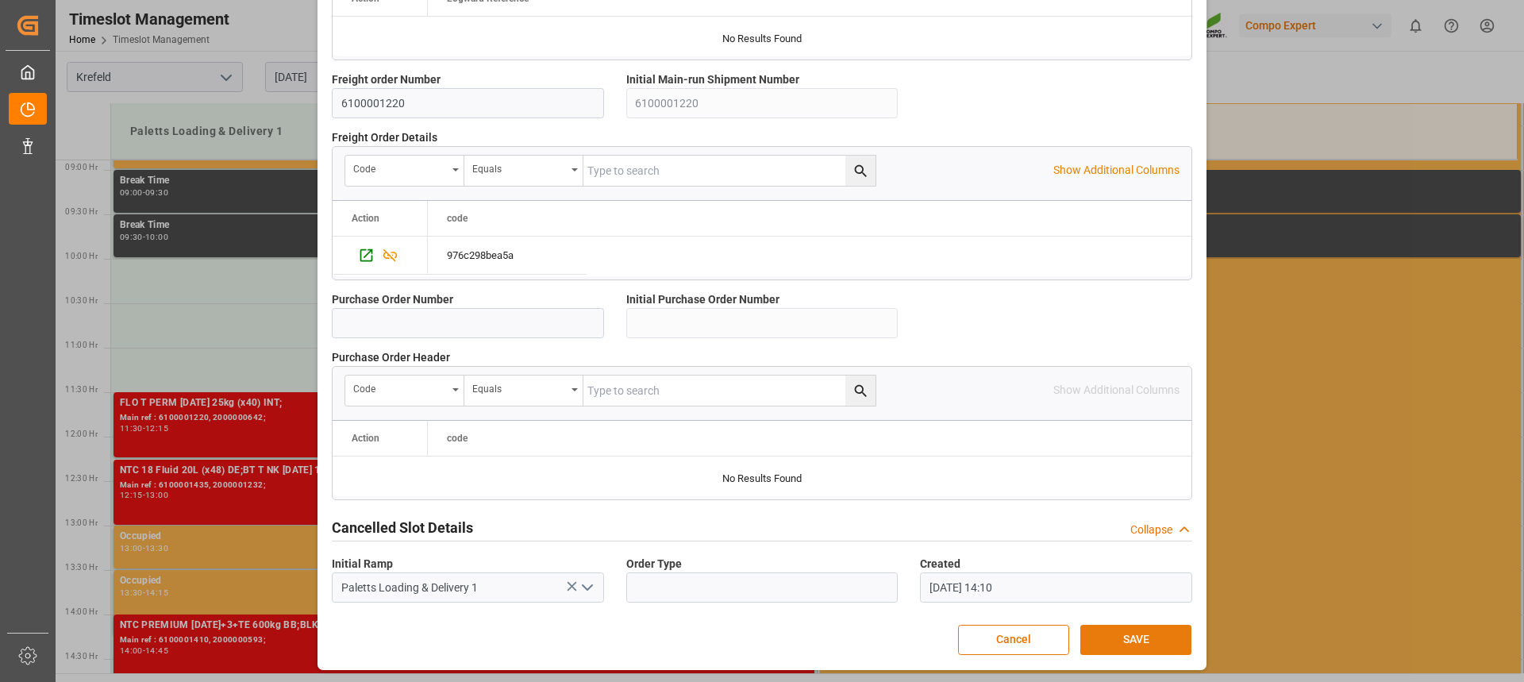
click at [1151, 641] on button "SAVE" at bounding box center [1135, 640] width 111 height 30
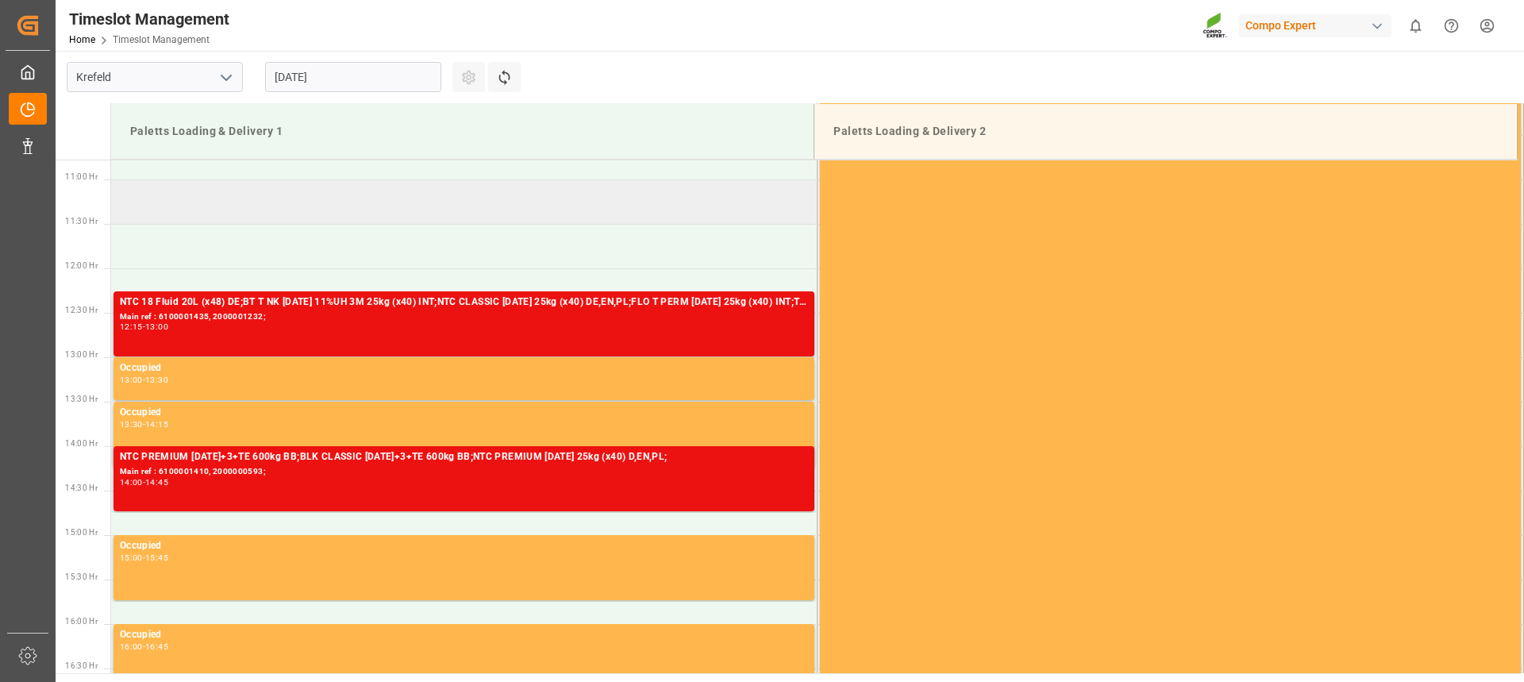
scroll to position [720, 0]
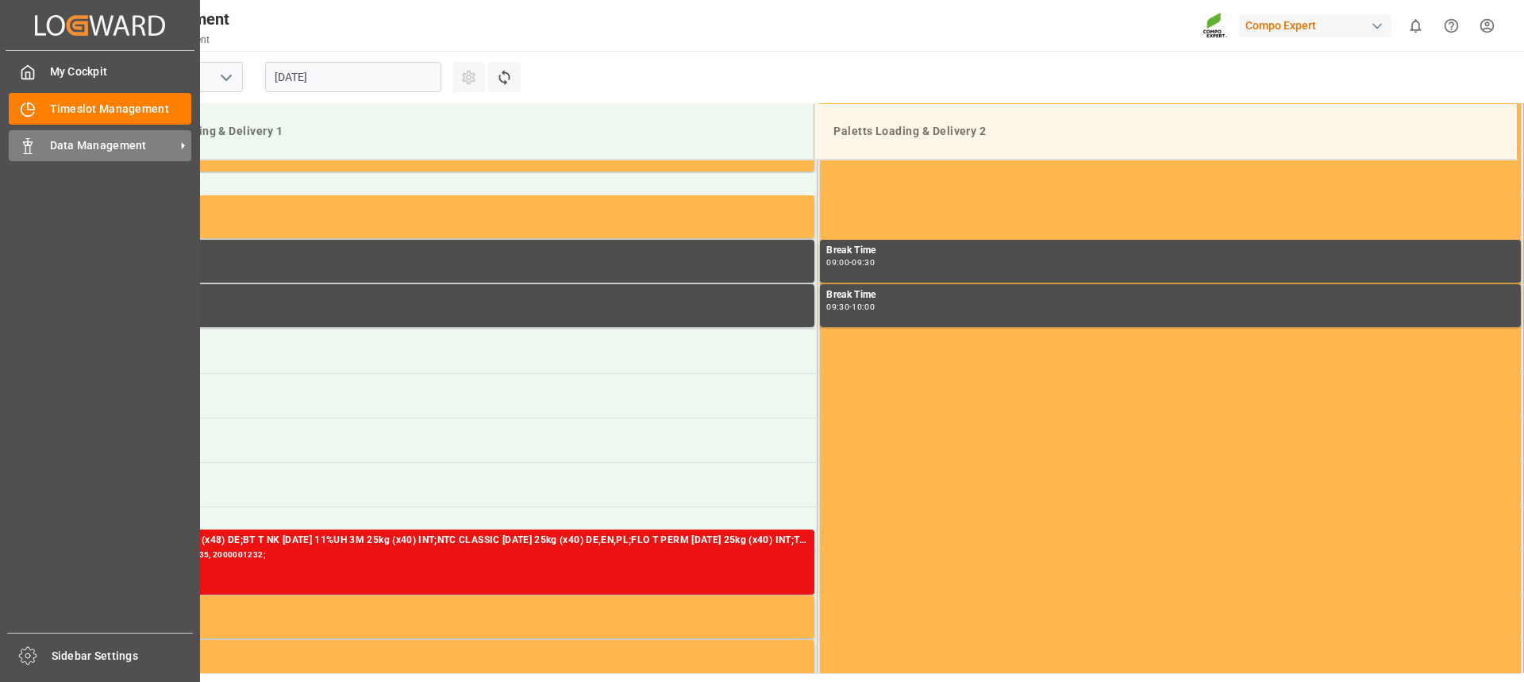
click at [41, 157] on div "Data Management Data Management" at bounding box center [100, 145] width 183 height 31
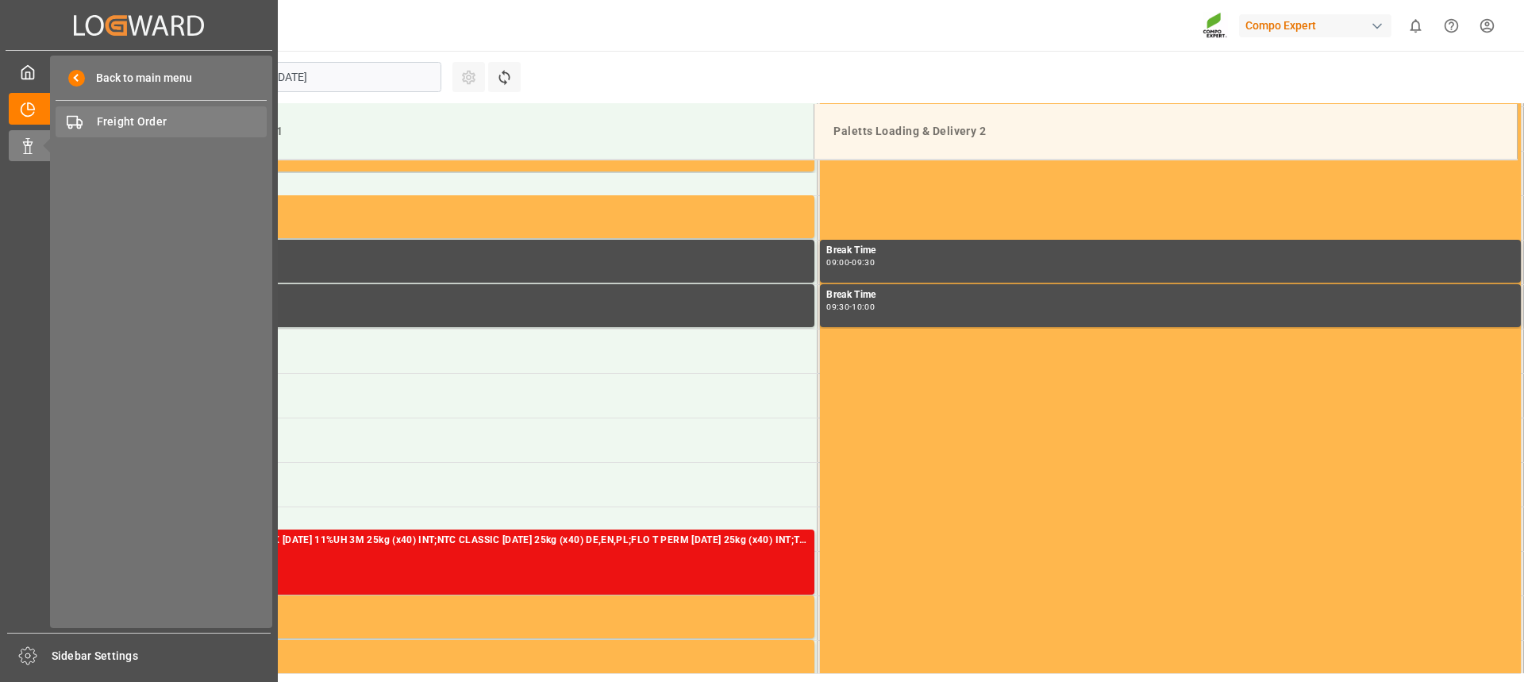
click at [159, 115] on span "Freight Order" at bounding box center [182, 122] width 171 height 17
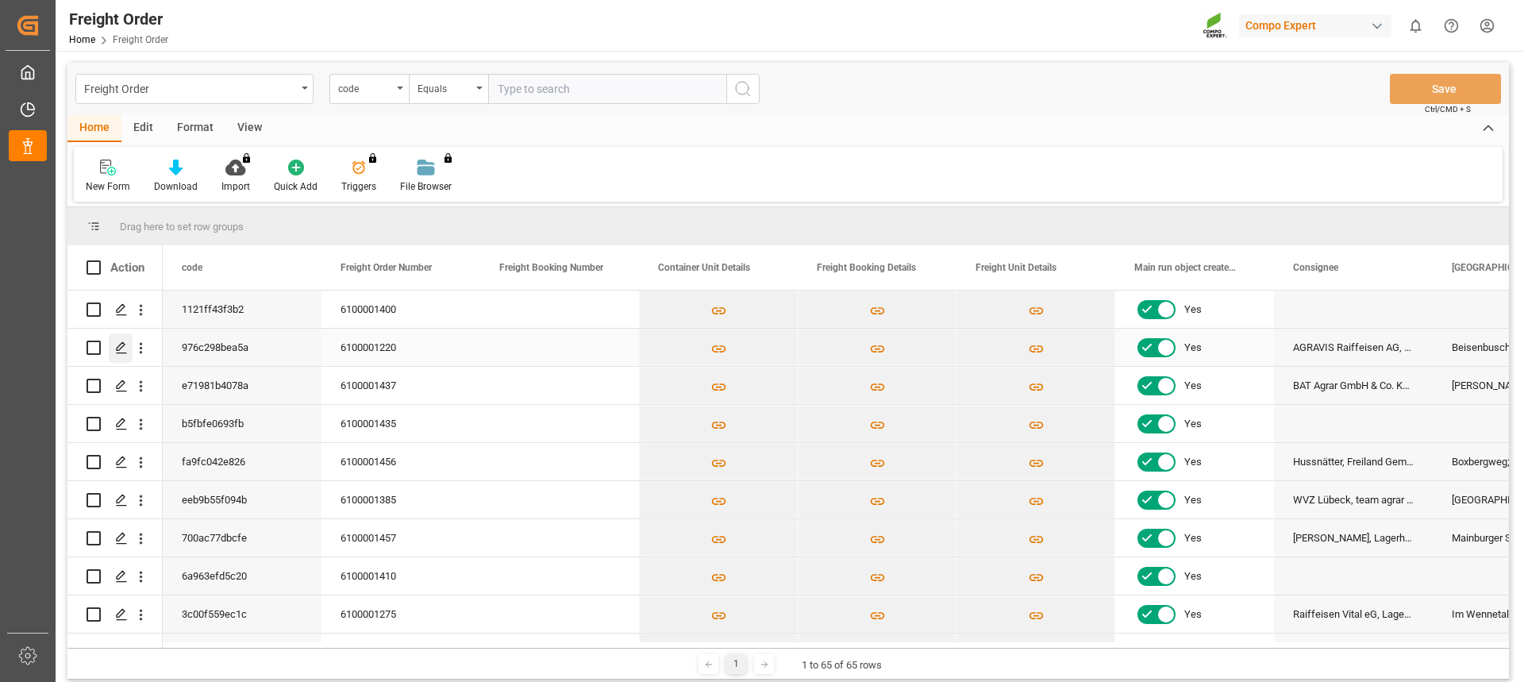
click at [124, 350] on icon "Press SPACE to select this row." at bounding box center [121, 347] width 13 height 13
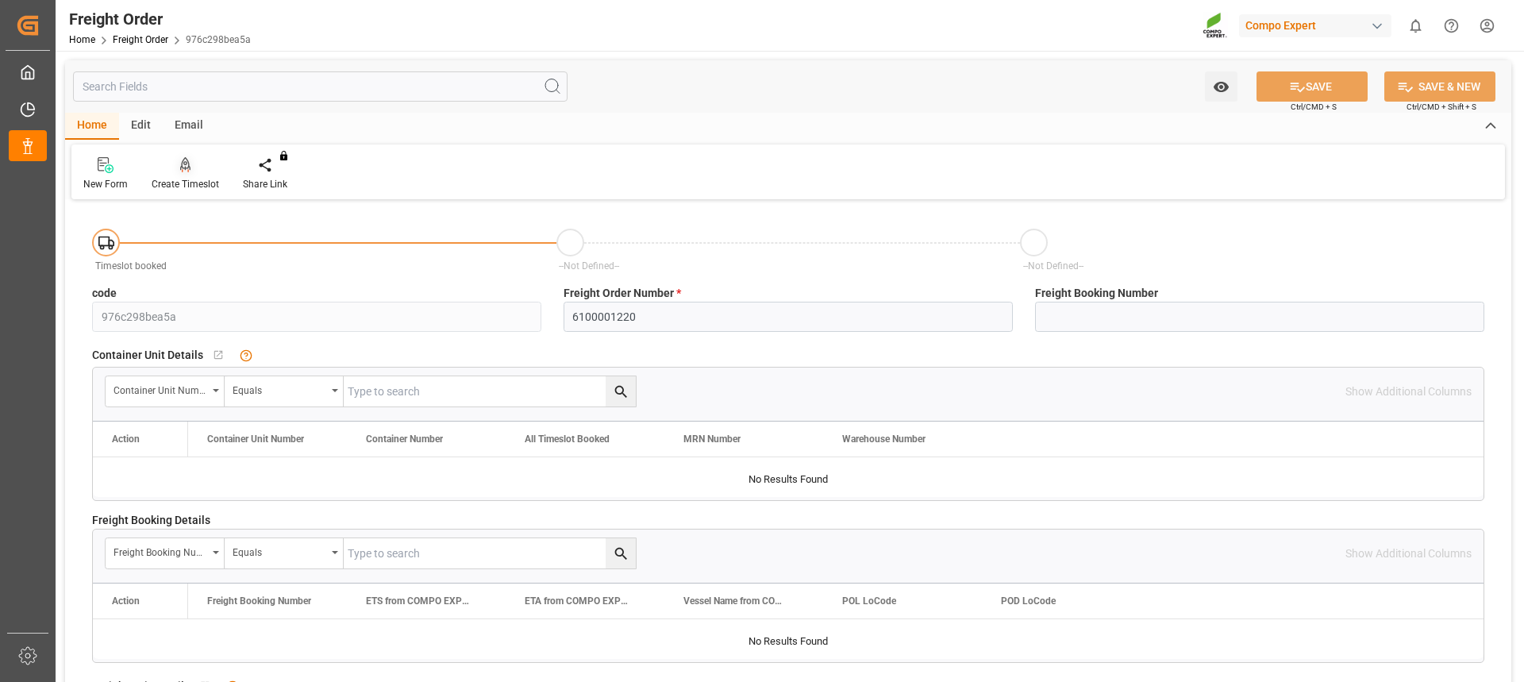
click at [188, 179] on div "Create Timeslot" at bounding box center [185, 184] width 67 height 14
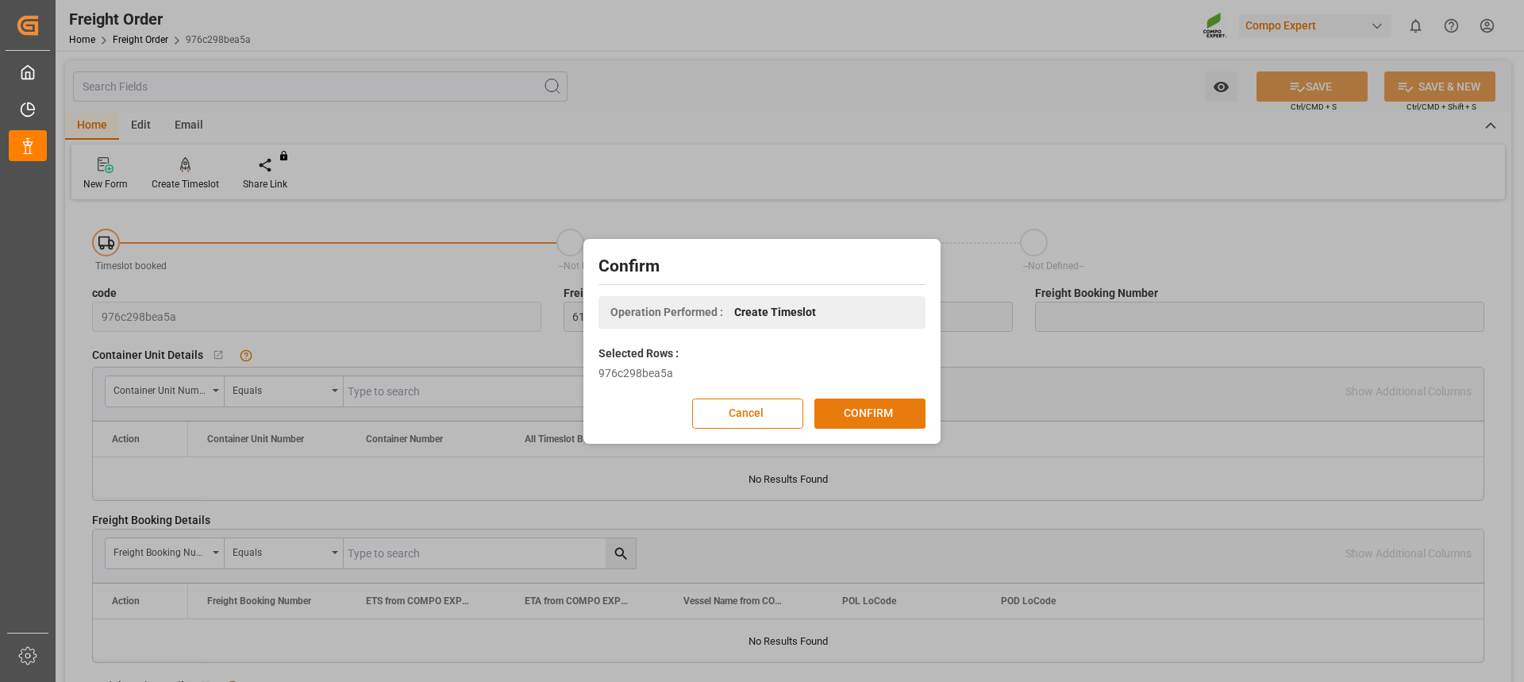
click at [920, 417] on button "CONFIRM" at bounding box center [869, 413] width 111 height 30
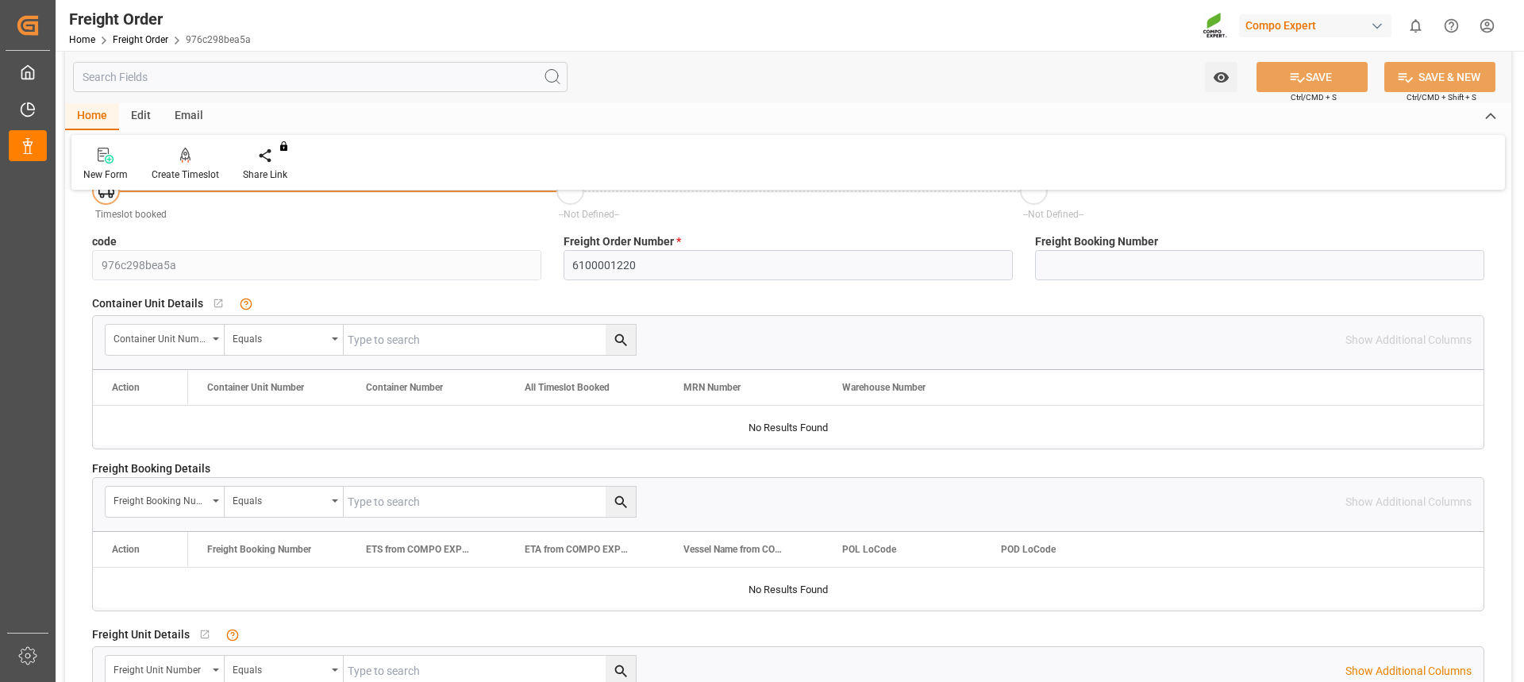
scroll to position [79, 0]
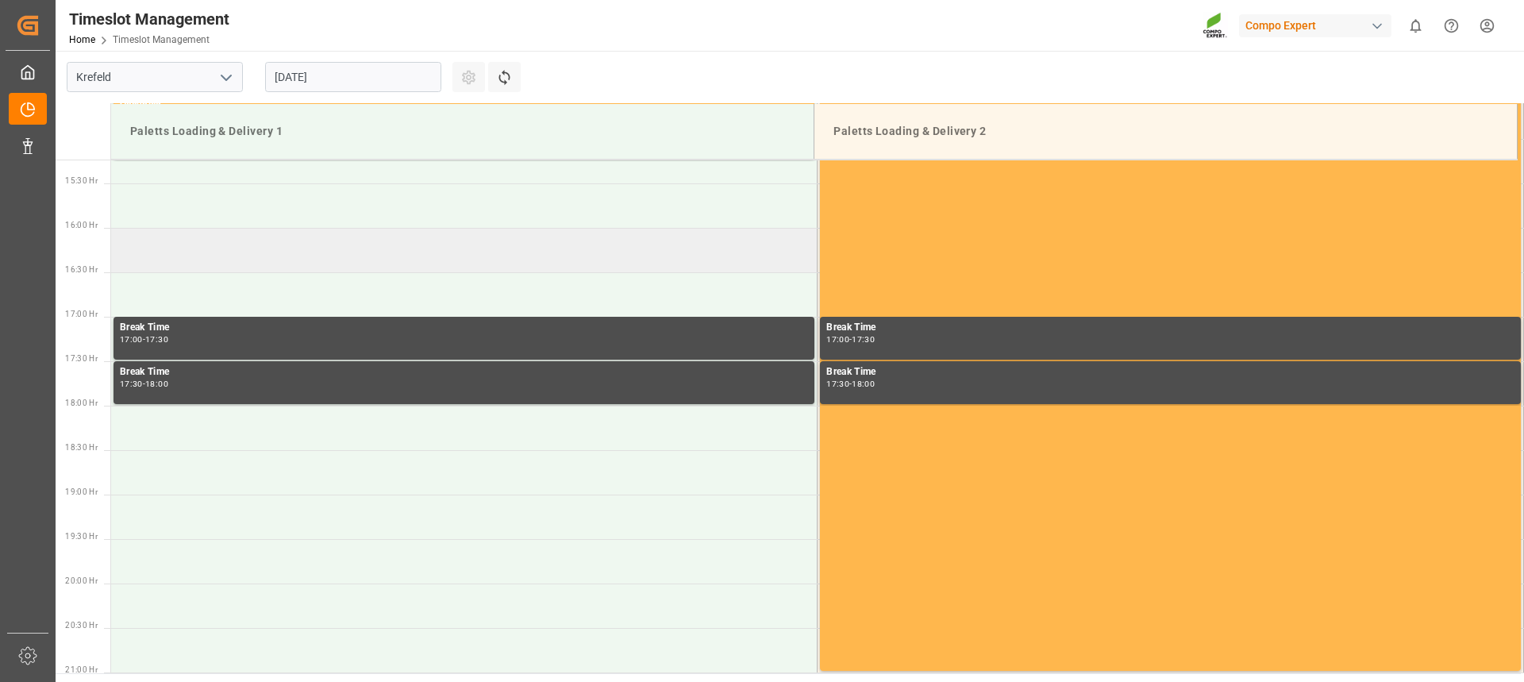
scroll to position [1412, 0]
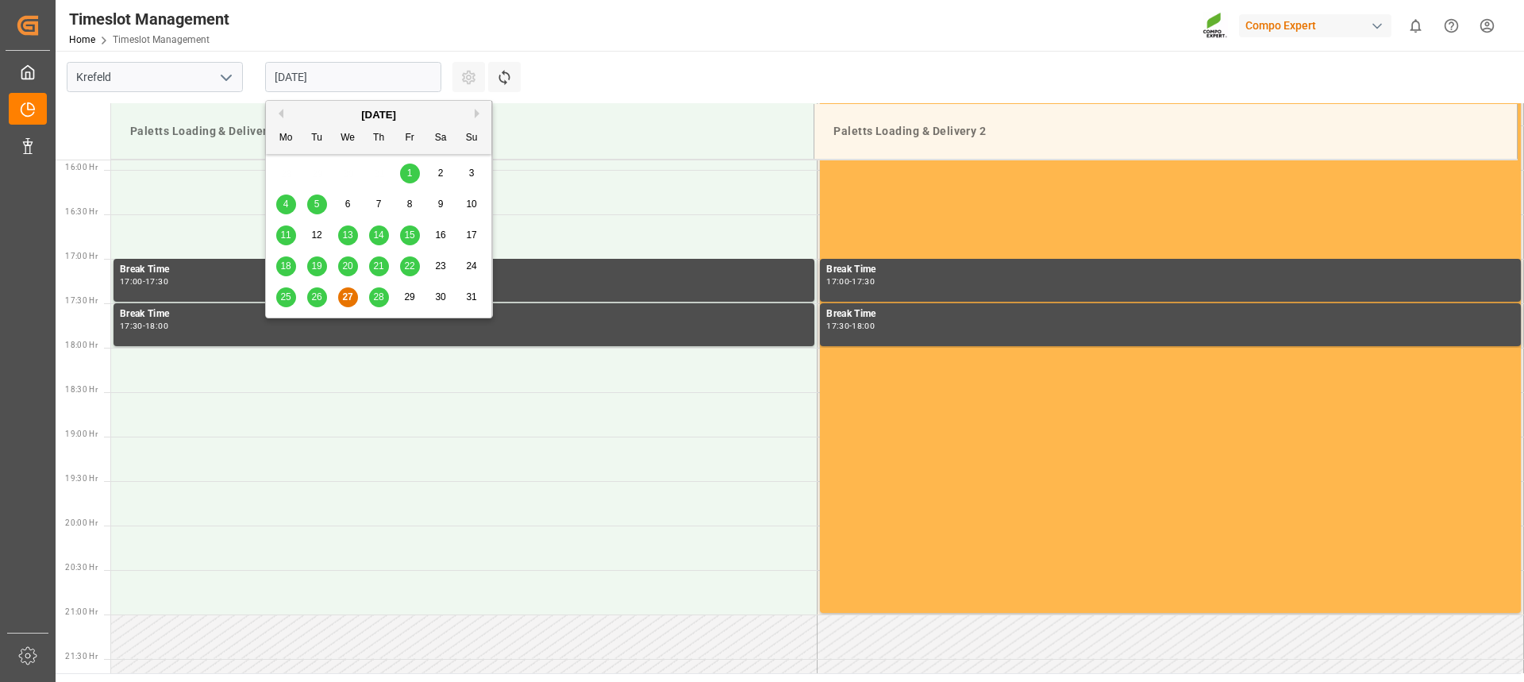
click at [321, 78] on input "[DATE]" at bounding box center [353, 77] width 176 height 30
click at [383, 300] on span "28" at bounding box center [378, 296] width 10 height 11
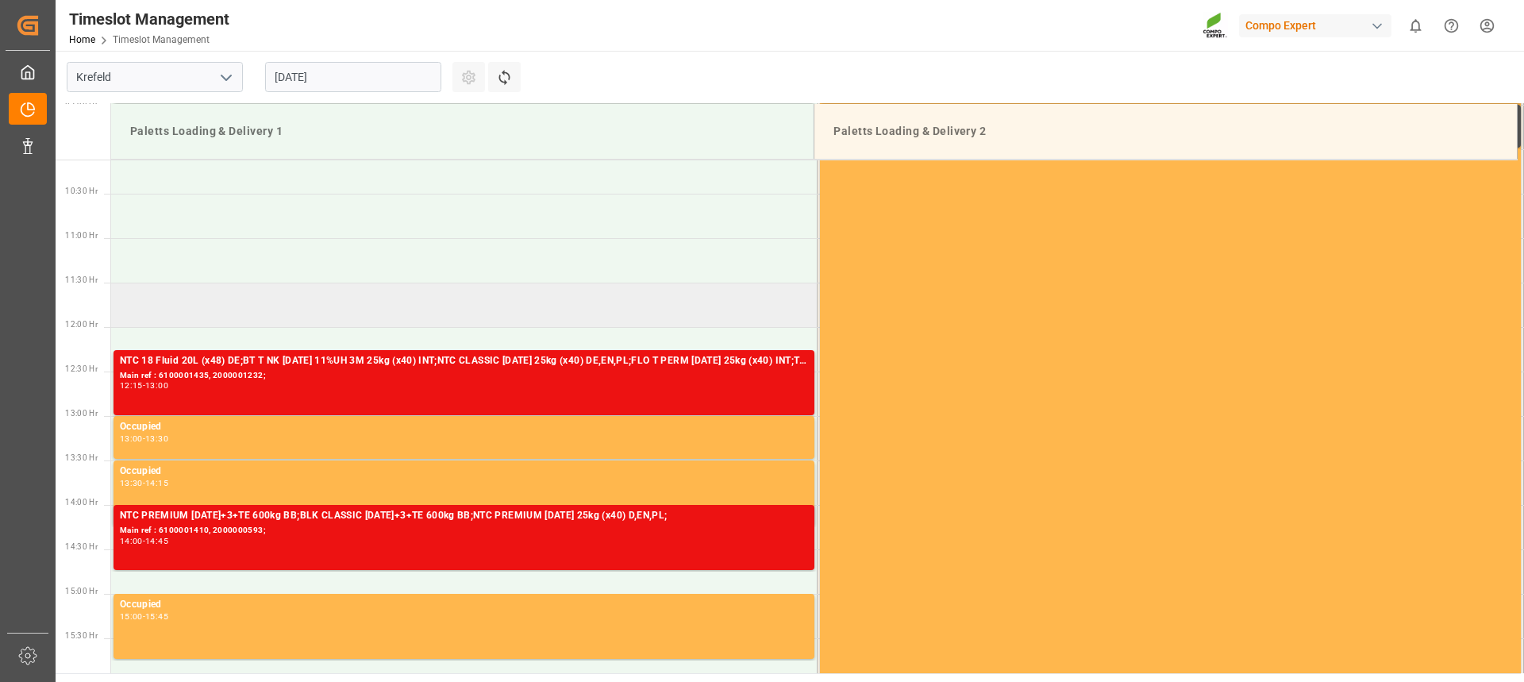
scroll to position [879, 0]
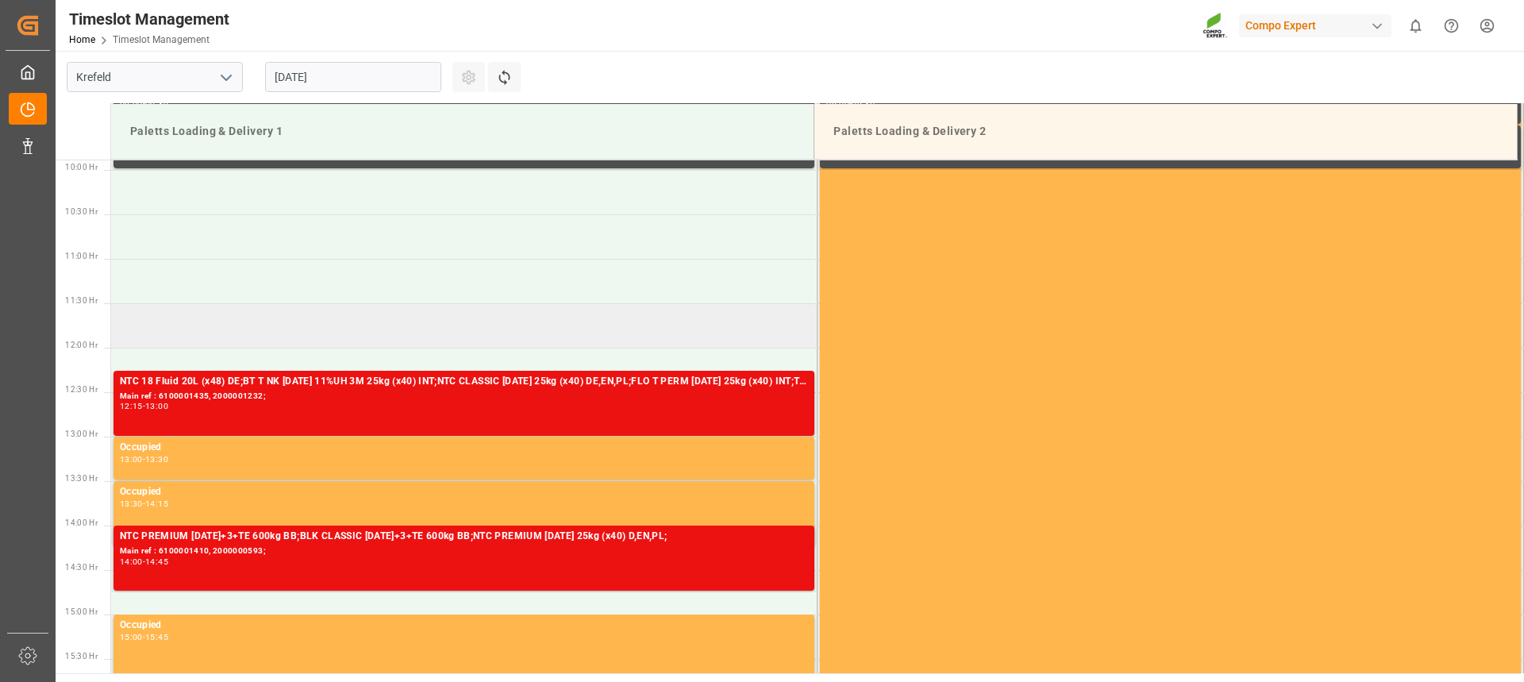
click at [353, 320] on td at bounding box center [464, 325] width 706 height 44
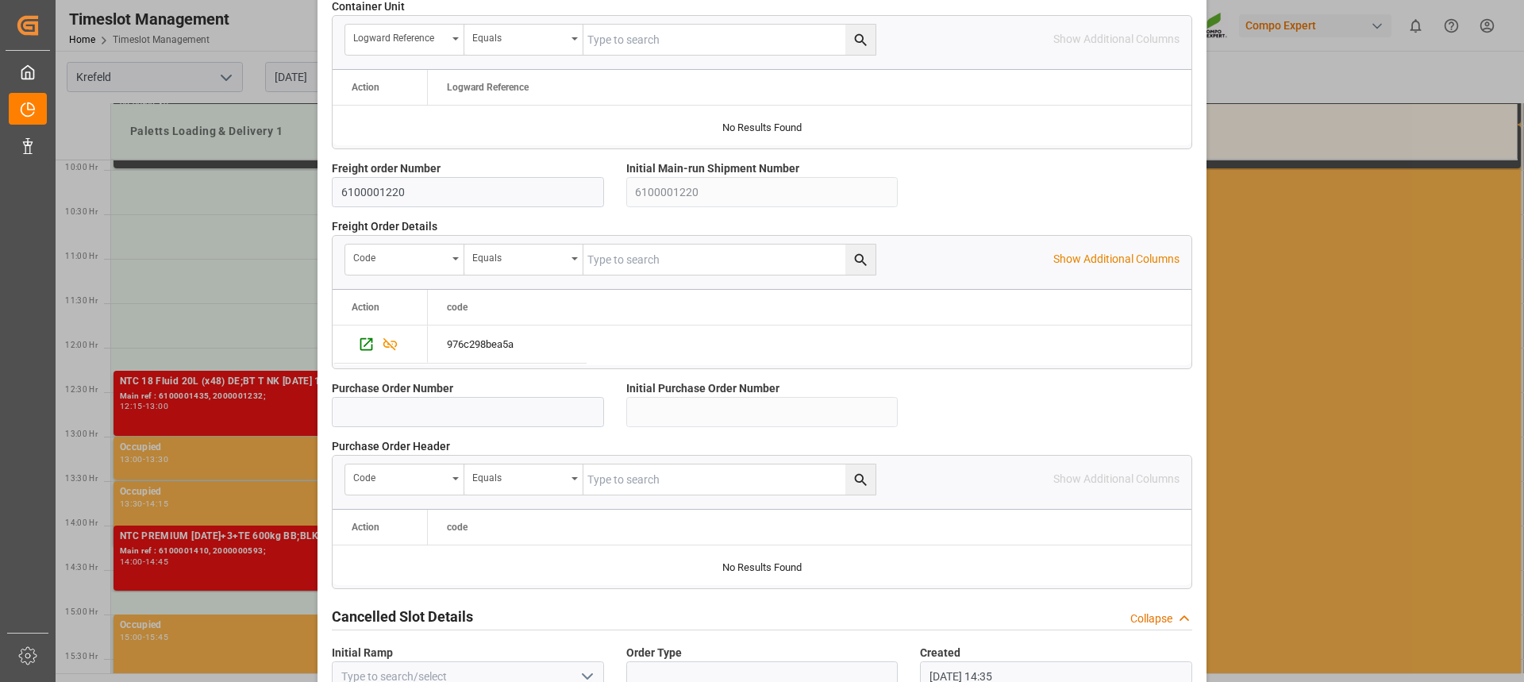
scroll to position [1415, 0]
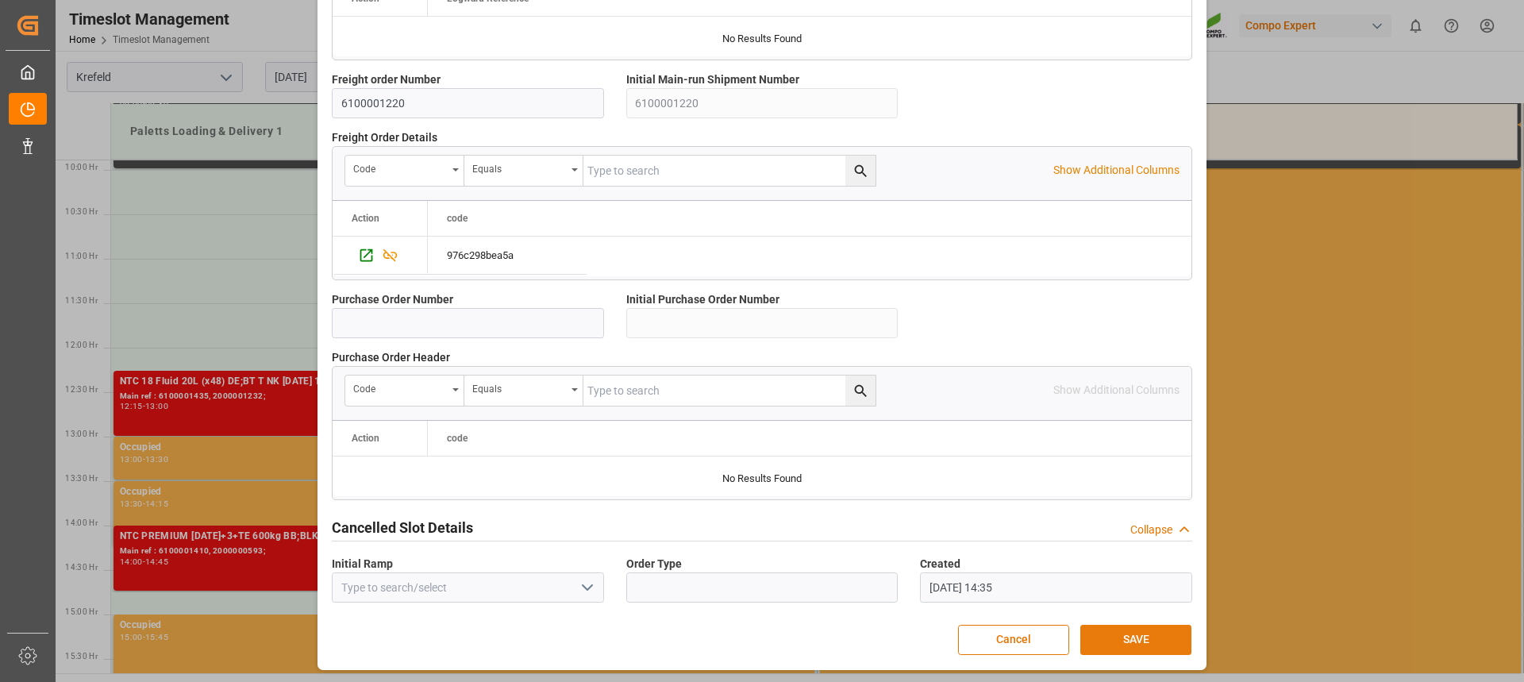
click at [1146, 640] on button "SAVE" at bounding box center [1135, 640] width 111 height 30
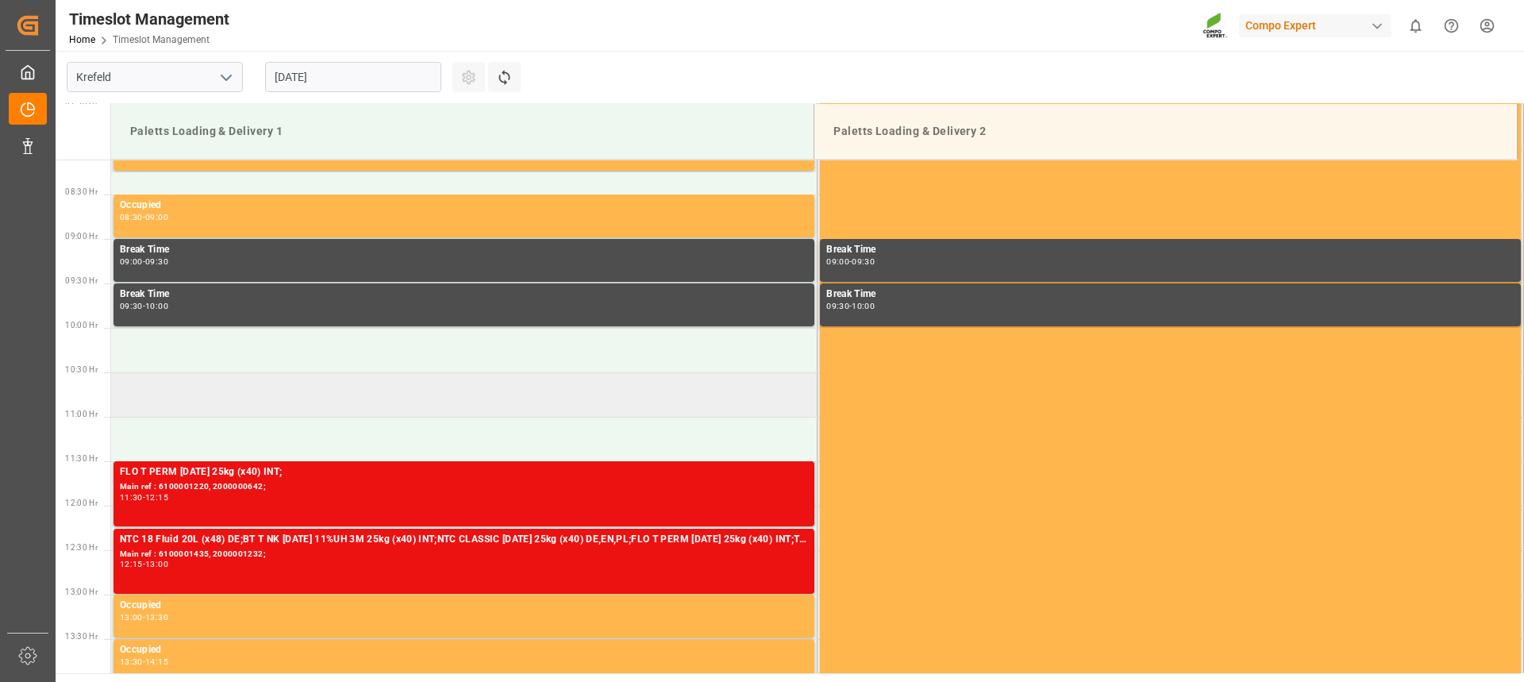
scroll to position [720, 0]
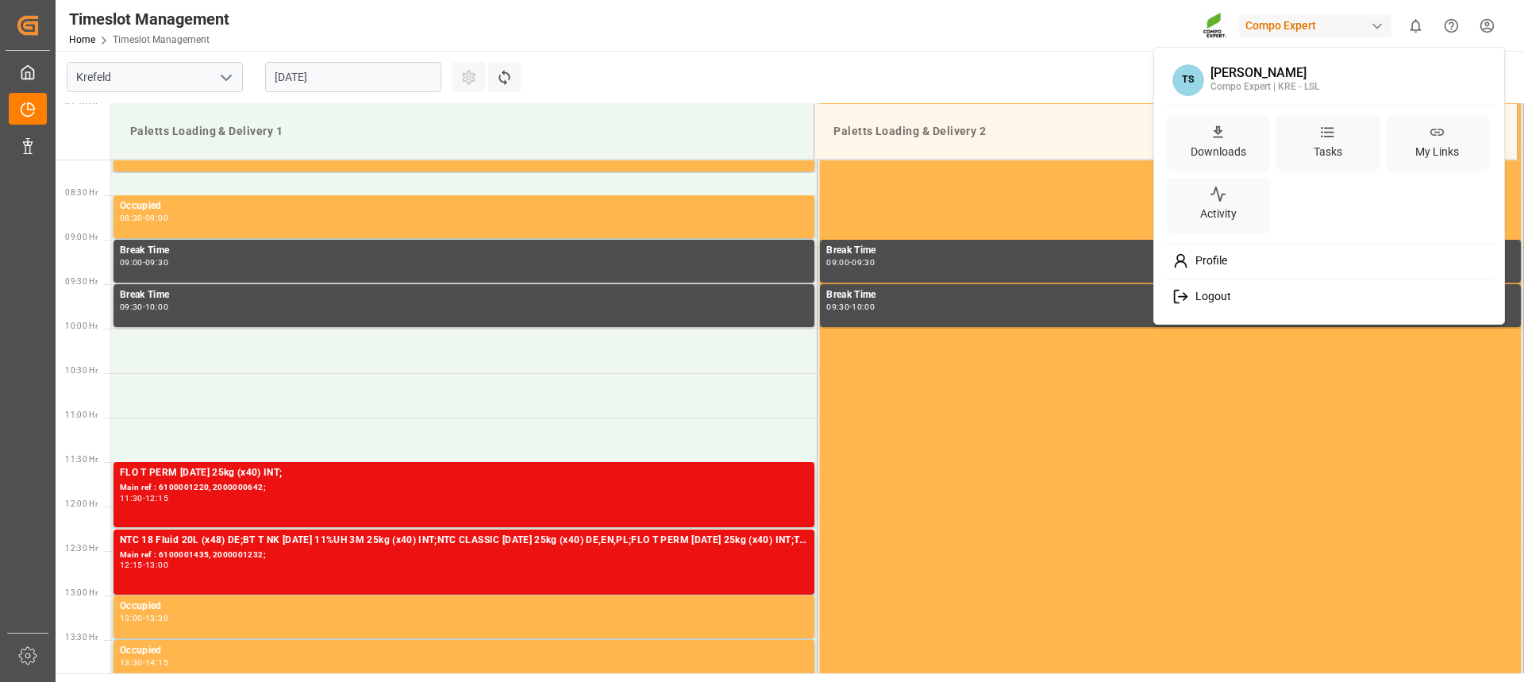
click at [1485, 29] on html "Created by potrace 1.15, written by Peter Selinger 2001-2017 Created by potrace…" at bounding box center [762, 341] width 1524 height 682
click at [1207, 301] on span "Logout" at bounding box center [1210, 297] width 42 height 14
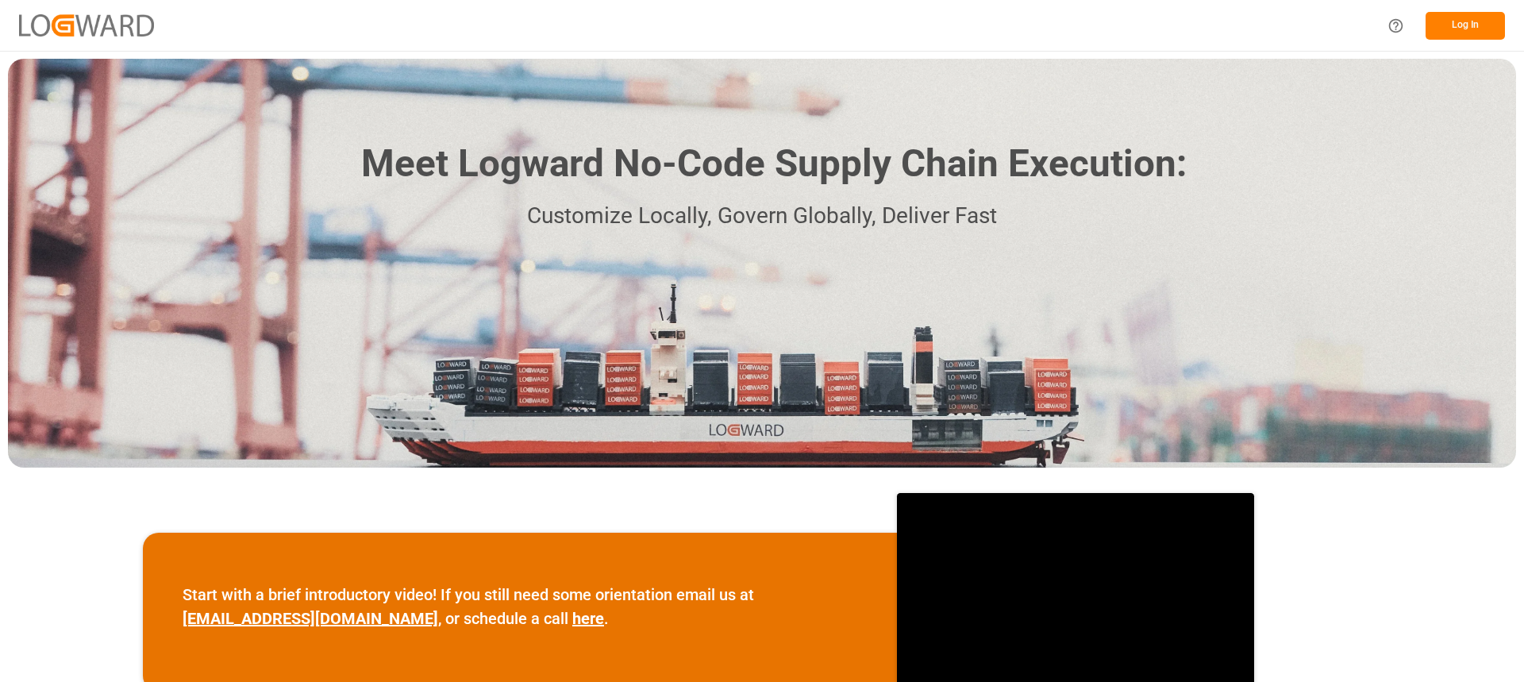
click at [1475, 29] on button "Log In" at bounding box center [1465, 26] width 79 height 28
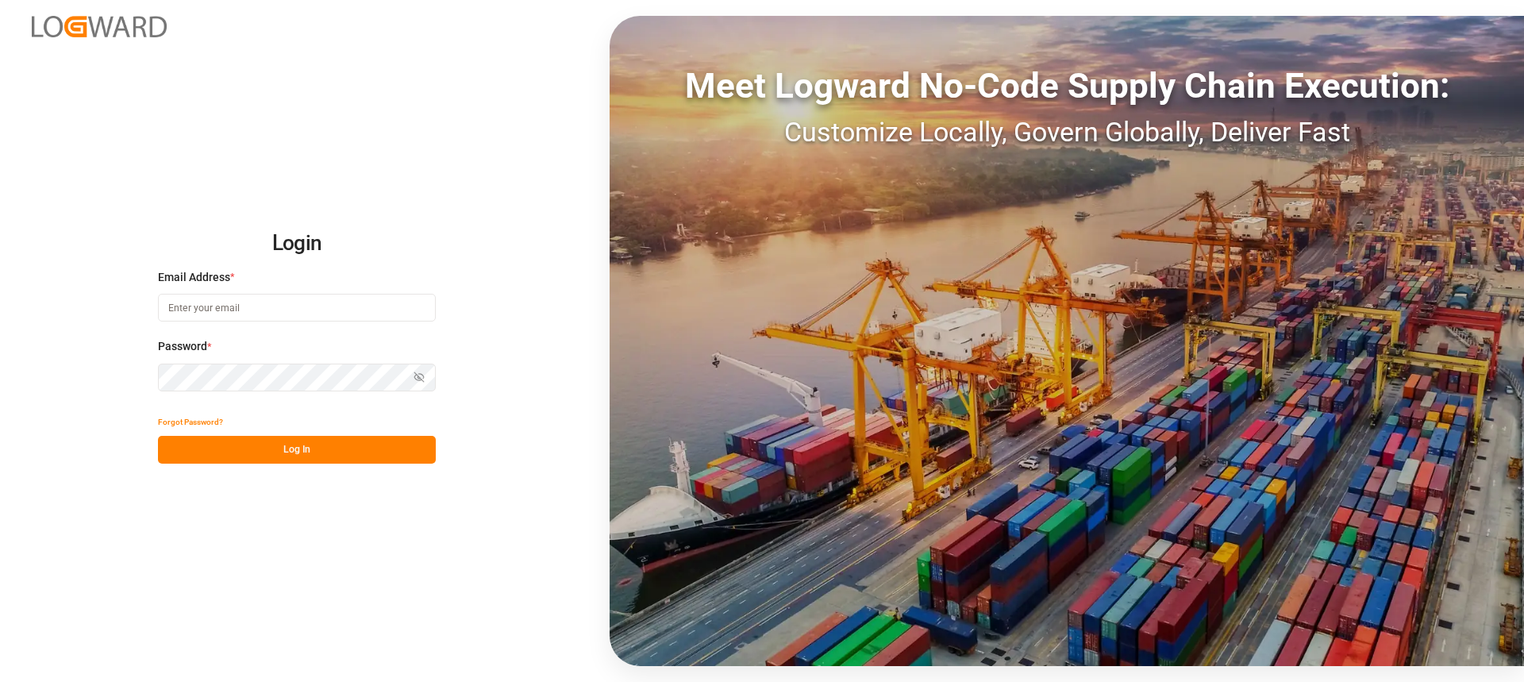
type input "[PERSON_NAME][EMAIL_ADDRESS][PERSON_NAME][DOMAIN_NAME]"
click at [347, 448] on button "Log In" at bounding box center [297, 450] width 278 height 28
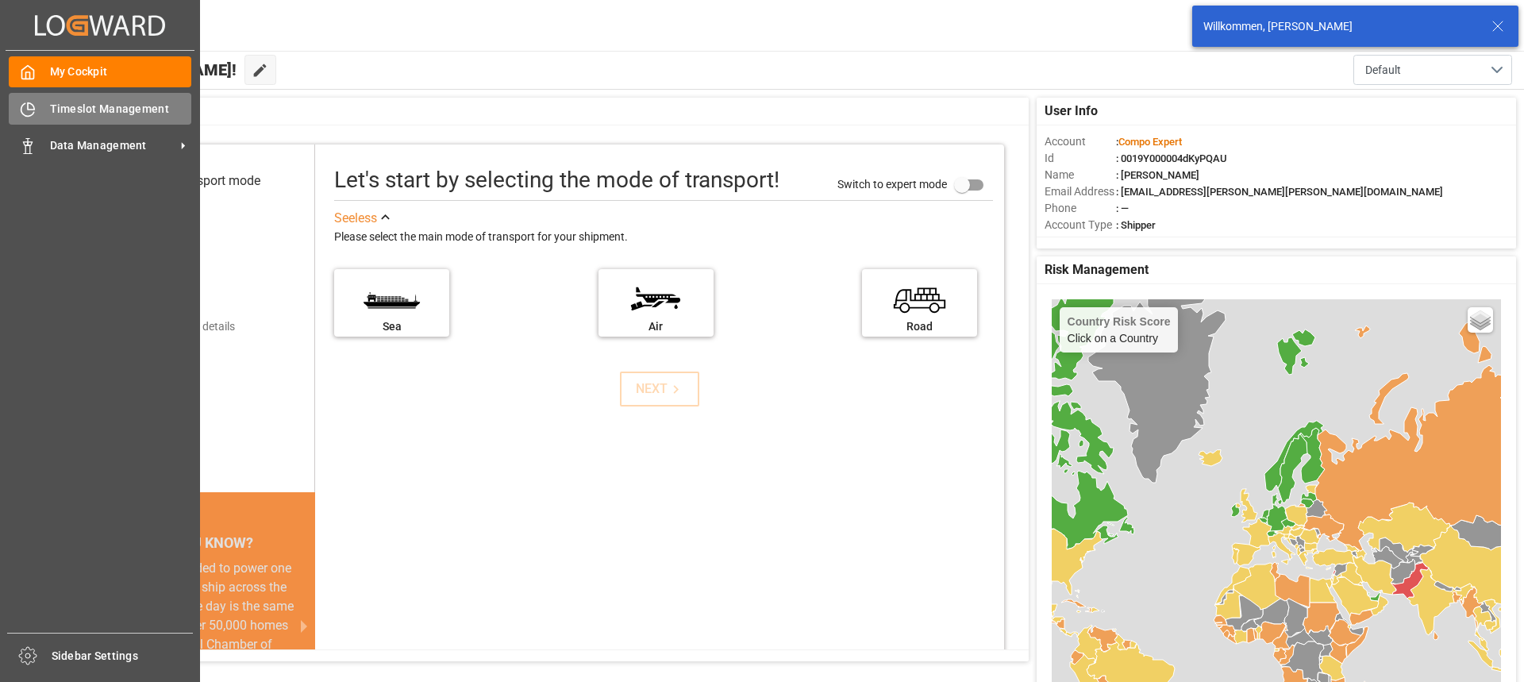
click at [32, 111] on icon at bounding box center [28, 110] width 16 height 16
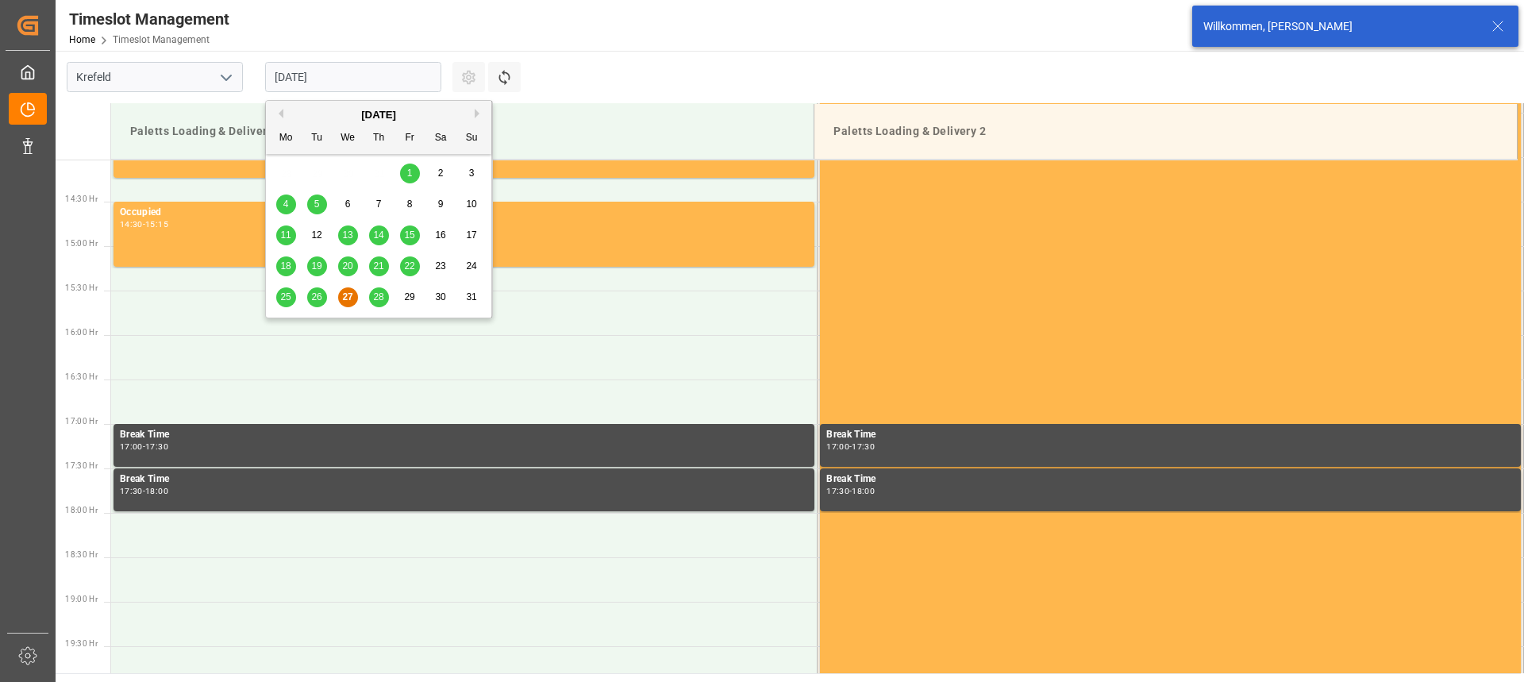
click at [354, 90] on input "[DATE]" at bounding box center [353, 77] width 176 height 30
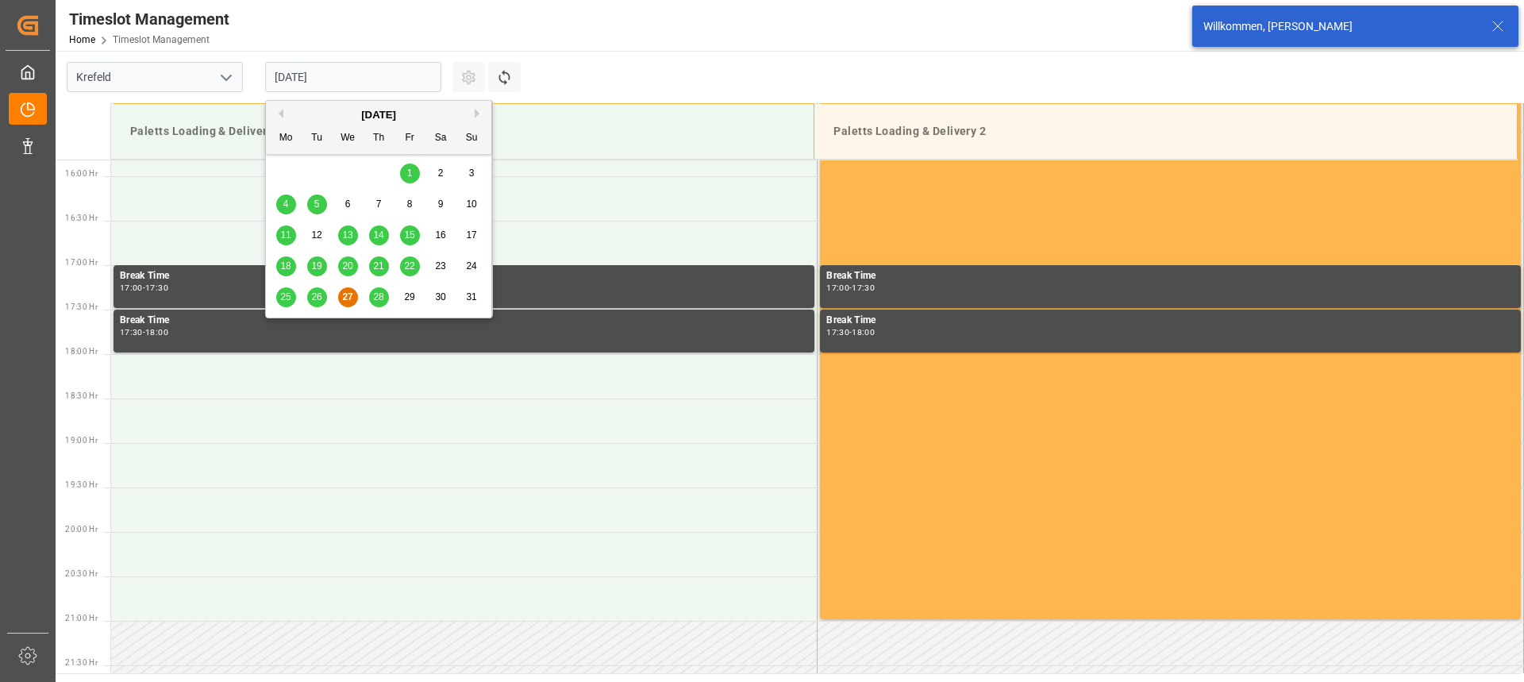
scroll to position [1412, 0]
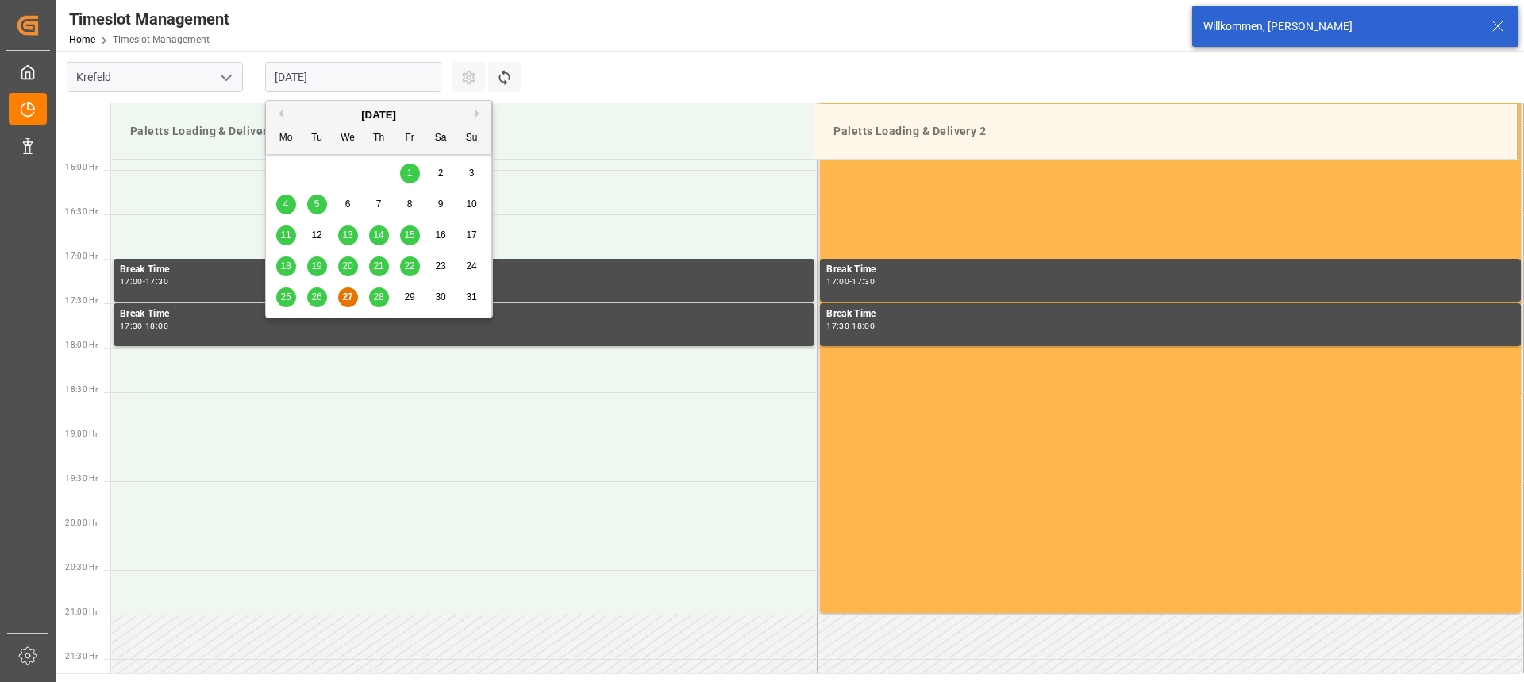
click at [371, 309] on div "25 26 27 28 29 30 31" at bounding box center [379, 297] width 217 height 31
click at [373, 298] on span "28" at bounding box center [378, 296] width 10 height 11
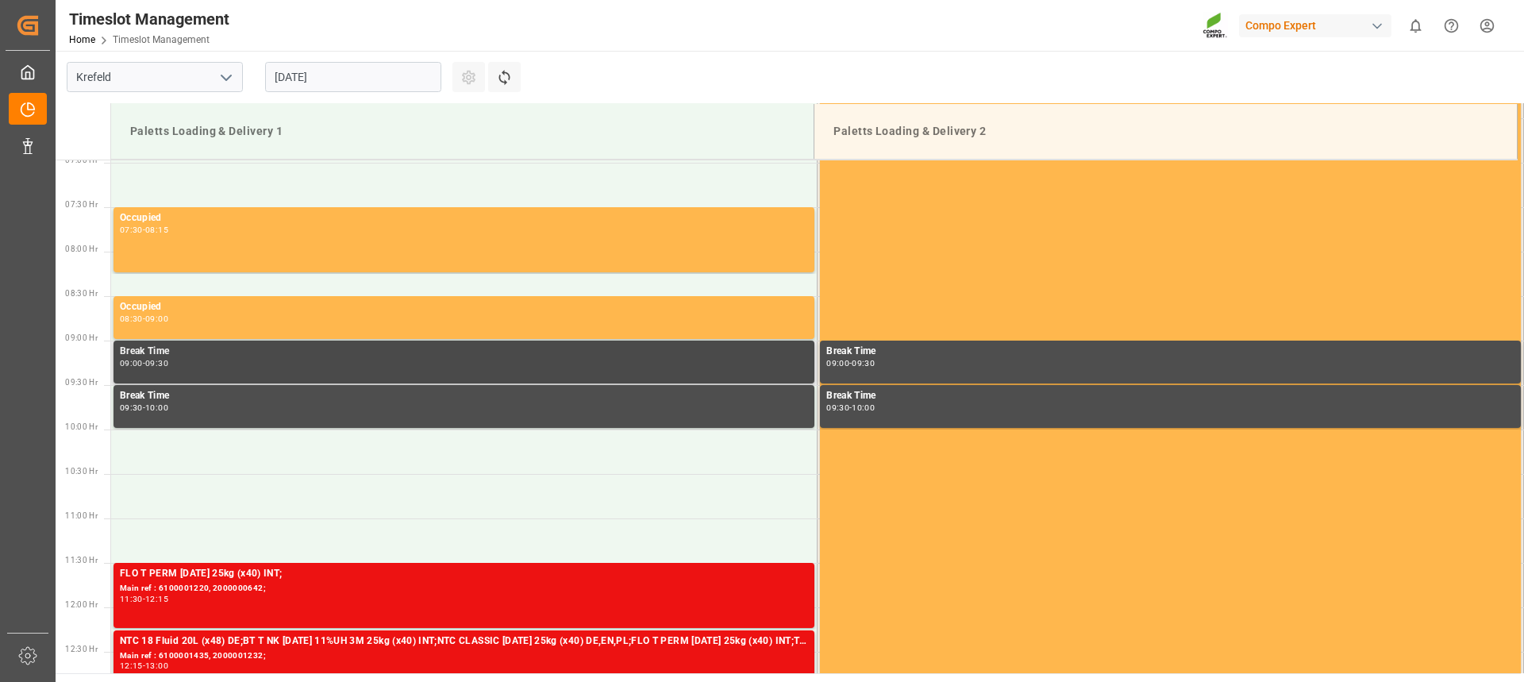
scroll to position [699, 0]
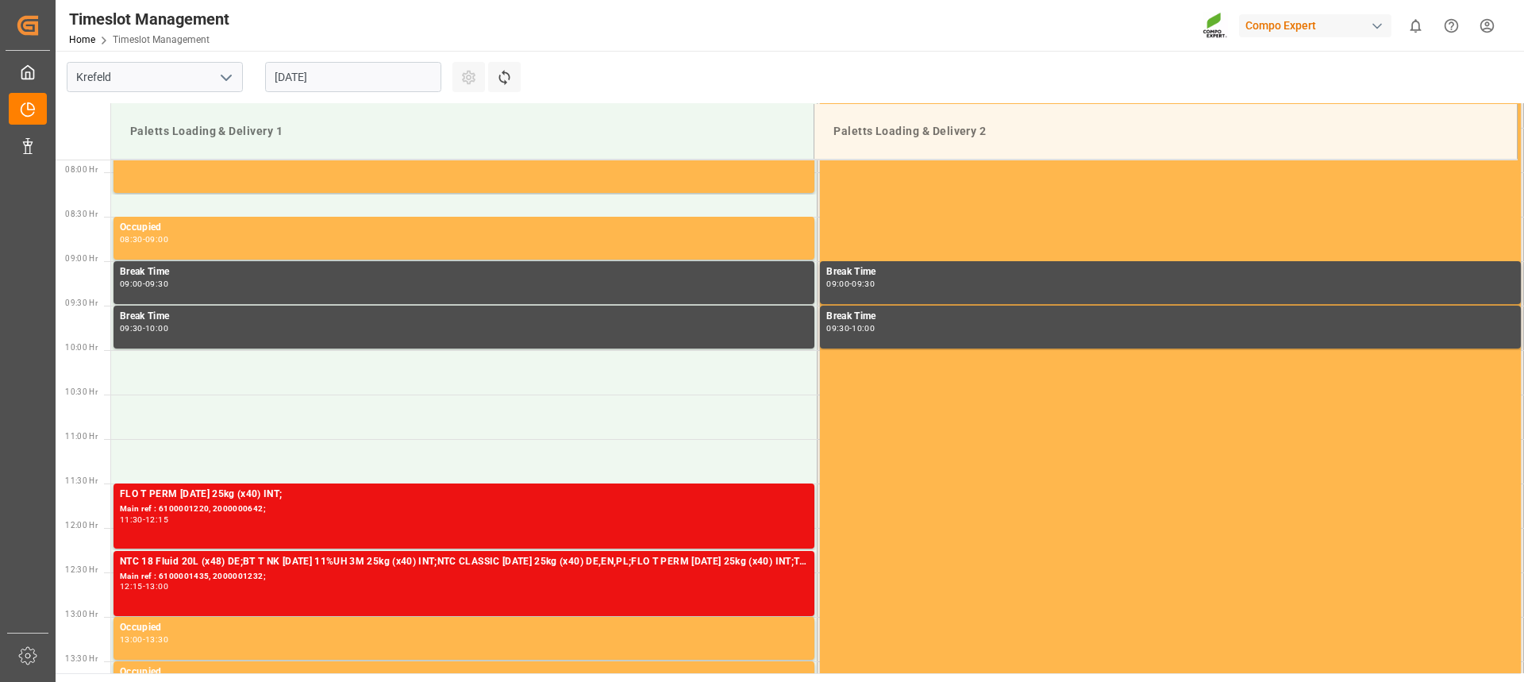
click at [1492, 33] on html "Created by potrace 1.15, written by [PERSON_NAME] [DATE]-[DATE] Created by potr…" at bounding box center [762, 341] width 1524 height 682
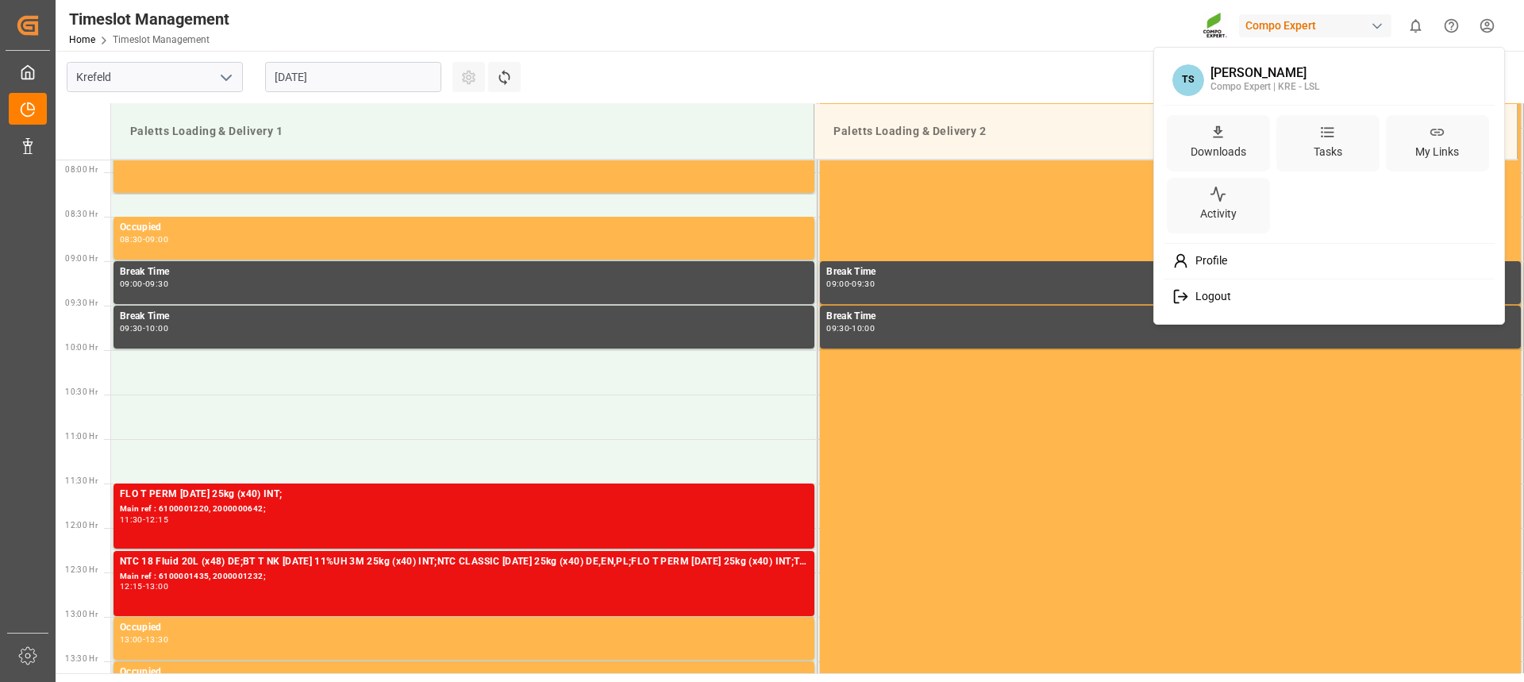
click at [1199, 297] on span "Logout" at bounding box center [1210, 297] width 42 height 14
